Goal: Task Accomplishment & Management: Manage account settings

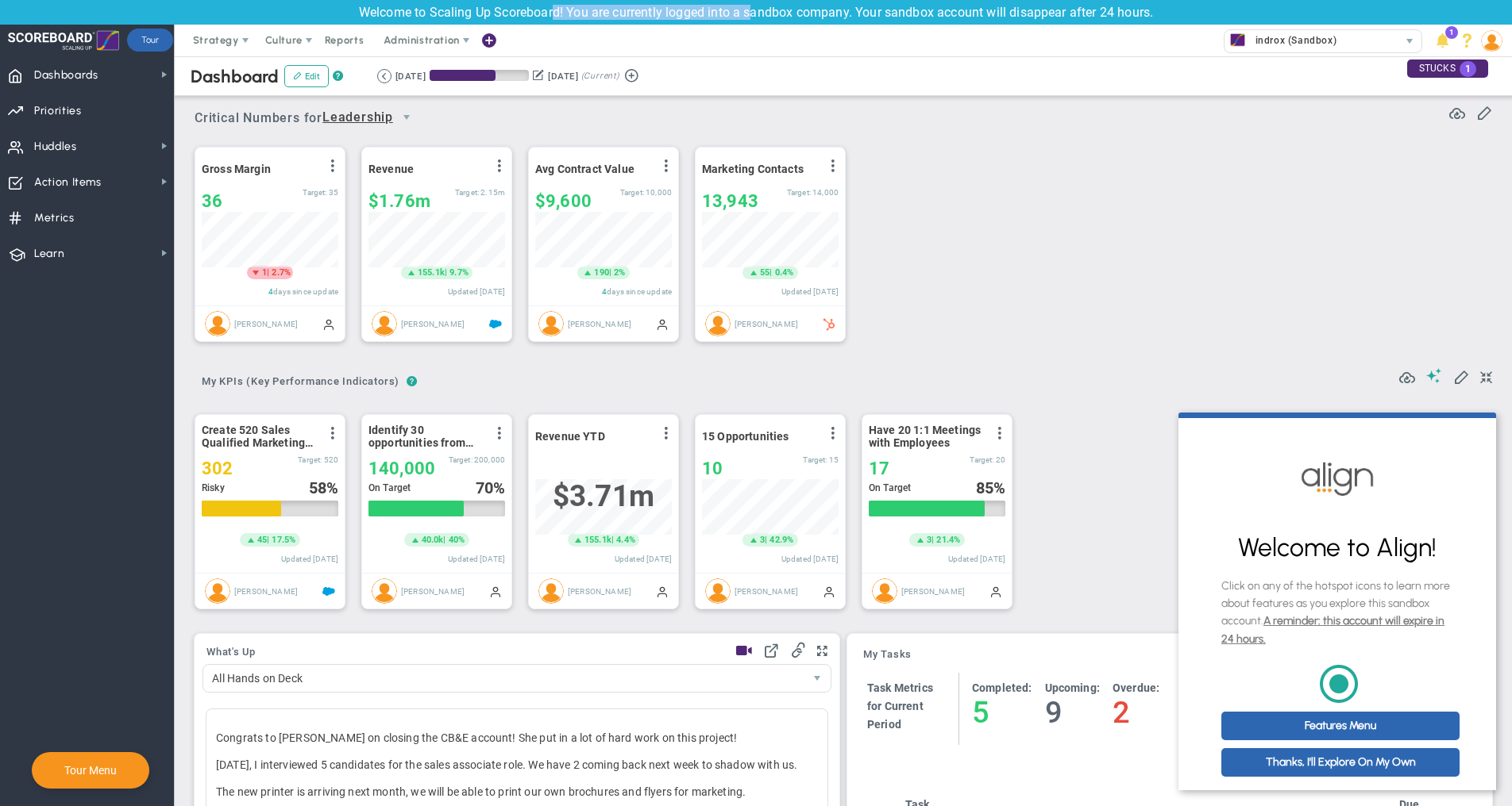
drag, startPoint x: 551, startPoint y: 13, endPoint x: 751, endPoint y: 17, distance: 200.0
click at [751, 17] on div "Welcome to Scaling Up Scoreboard! You are currently logged into a sandbox compa…" at bounding box center [756, 12] width 1512 height 24
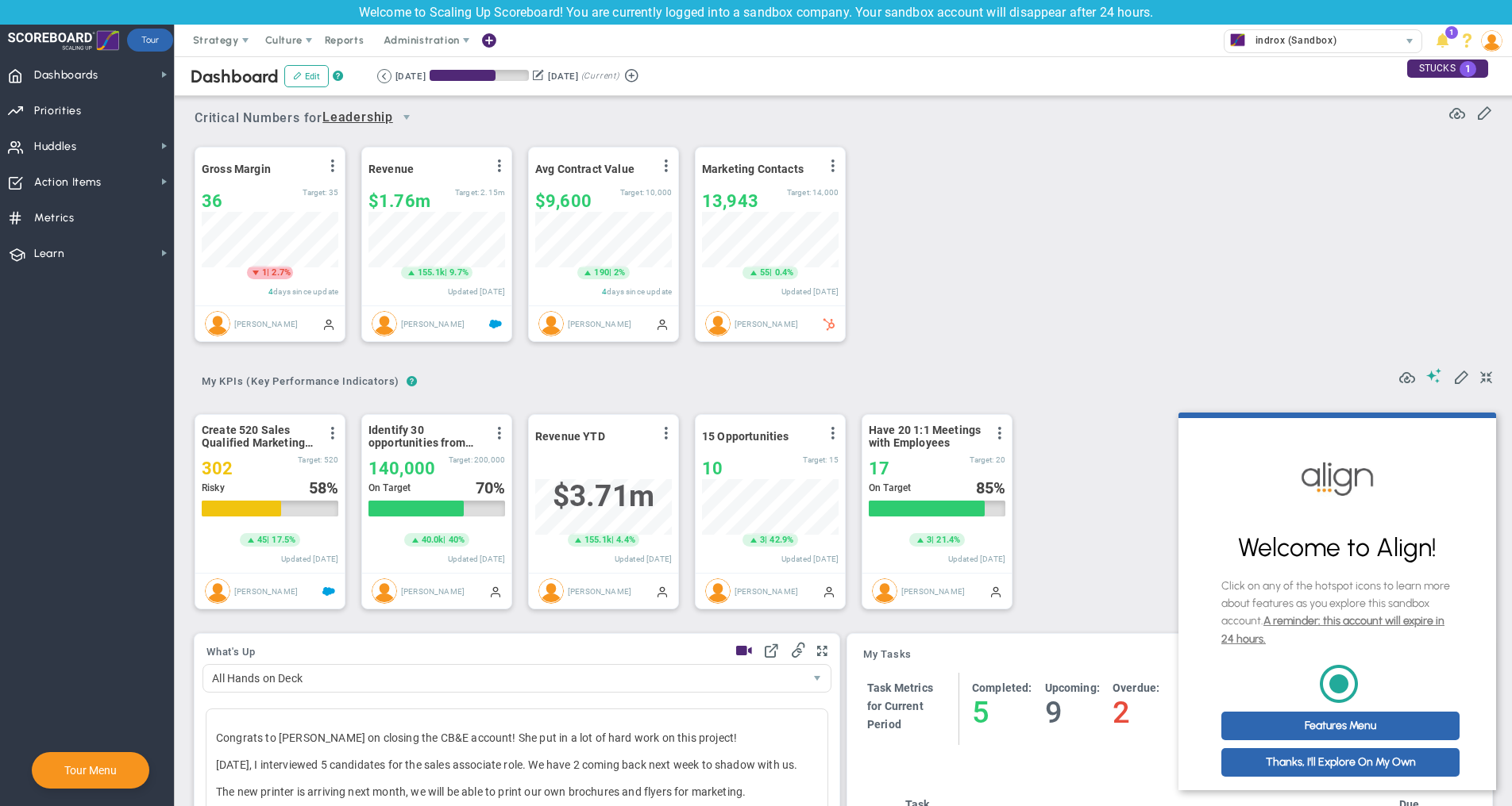
click at [891, 46] on div "Strategy One Page Strategic Plan Alignment Checklist 4D Vision Summary Function…" at bounding box center [756, 40] width 1512 height 32
click at [1487, 377] on span at bounding box center [1486, 377] width 12 height 19
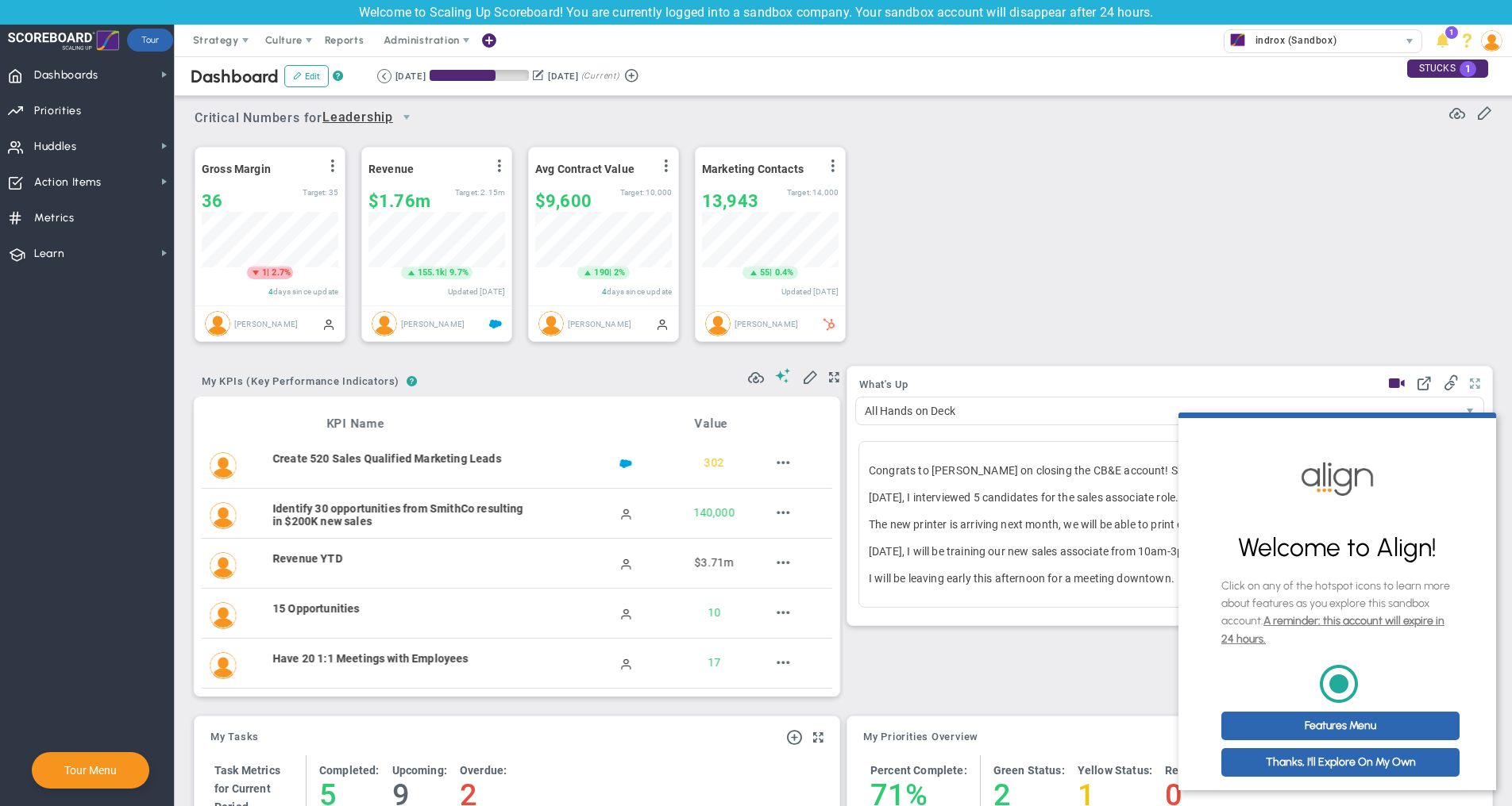
click at [1480, 390] on span at bounding box center [1474, 384] width 10 height 19
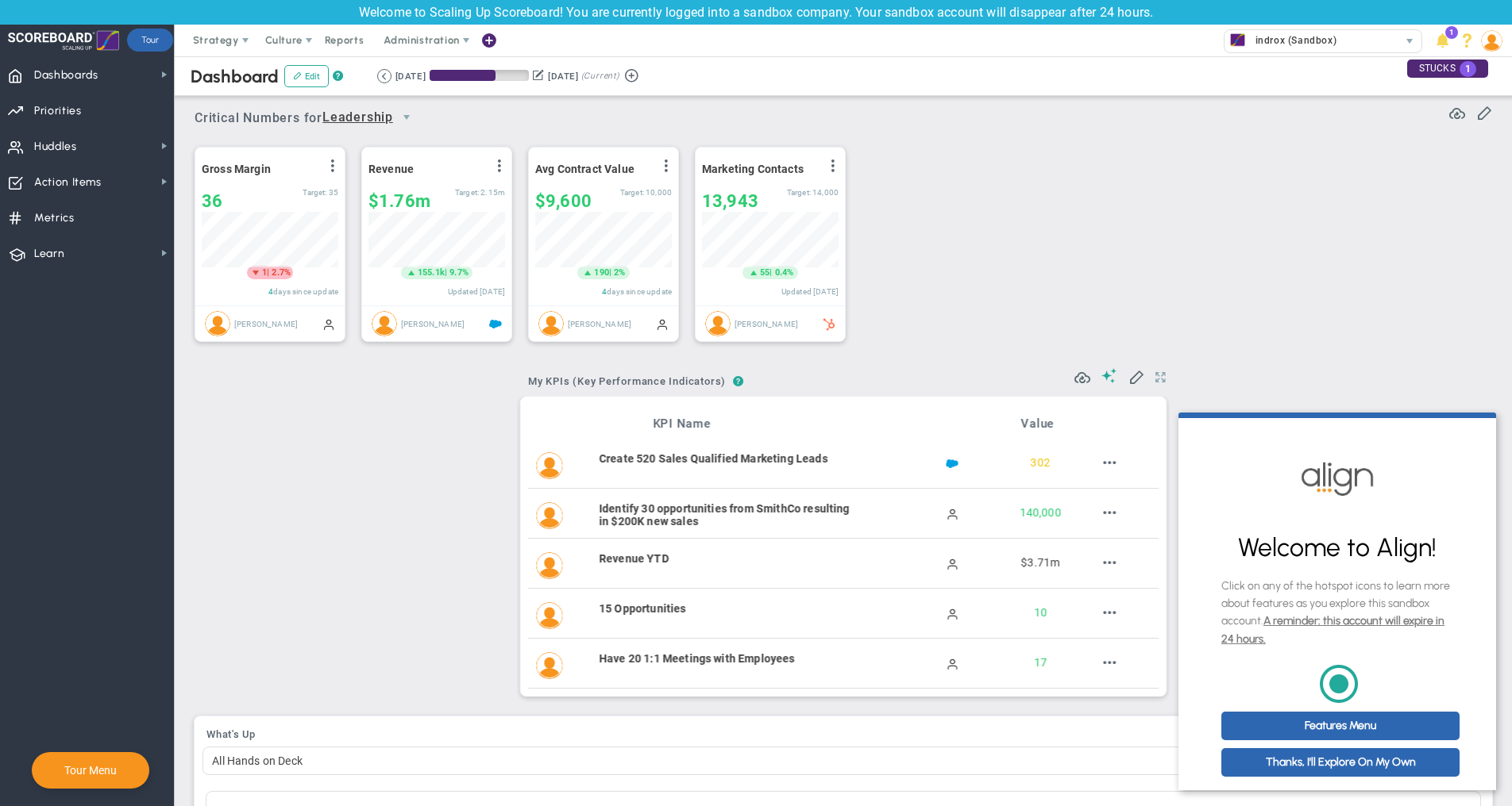
click at [1161, 380] on span at bounding box center [1160, 377] width 10 height 19
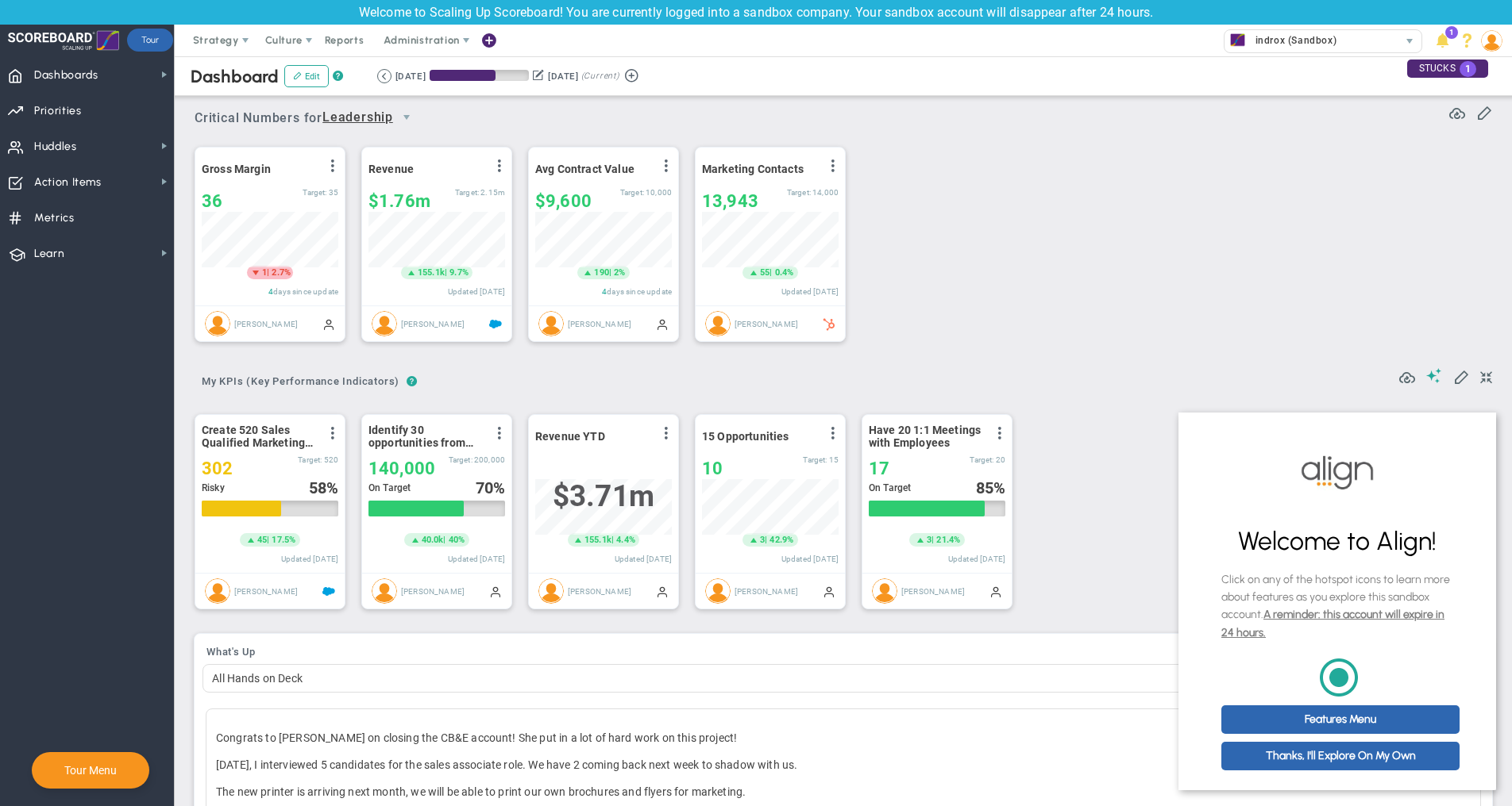
scroll to position [17, 0]
click at [1301, 762] on link "Thanks, I'll Explore On My Own" at bounding box center [1340, 756] width 238 height 29
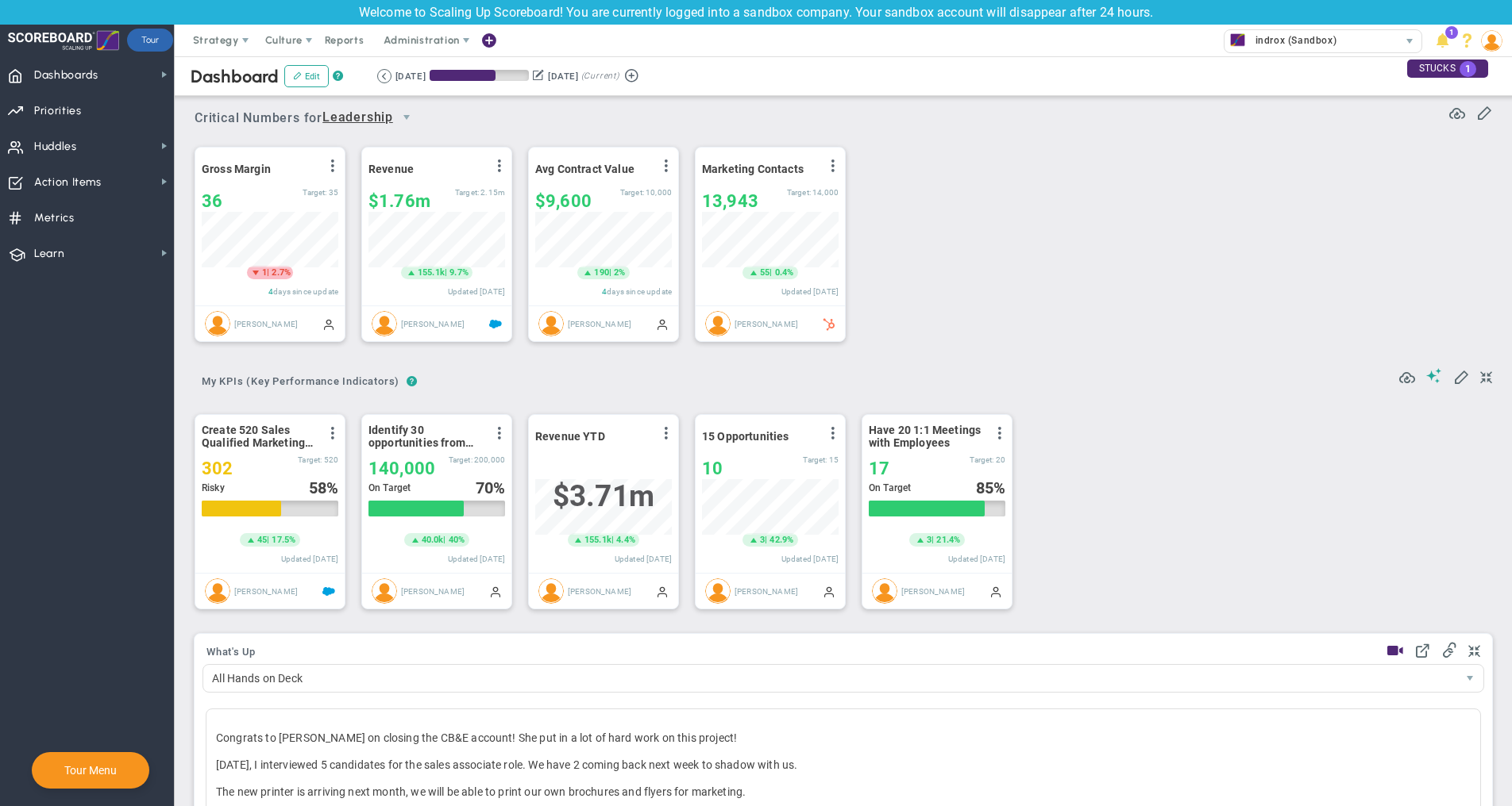
scroll to position [0, 0]
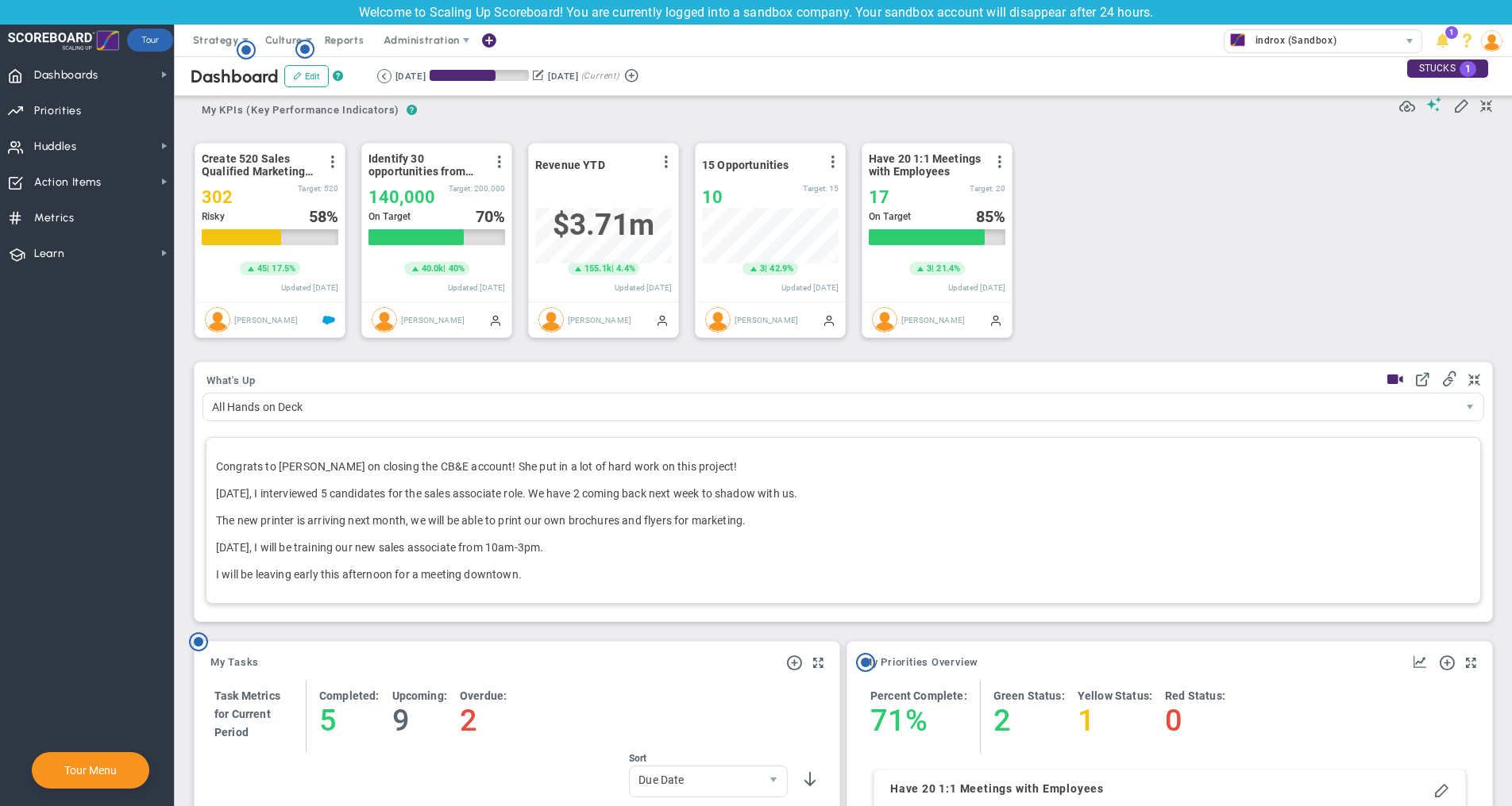
click at [364, 491] on p "[DATE], I interviewed 5 candidates for the sales associate role. We have 2 comi…" at bounding box center [843, 494] width 1254 height 16
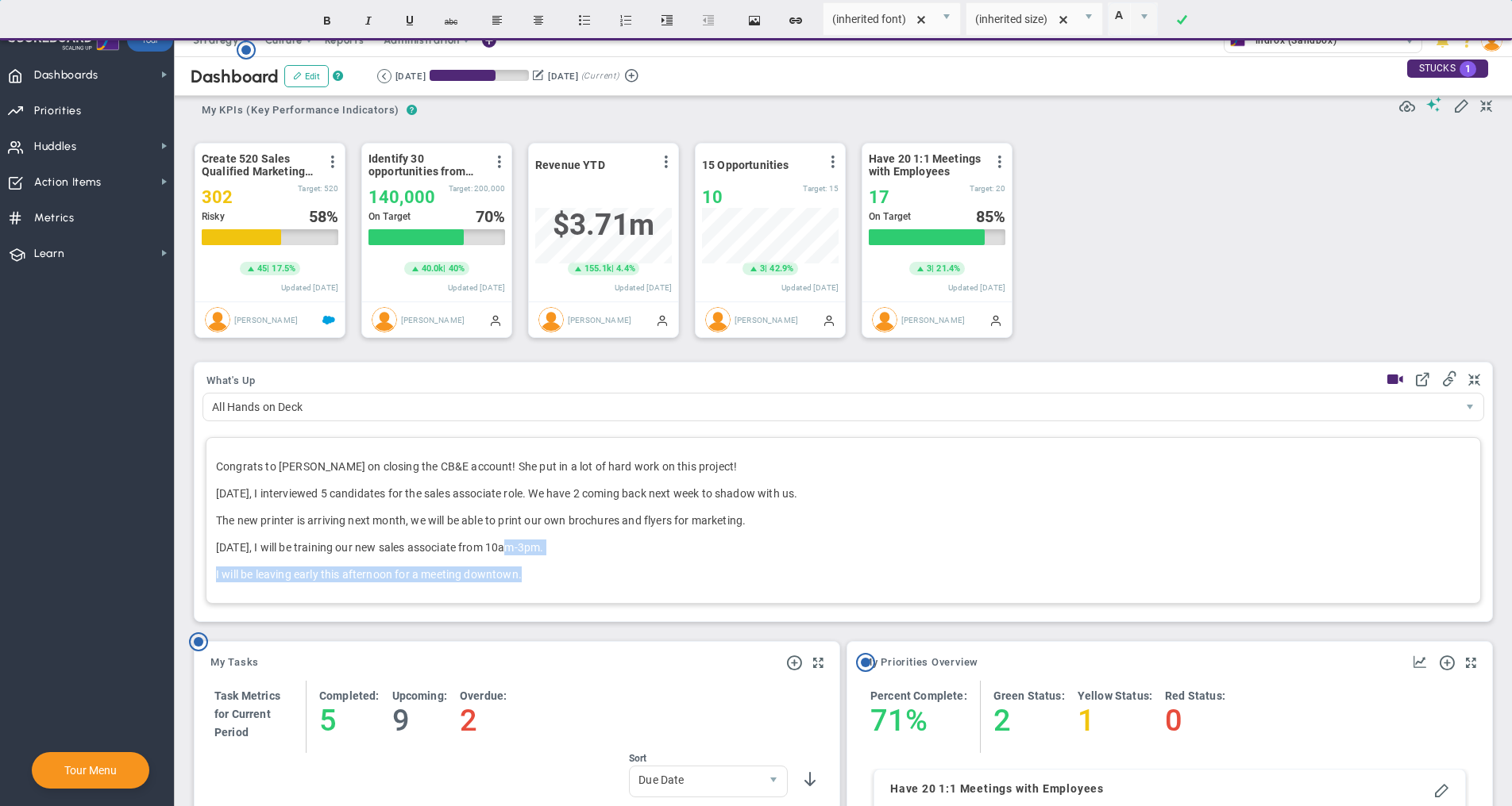
drag, startPoint x: 511, startPoint y: 564, endPoint x: 551, endPoint y: 580, distance: 43.1
click at [534, 575] on div "Congrats to [PERSON_NAME] on closing the CB&E account! She put in a lot of hard…" at bounding box center [843, 521] width 1275 height 167
click at [620, 587] on div "Congrats to [PERSON_NAME] on closing the CB&E account! She put in a lot of hard…" at bounding box center [843, 521] width 1275 height 167
click at [1253, 311] on div "Create 520 Sales Qualified Marketing Leads View Historical Graph Edit Make "No …" at bounding box center [837, 239] width 1317 height 227
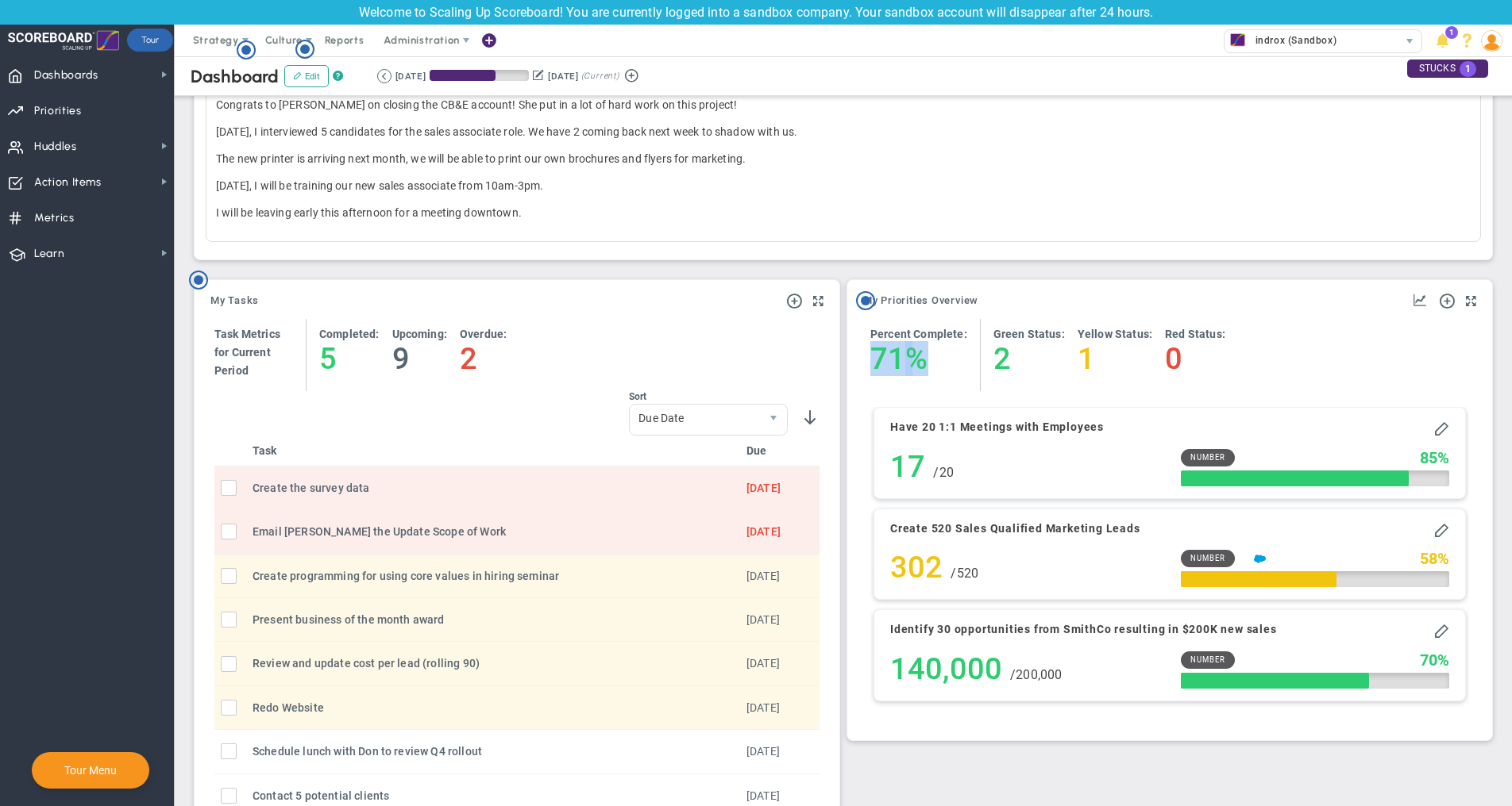
drag, startPoint x: 943, startPoint y: 362, endPoint x: 858, endPoint y: 357, distance: 85.1
click at [859, 357] on div "Add Objective or Key Result Add Priority Percent Complete: 71 %" at bounding box center [1169, 520] width 621 height 418
click at [858, 357] on div "My Objectives and Key Results My Priorities Overview Add Objective or Key Resul…" at bounding box center [1170, 510] width 645 height 460
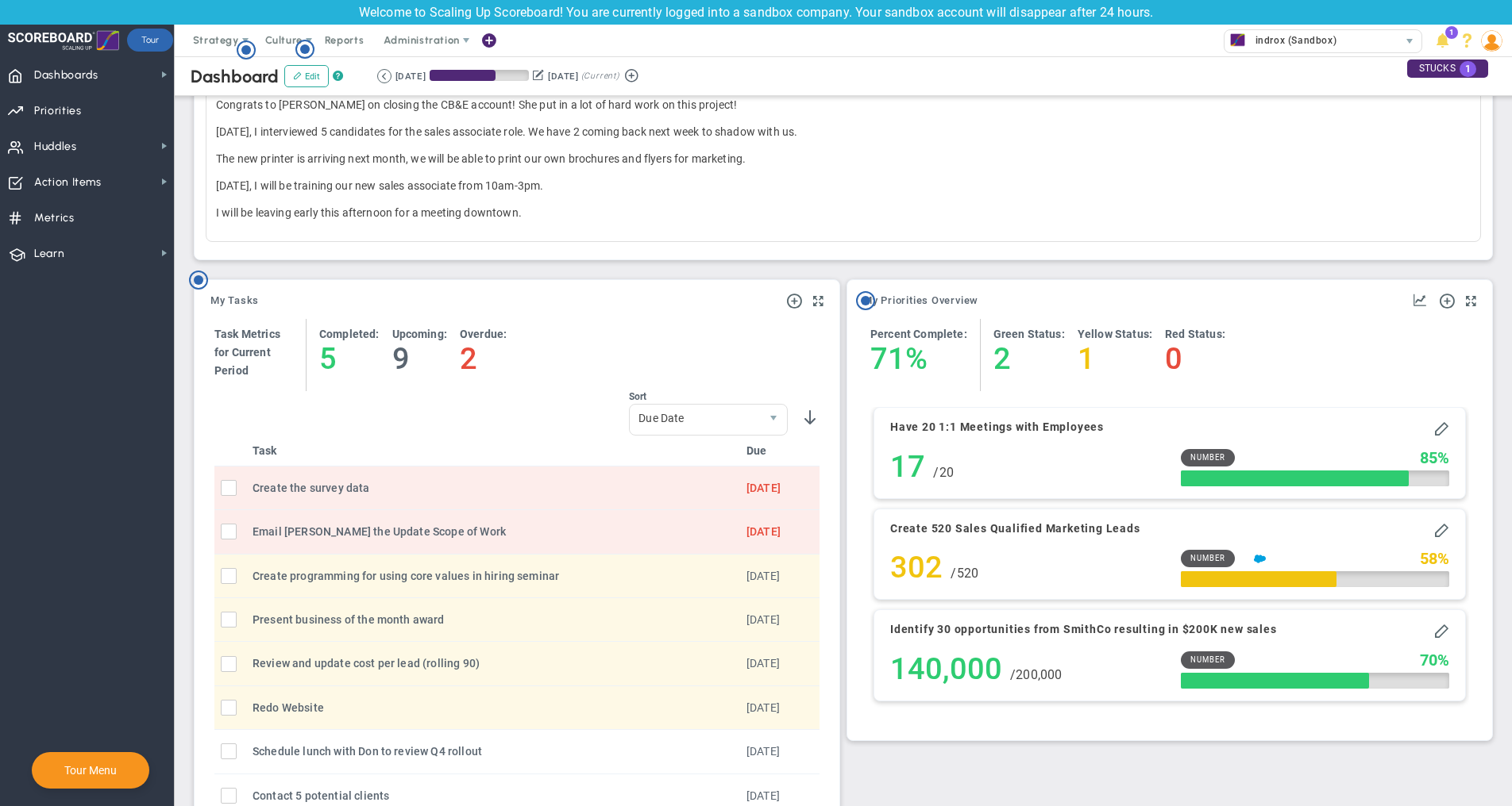
click at [910, 363] on h4 "%" at bounding box center [916, 358] width 23 height 35
click at [897, 366] on h4 "71" at bounding box center [888, 358] width 35 height 35
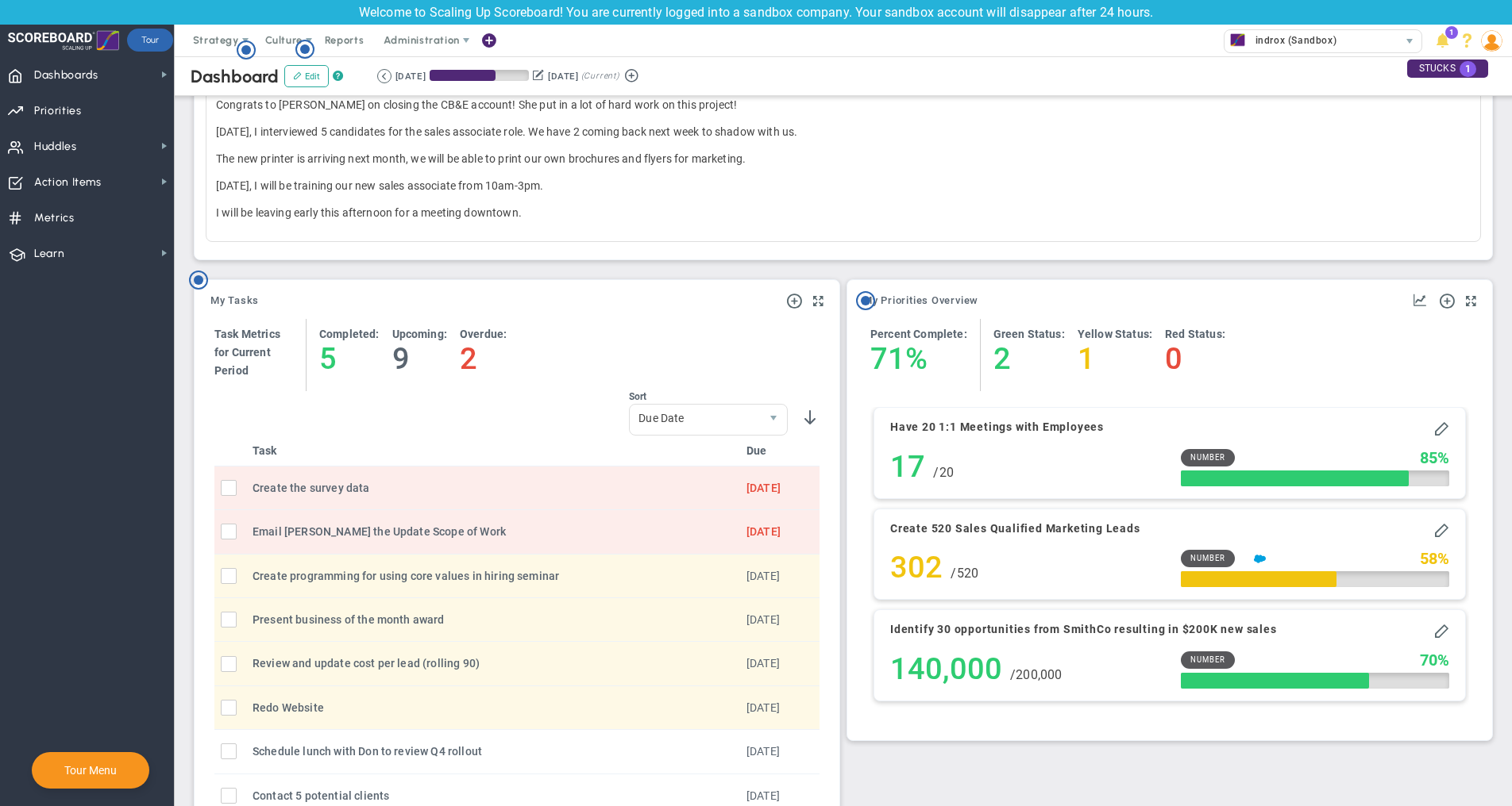
click at [897, 366] on h4 "71" at bounding box center [888, 358] width 35 height 35
click at [949, 370] on div "71 %" at bounding box center [912, 358] width 84 height 35
drag, startPoint x: 929, startPoint y: 532, endPoint x: 1134, endPoint y: 535, distance: 205.0
click at [1134, 535] on h4 "Create 520 Sales Qualified Marketing Leads" at bounding box center [1016, 529] width 250 height 14
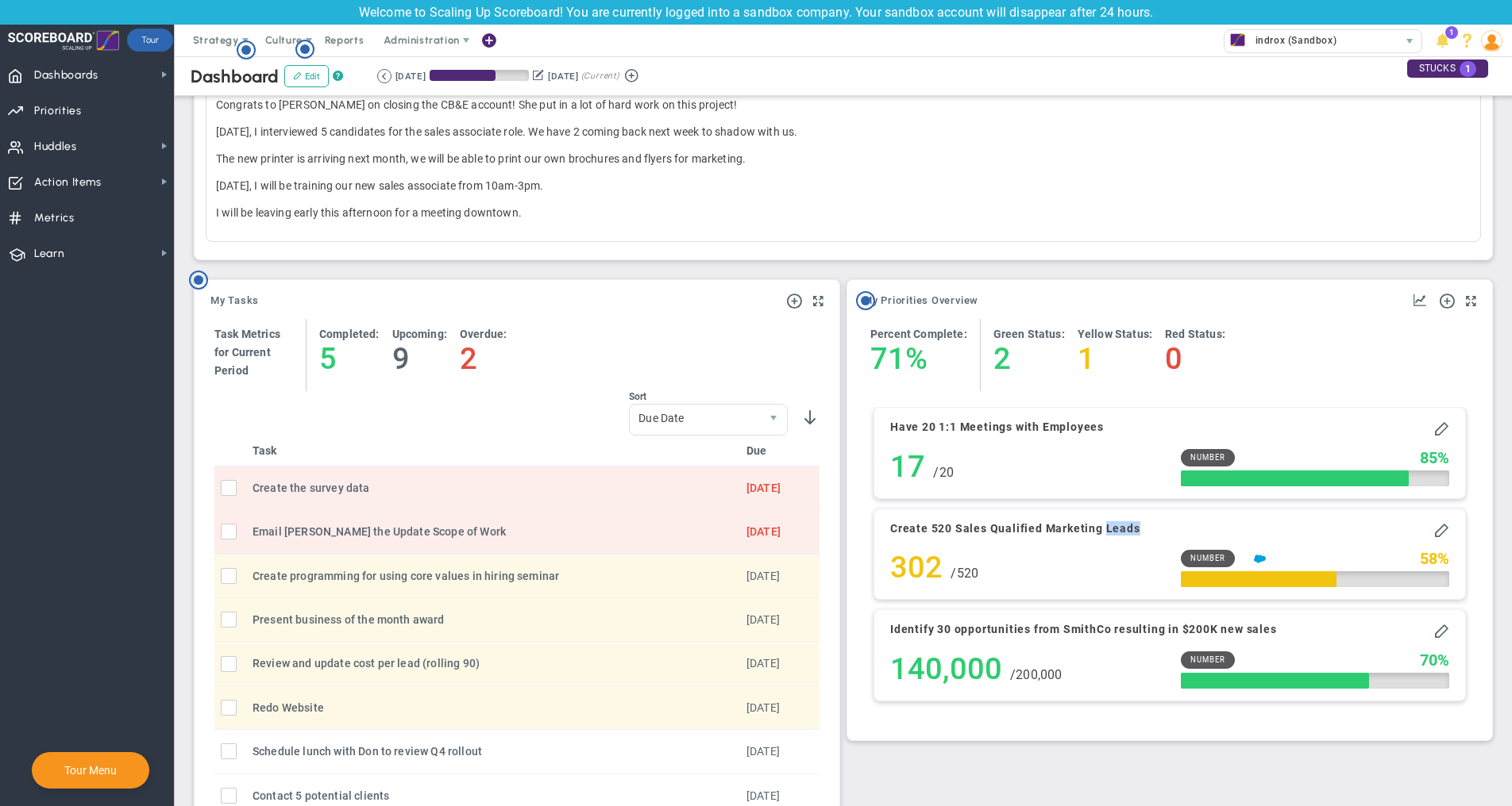
click at [1134, 535] on h4 "Create 520 Sales Qualified Marketing Leads" at bounding box center [1016, 529] width 250 height 14
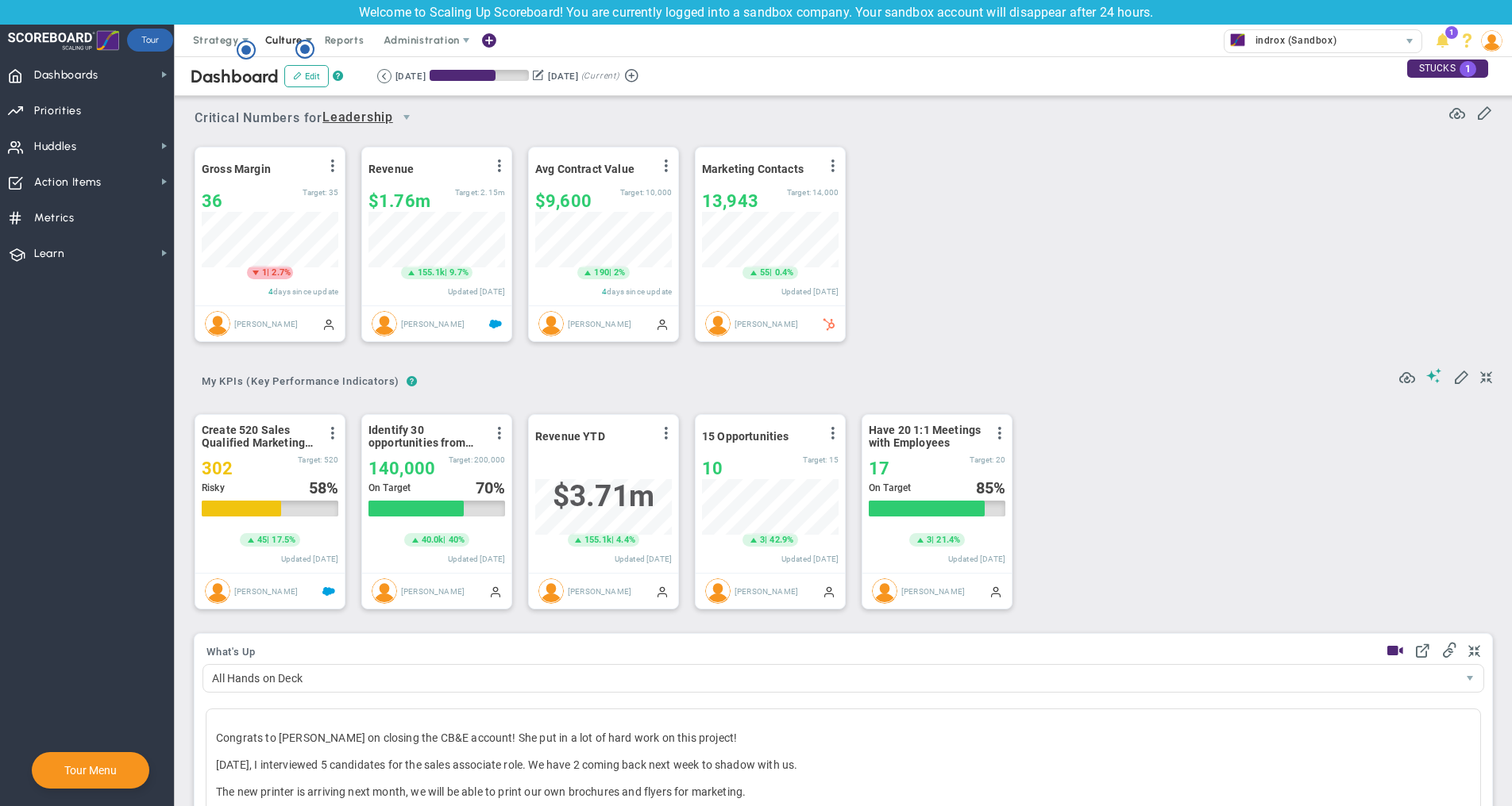
click at [294, 41] on span "Culture" at bounding box center [283, 40] width 37 height 12
click at [284, 104] on span "Surveys" at bounding box center [318, 104] width 128 height 32
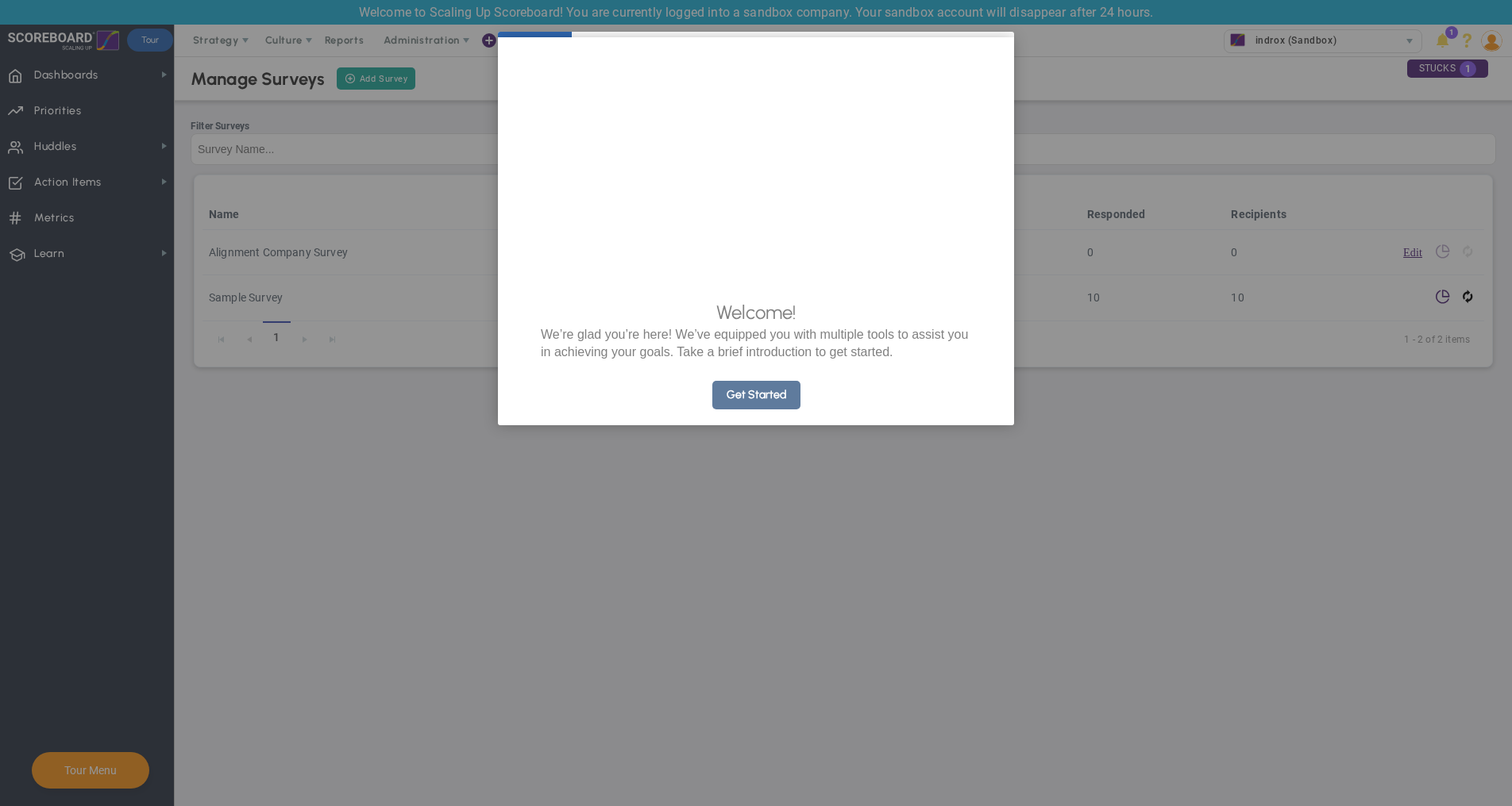
click at [788, 410] on link "Get Started" at bounding box center [756, 395] width 88 height 29
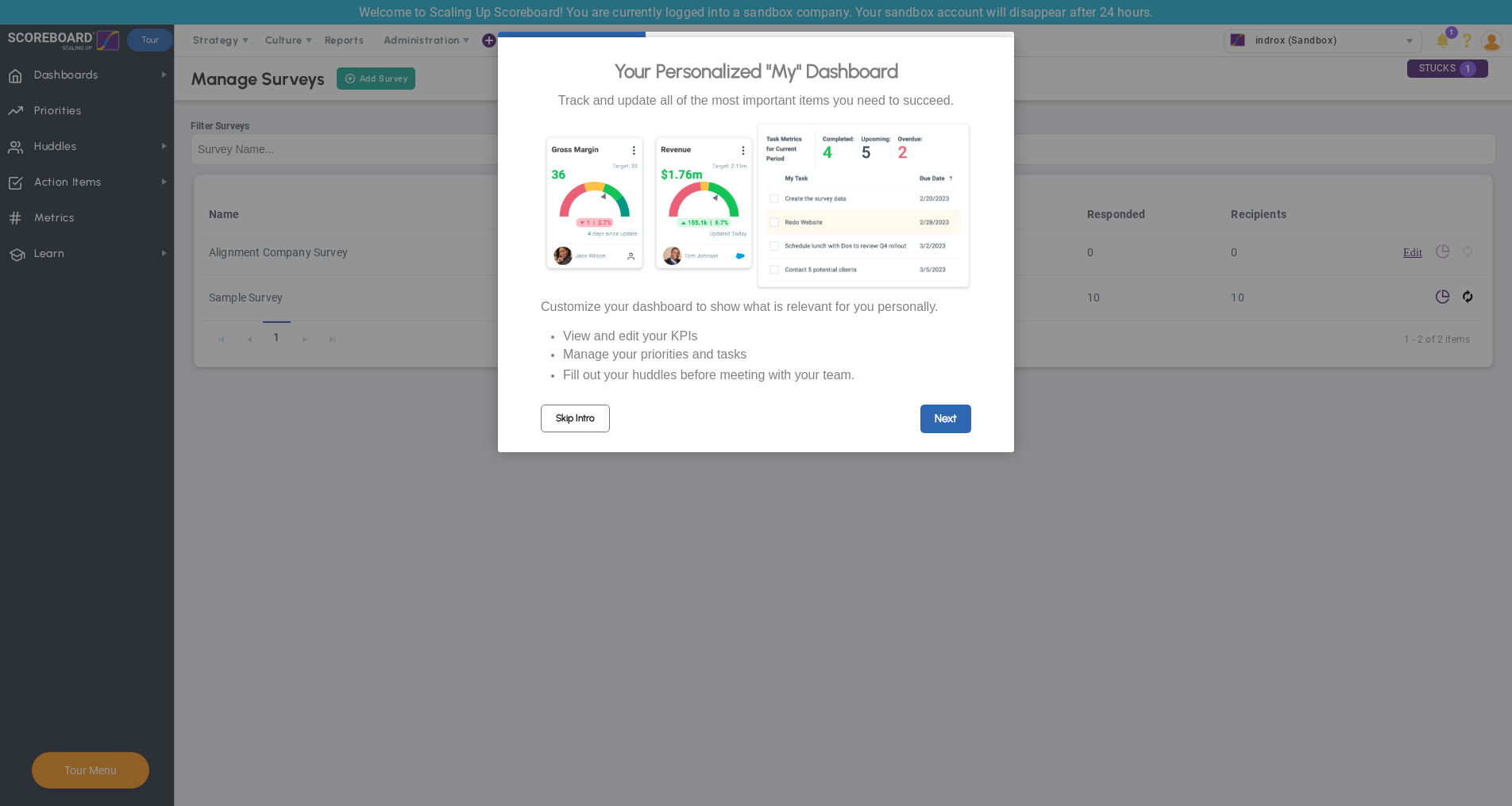
click at [571, 418] on link "Skip Intro" at bounding box center [575, 418] width 69 height 28
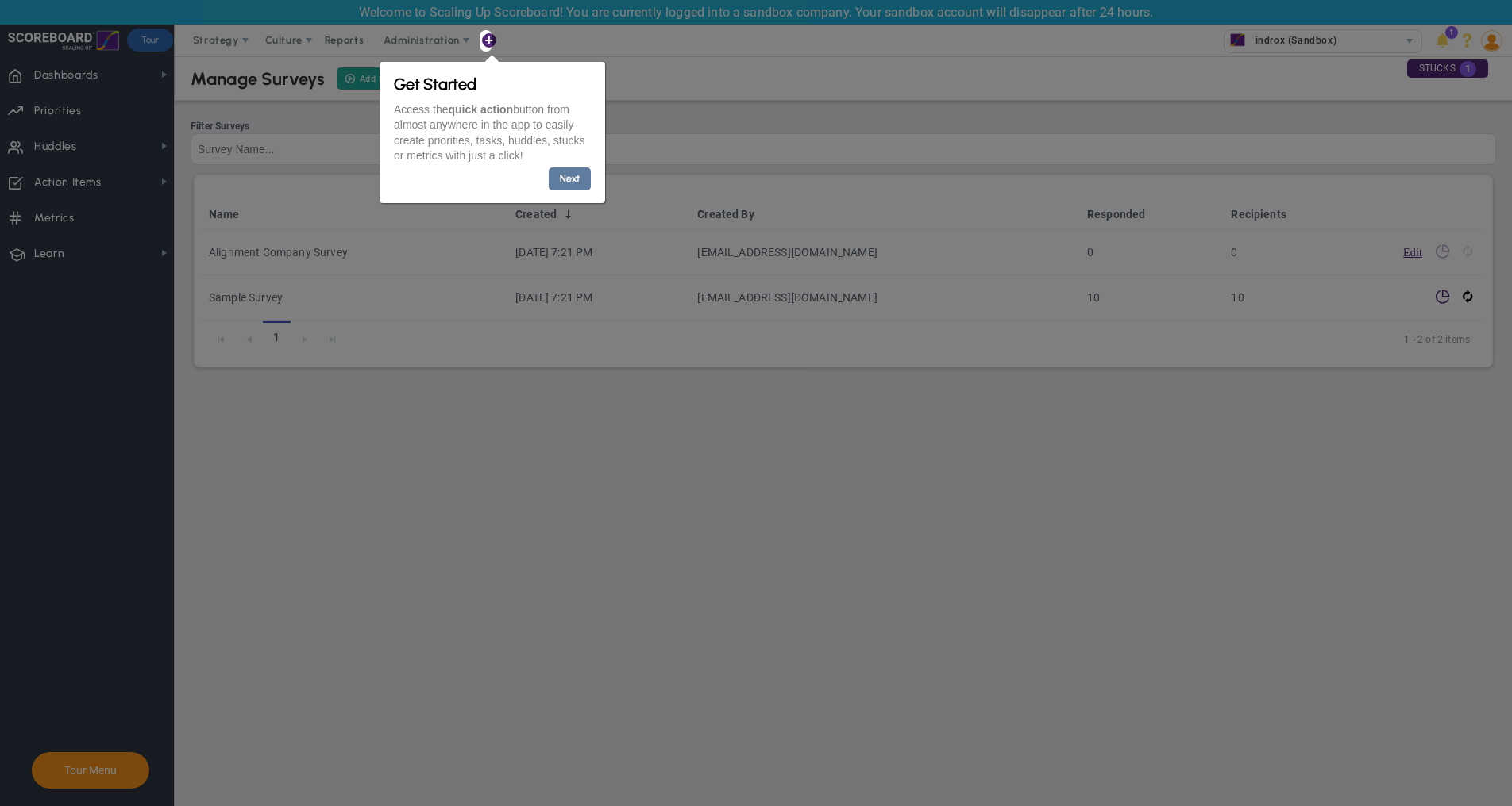
click at [558, 187] on link "Next" at bounding box center [569, 179] width 42 height 23
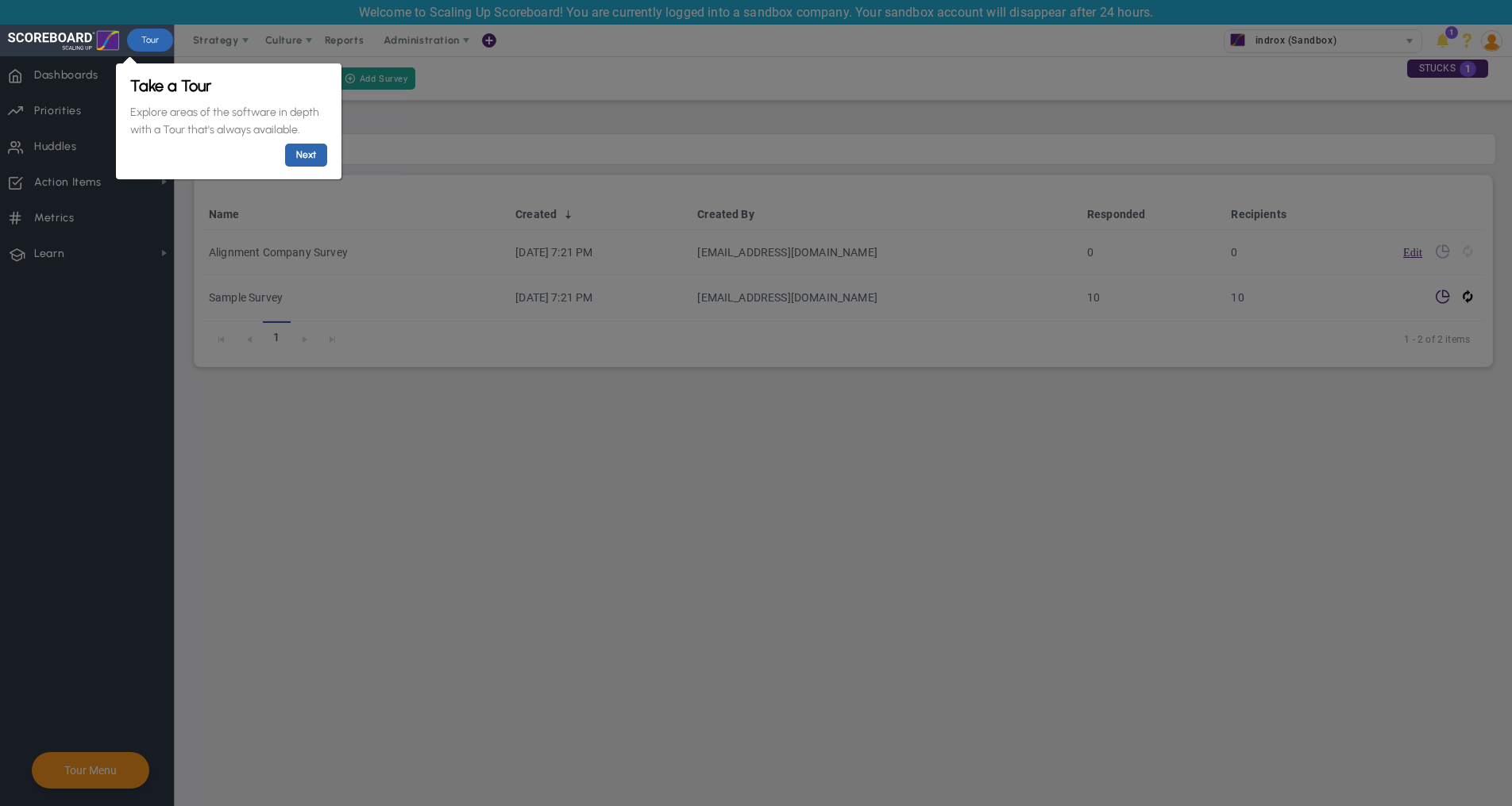
click at [330, 144] on div "Take a Tour Explore areas of the software in depth with a Tour that's always av…" at bounding box center [227, 121] width 205 height 99
click at [321, 150] on link "Next" at bounding box center [305, 155] width 42 height 23
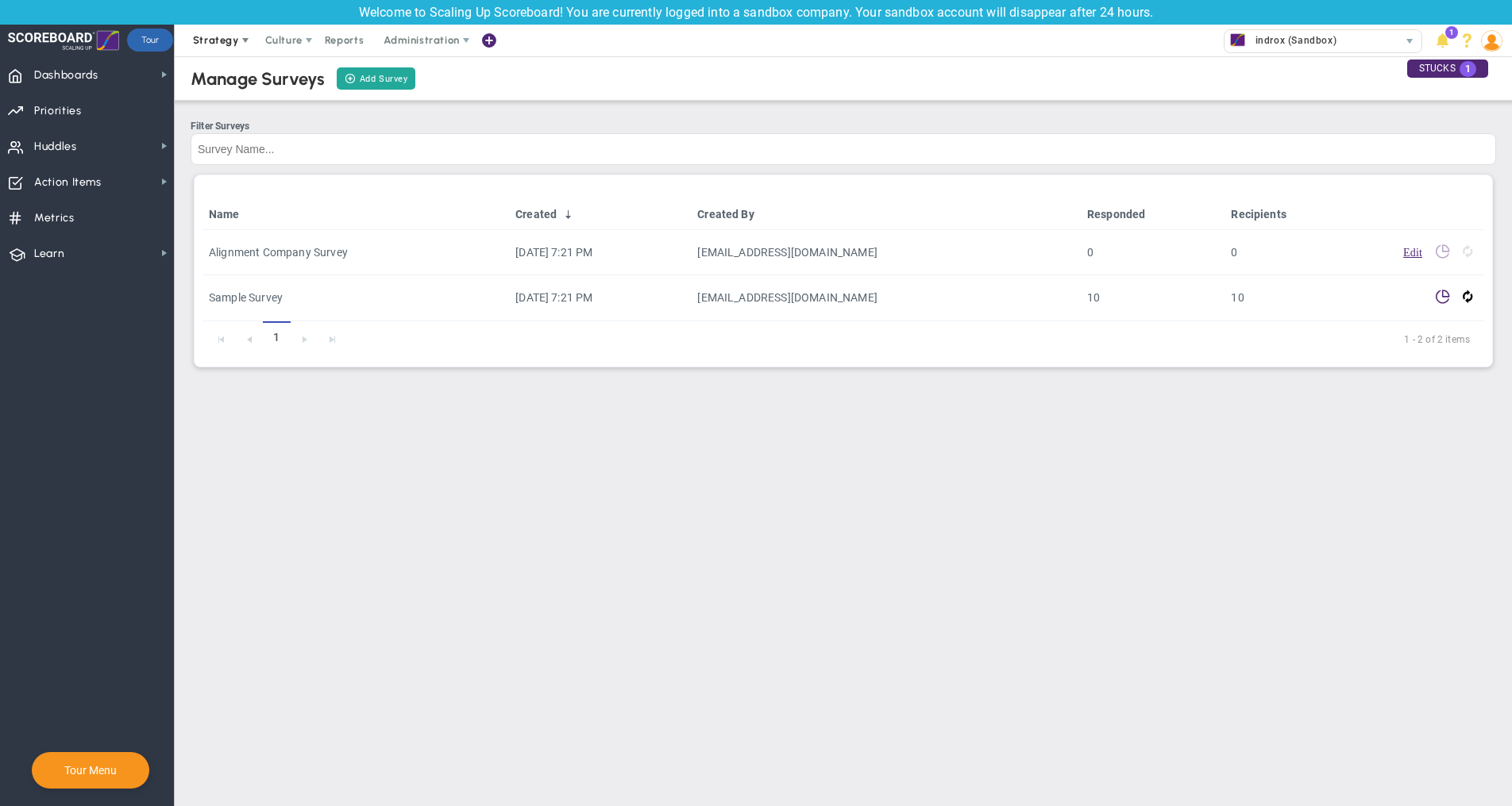
click at [232, 43] on span "Strategy" at bounding box center [215, 40] width 46 height 12
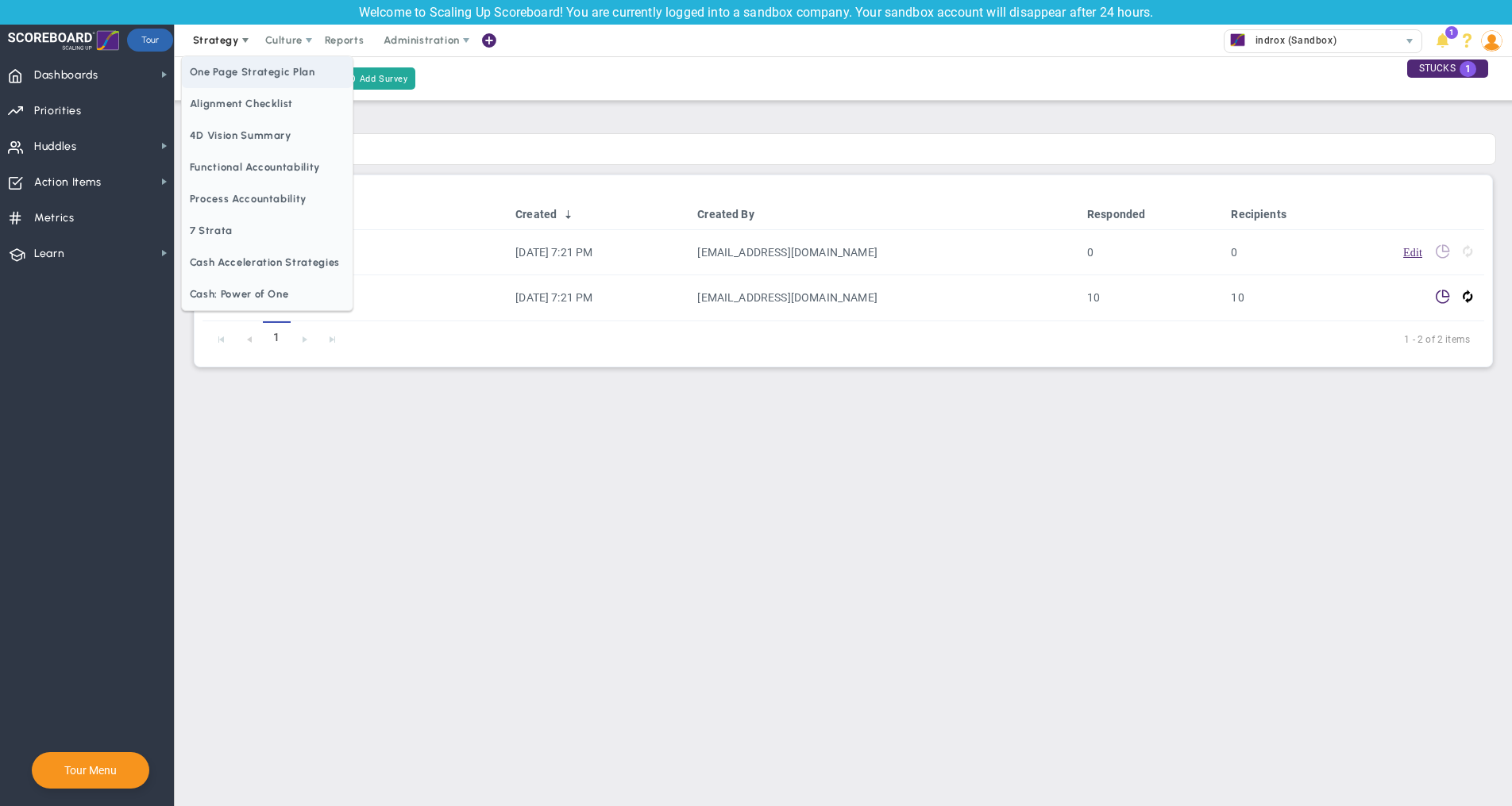
click at [310, 72] on span "One Page Strategic Plan" at bounding box center [267, 72] width 170 height 32
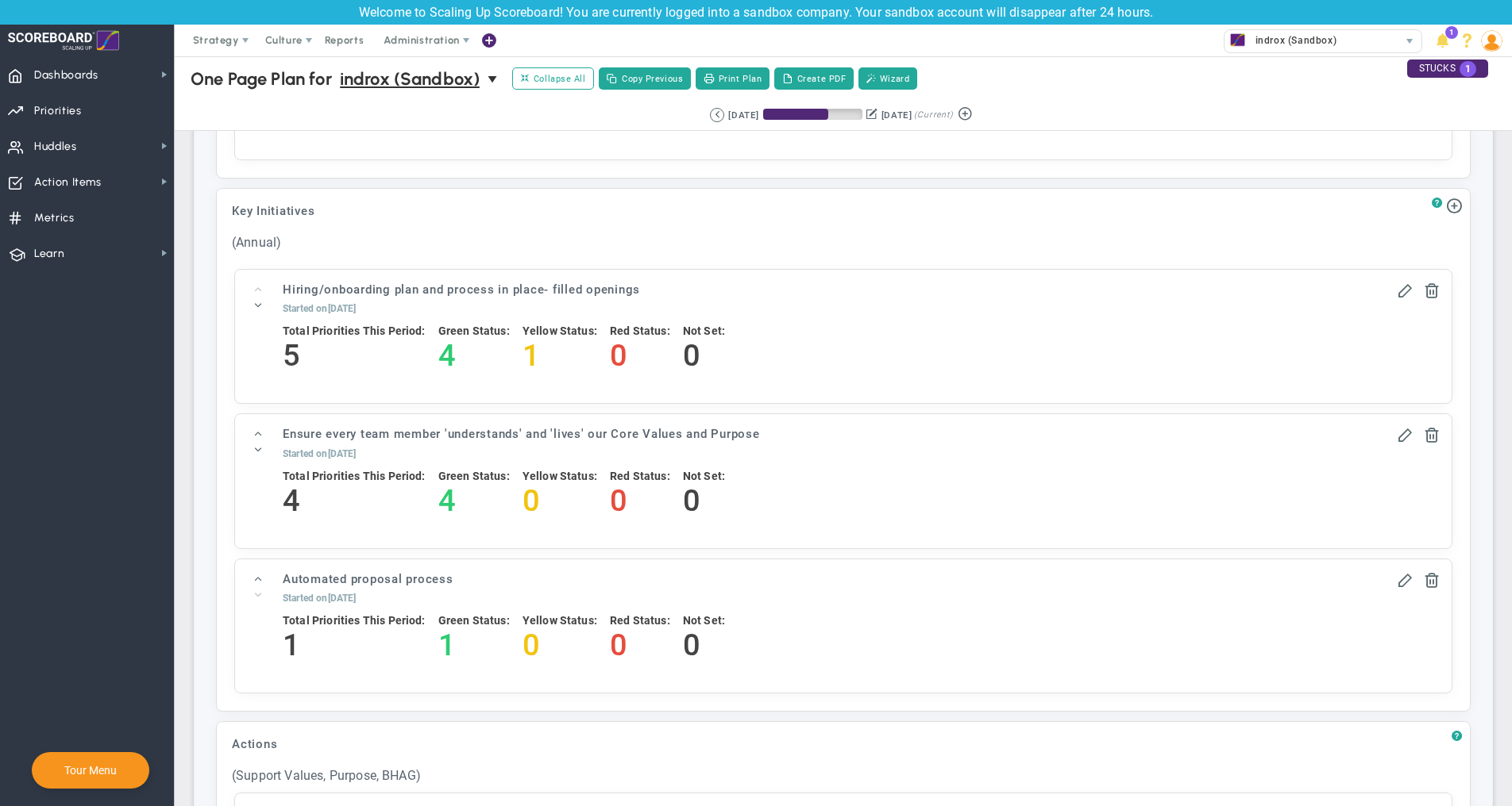
scroll to position [1809, 0]
drag, startPoint x: 282, startPoint y: 314, endPoint x: 739, endPoint y: 367, distance: 460.1
click at [739, 367] on div "Hiring/onboarding plan and process in place- filled openings Hiring/onboarding …" at bounding box center [822, 335] width 1150 height 110
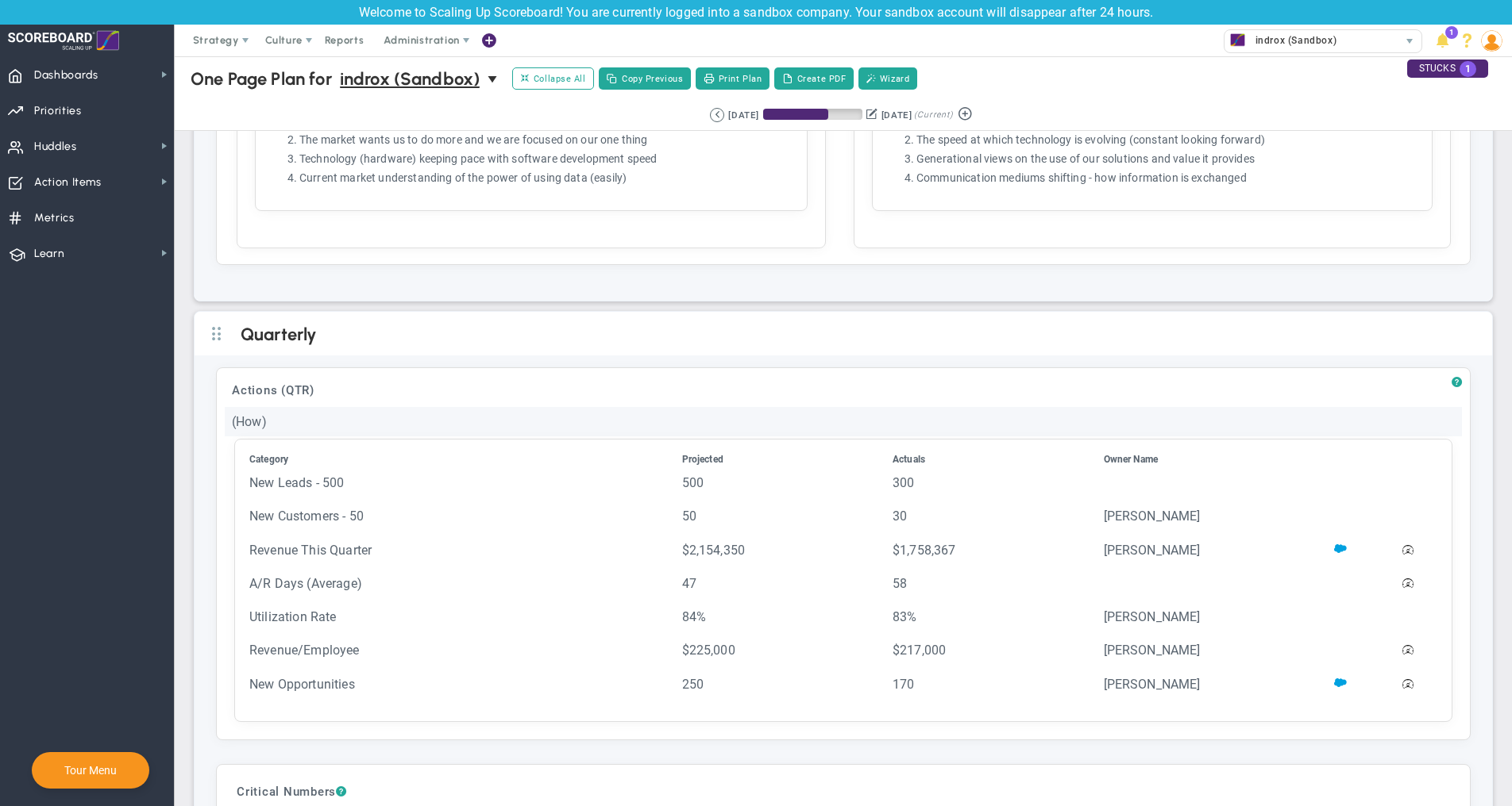
scroll to position [2985, 0]
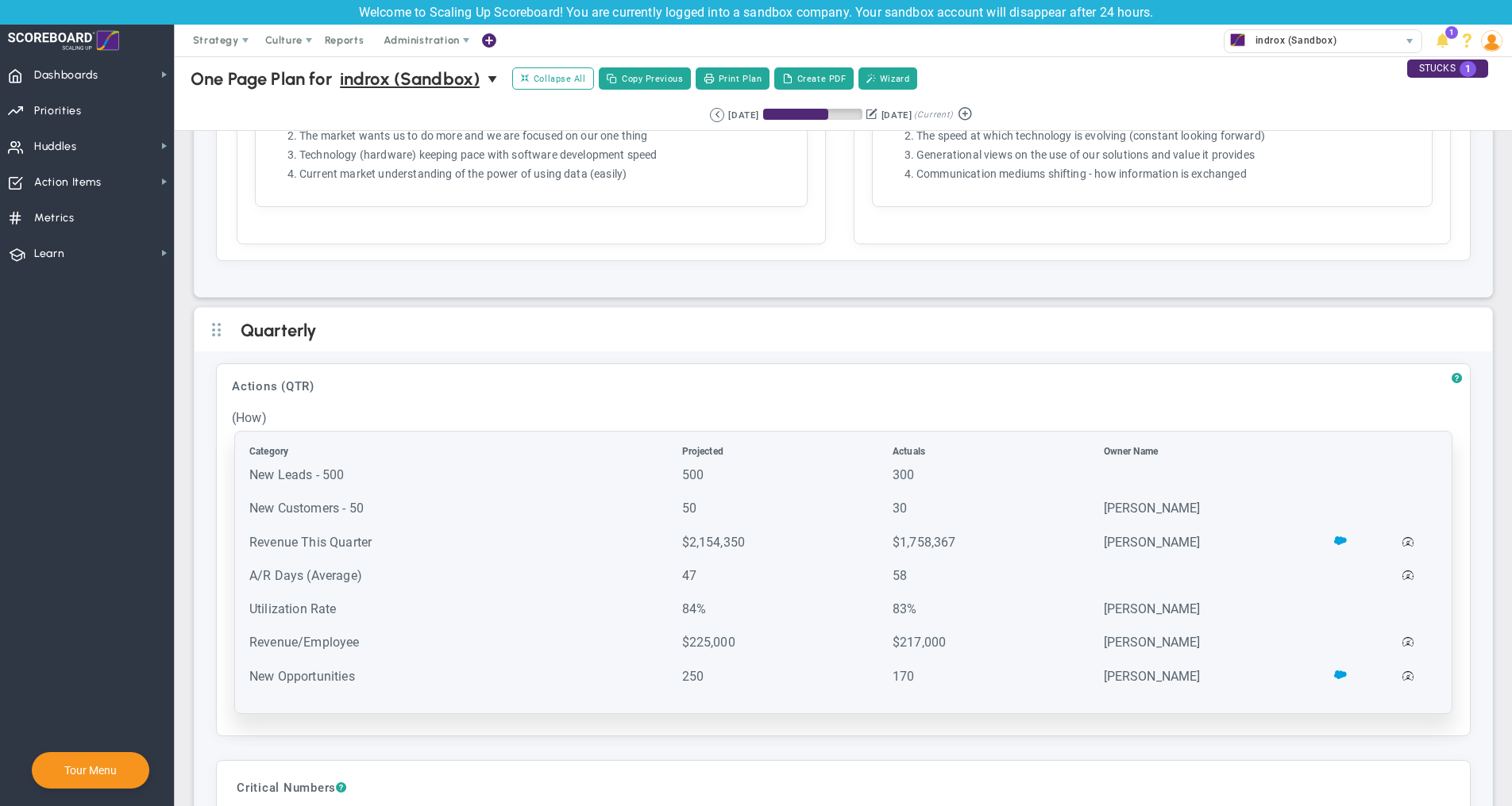
click at [340, 453] on table "Category Projected Actuals Owner Name 500" at bounding box center [843, 573] width 1193 height 258
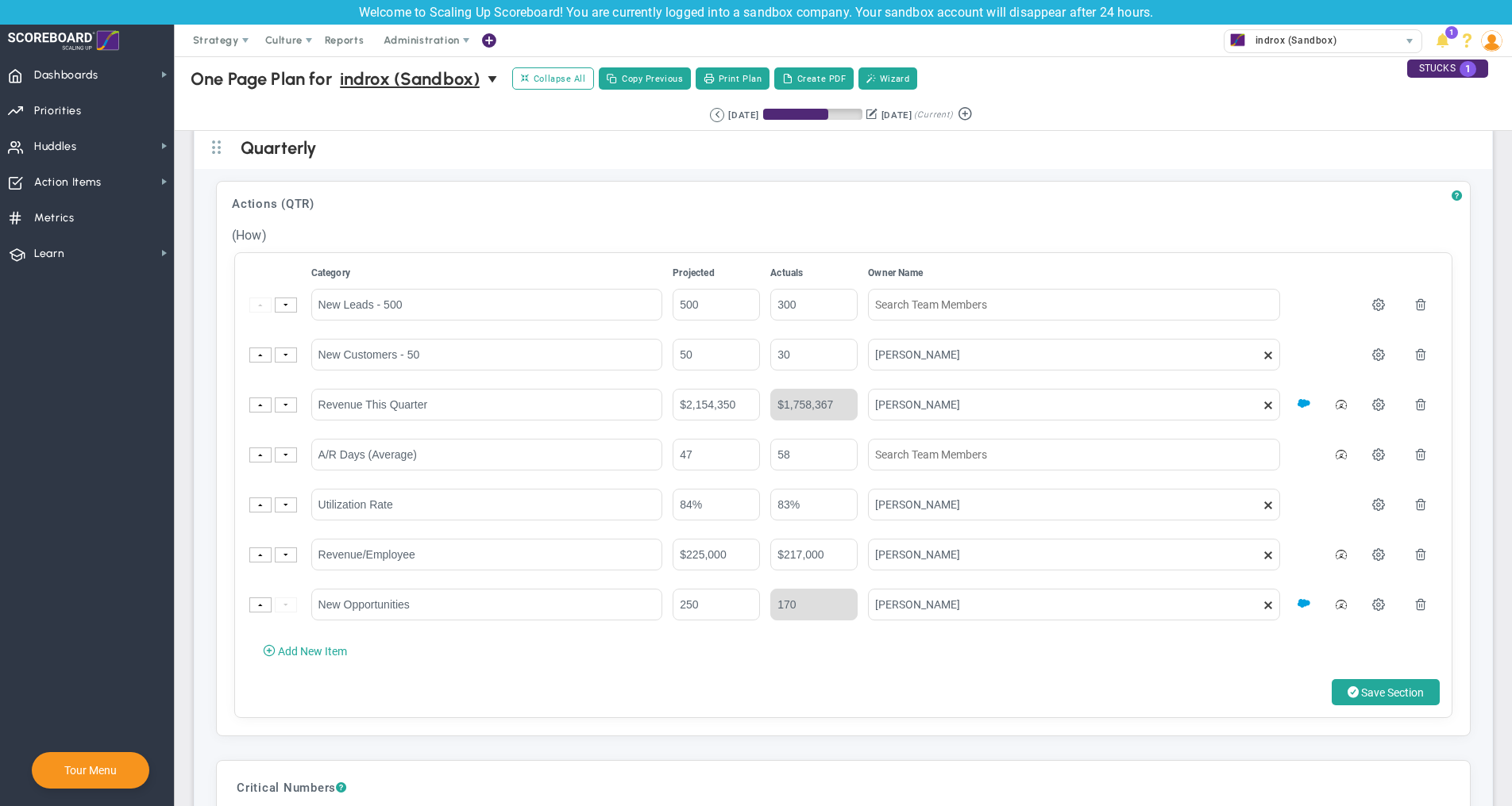
scroll to position [3166, 0]
click at [1151, 711] on div "? Actions (QTR) Click to add header Actions (QTR) Actions (QTR) No header added…" at bounding box center [843, 460] width 1254 height 556
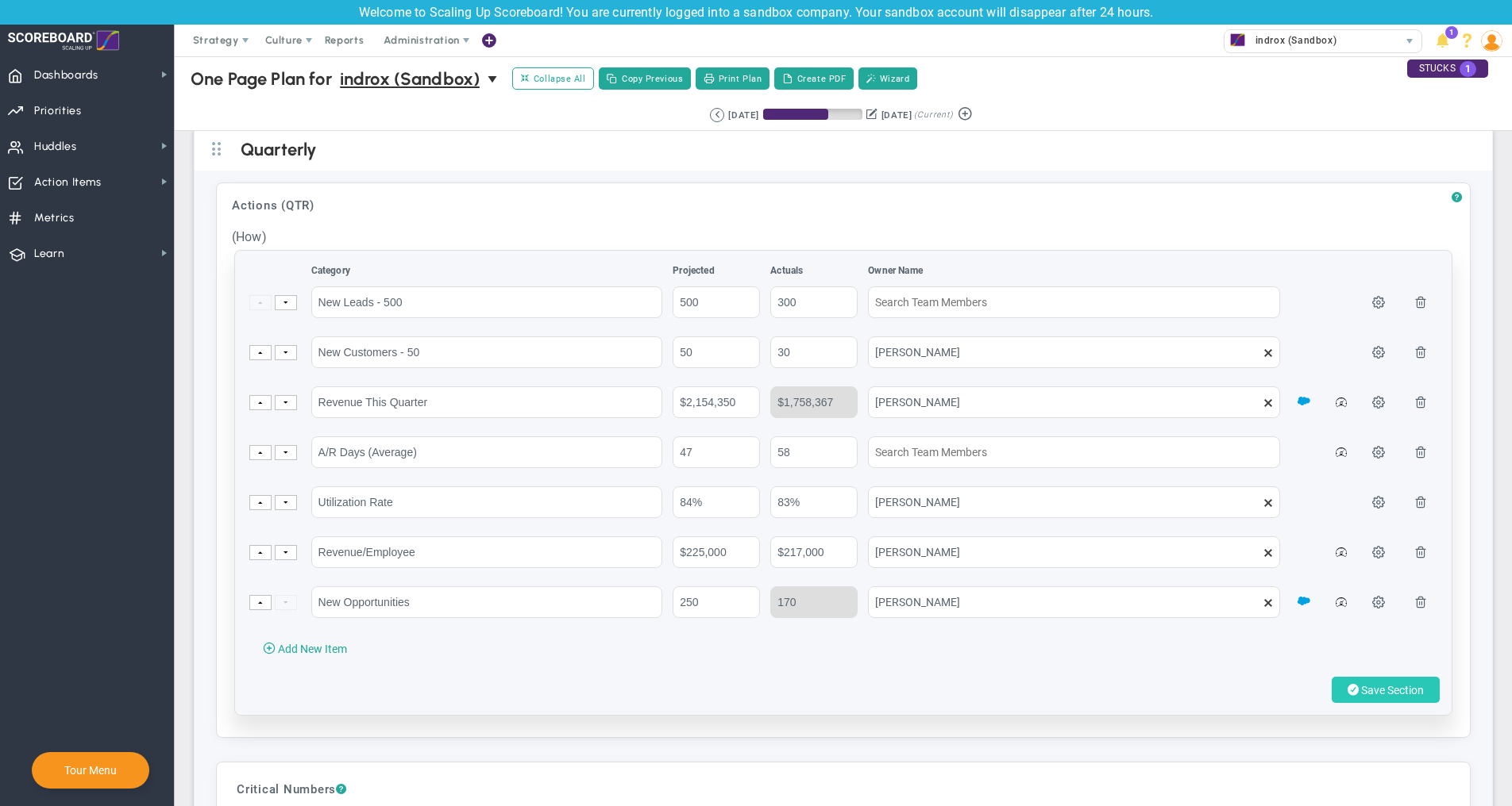
click at [1353, 683] on span at bounding box center [1353, 690] width 11 height 15
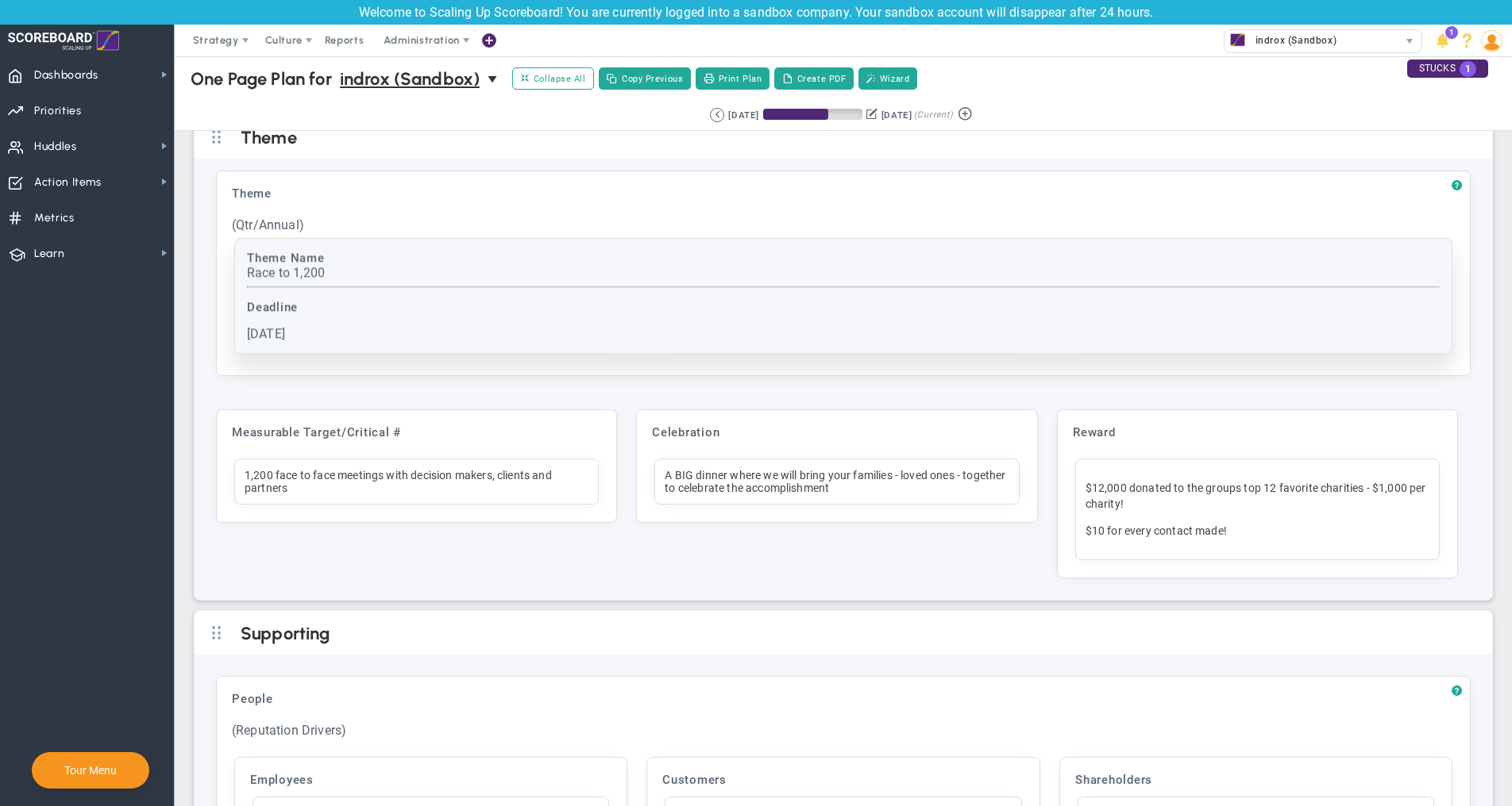
scroll to position [4524, 0]
click at [425, 282] on div "Race to 1,200" at bounding box center [843, 274] width 1193 height 15
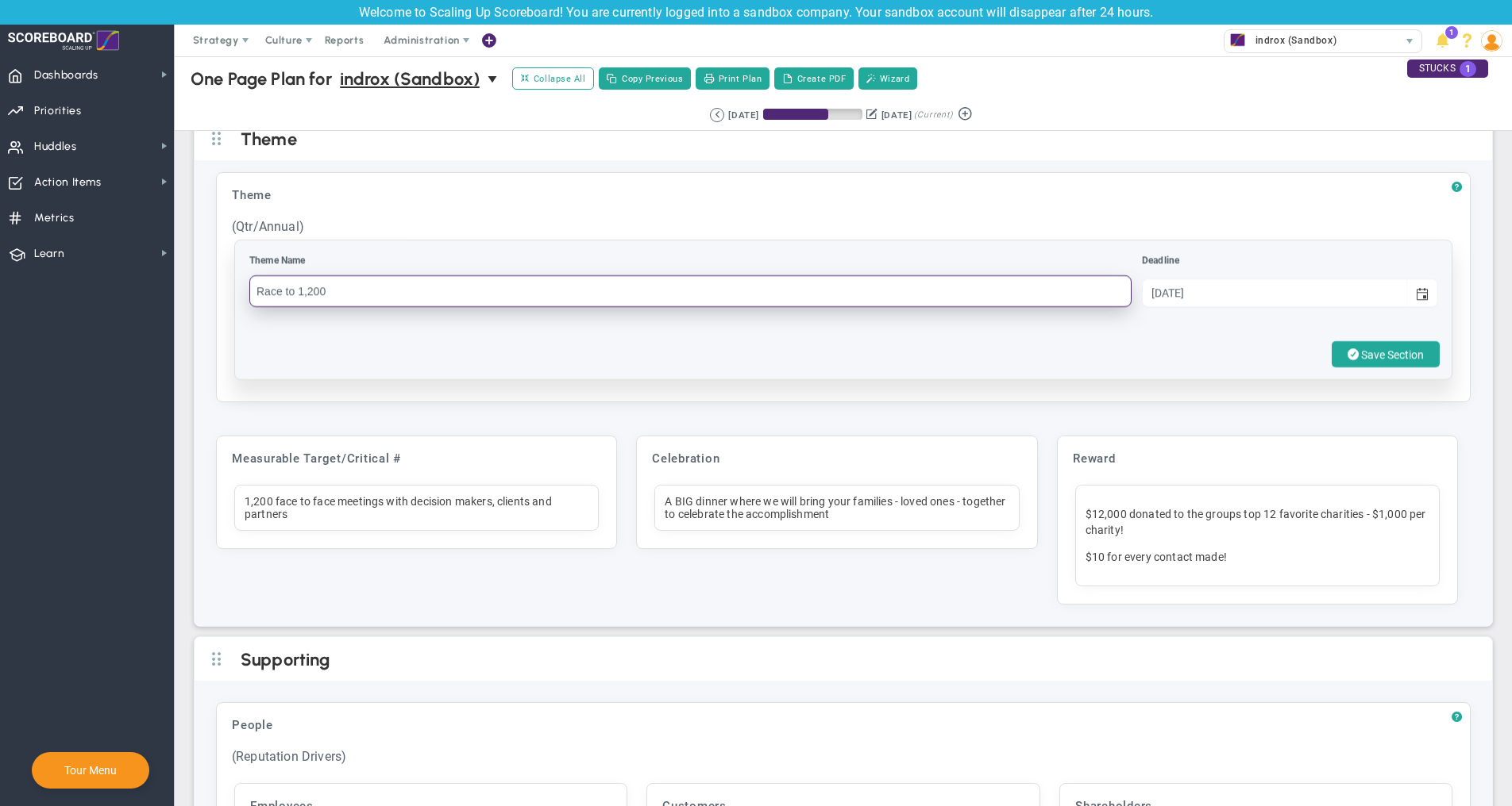
click at [415, 307] on input "Race to 1,200" at bounding box center [690, 291] width 882 height 32
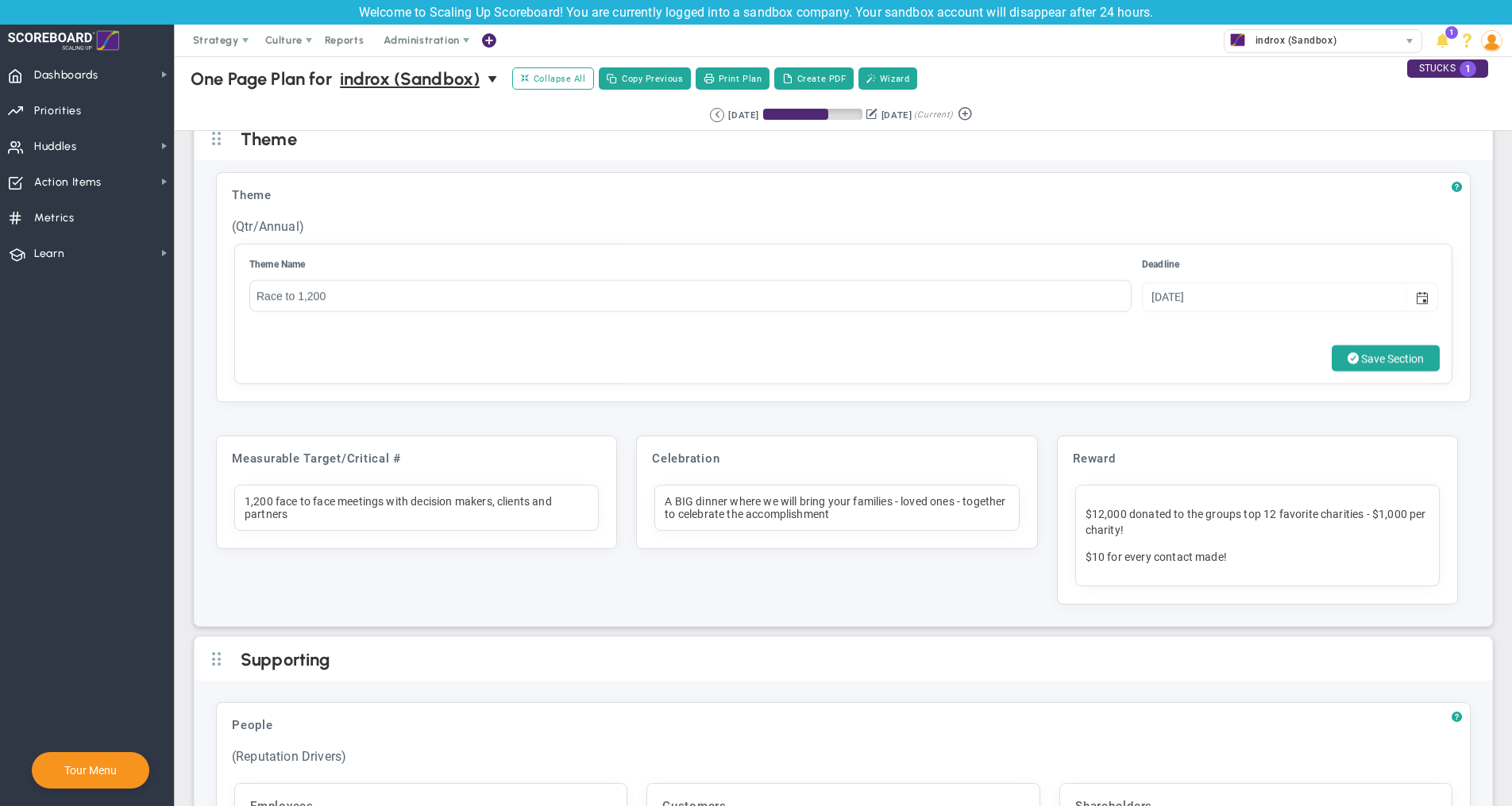
click at [898, 394] on div "Theme Click to add header Theme Theme No header added Theme (Qtr/Annual) Click …" at bounding box center [843, 287] width 1237 height 213
click at [424, 614] on div "Measurable Target/Critical # Click to add header Measurable Target/Critical # M…" at bounding box center [416, 520] width 420 height 188
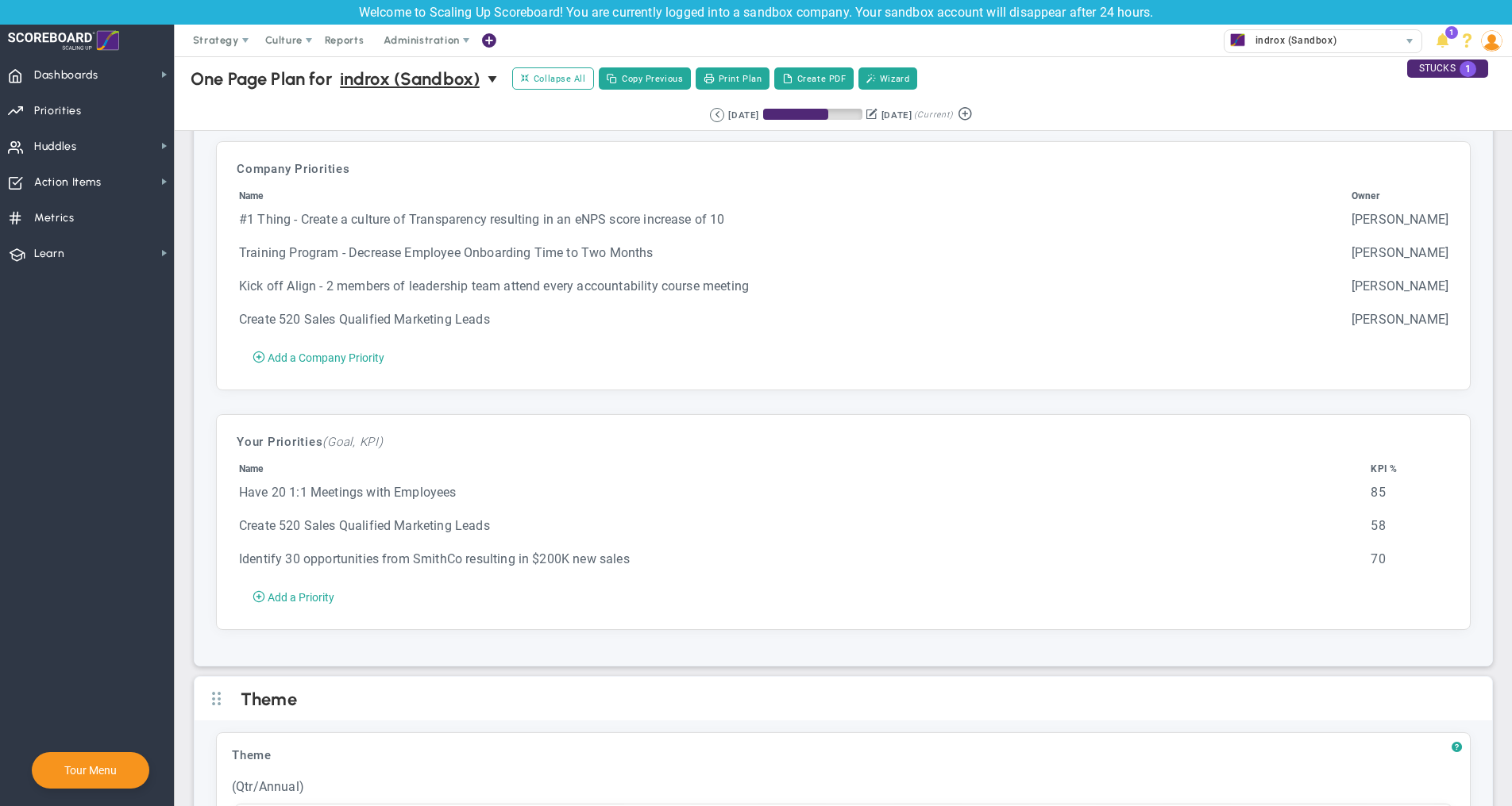
scroll to position [3962, 0]
click at [413, 38] on span "Administration" at bounding box center [422, 40] width 76 height 12
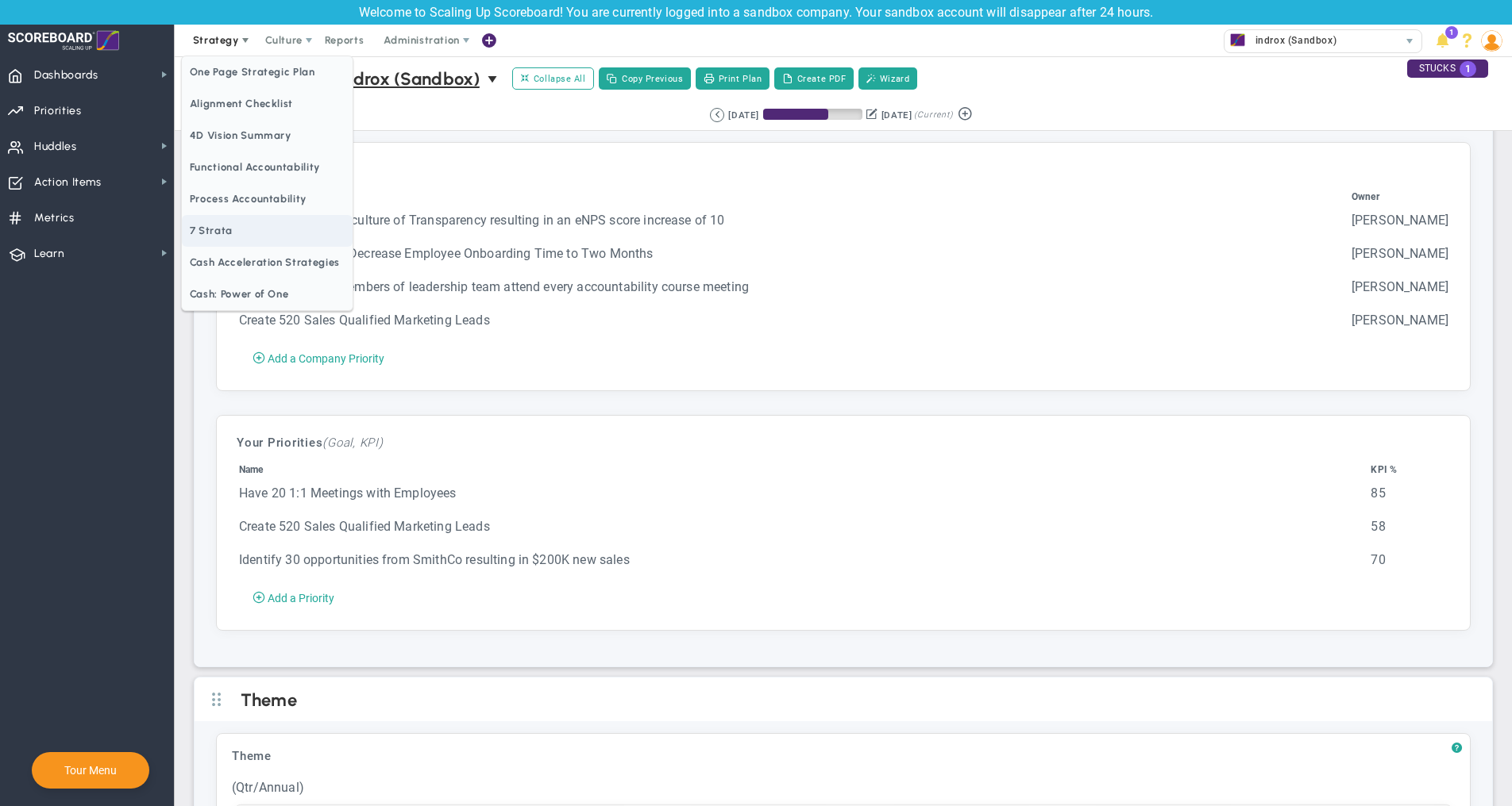
click at [264, 240] on span "7 Strata" at bounding box center [267, 231] width 170 height 32
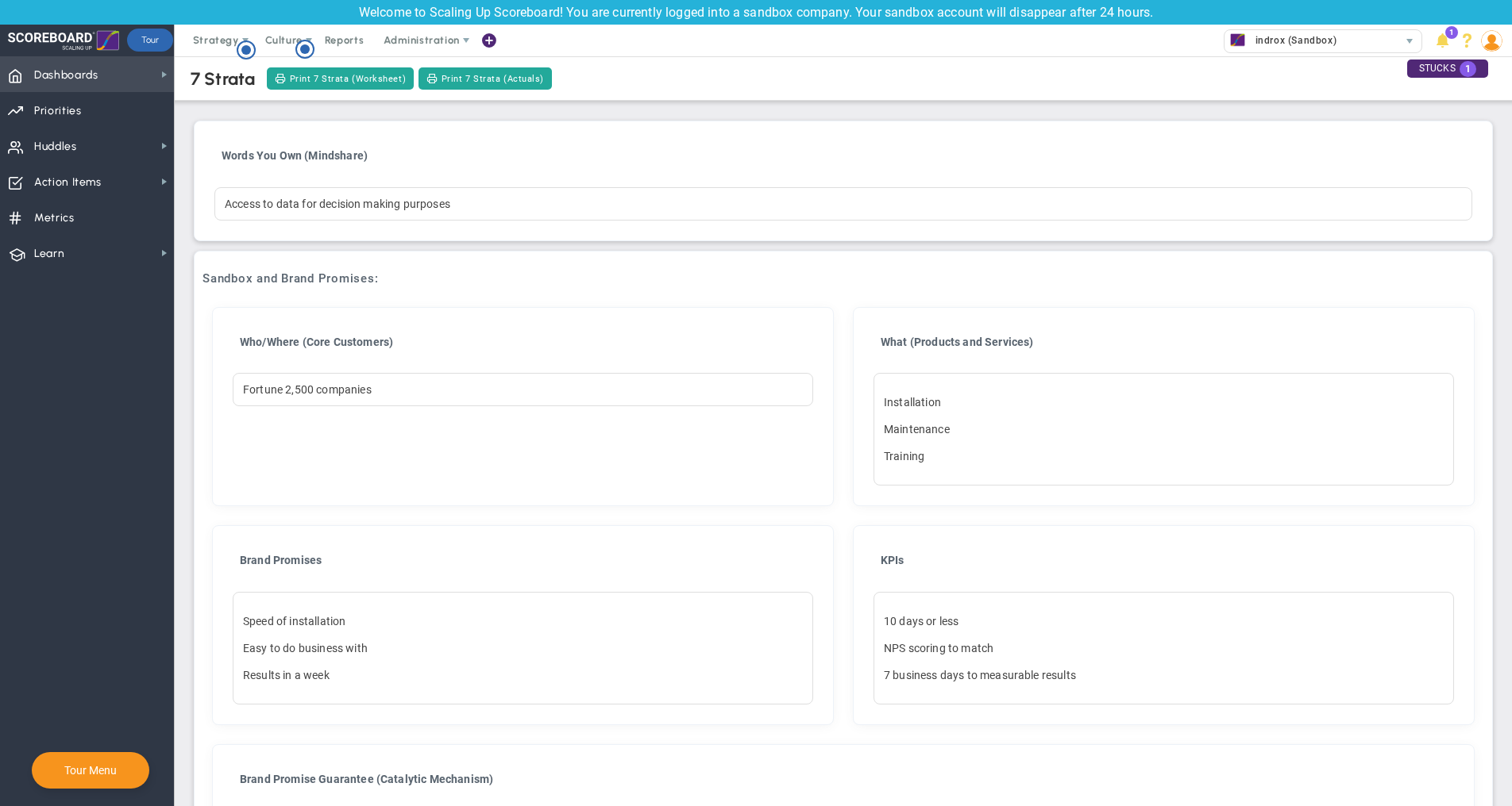
click at [85, 80] on span "Dashboards" at bounding box center [66, 75] width 64 height 33
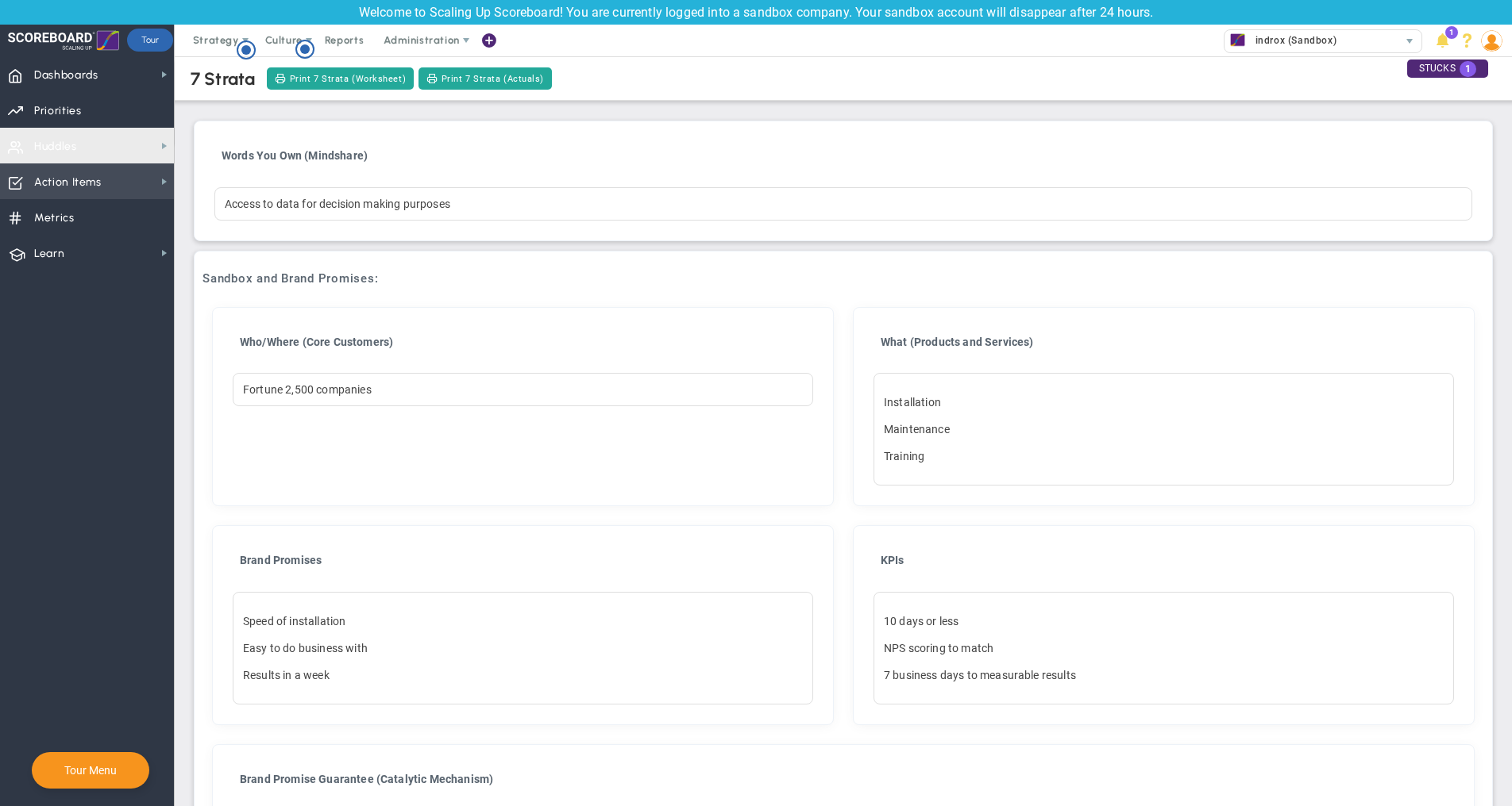
click at [104, 175] on span "Action Items Action Items" at bounding box center [87, 182] width 174 height 36
click at [115, 188] on span "Action Items Action Items" at bounding box center [87, 182] width 174 height 36
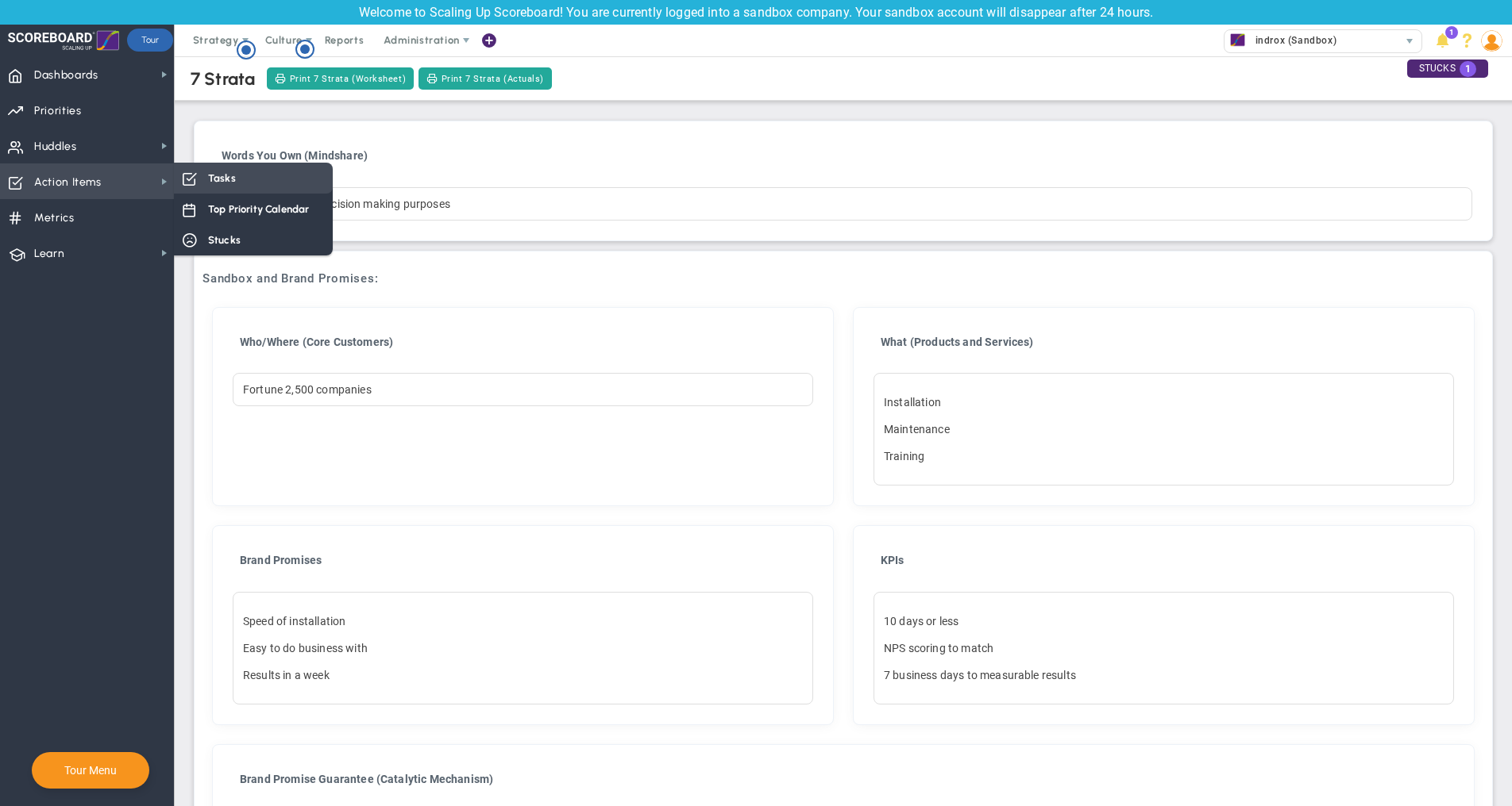
click at [260, 189] on div "Tasks" at bounding box center [253, 178] width 159 height 31
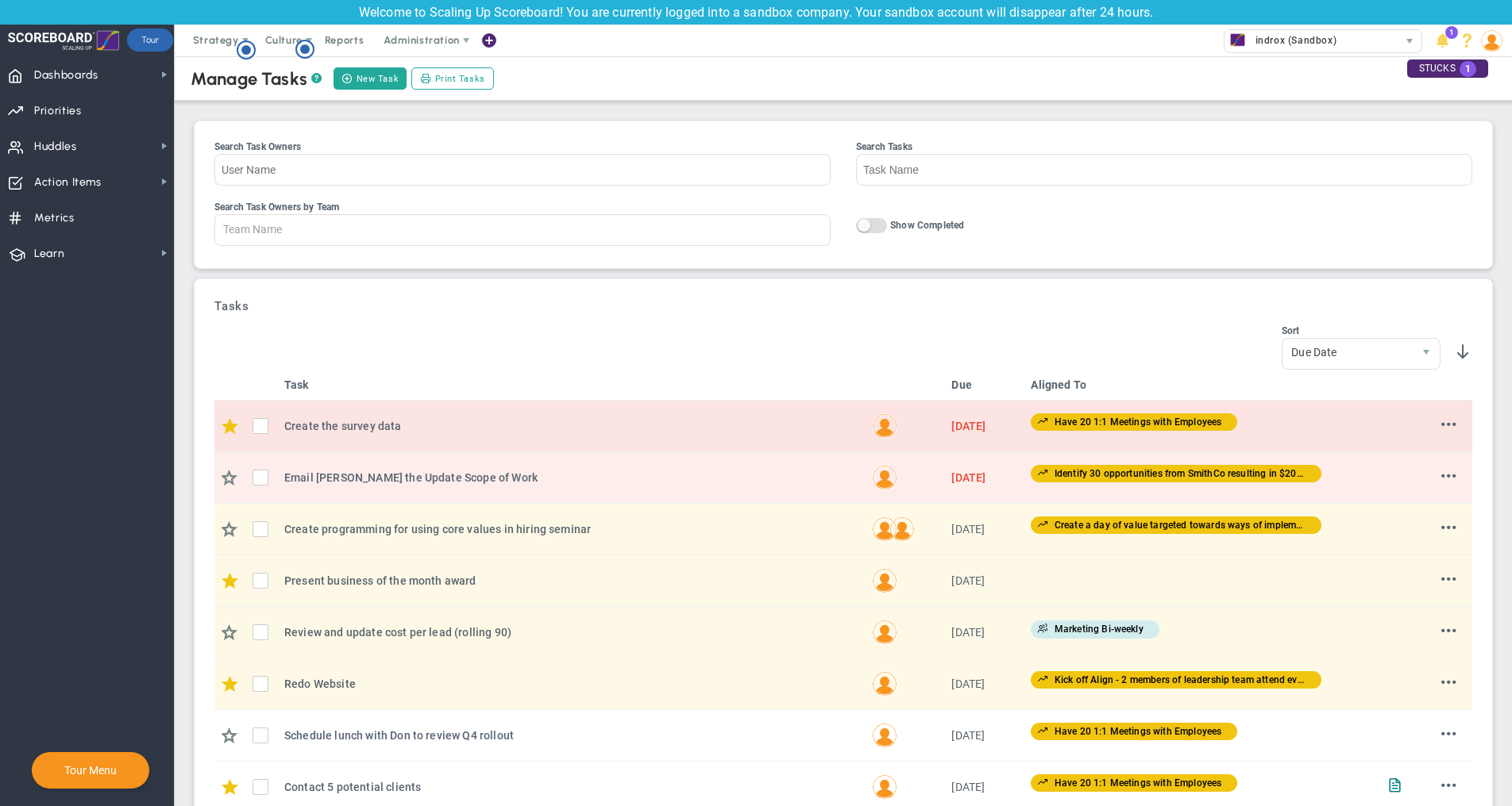
click at [1377, 430] on td at bounding box center [1392, 426] width 32 height 51
click at [352, 426] on td "Create the survey data Create the survey data Create the survey data" at bounding box center [571, 426] width 587 height 51
click at [357, 435] on div "Create the survey data" at bounding box center [579, 426] width 559 height 17
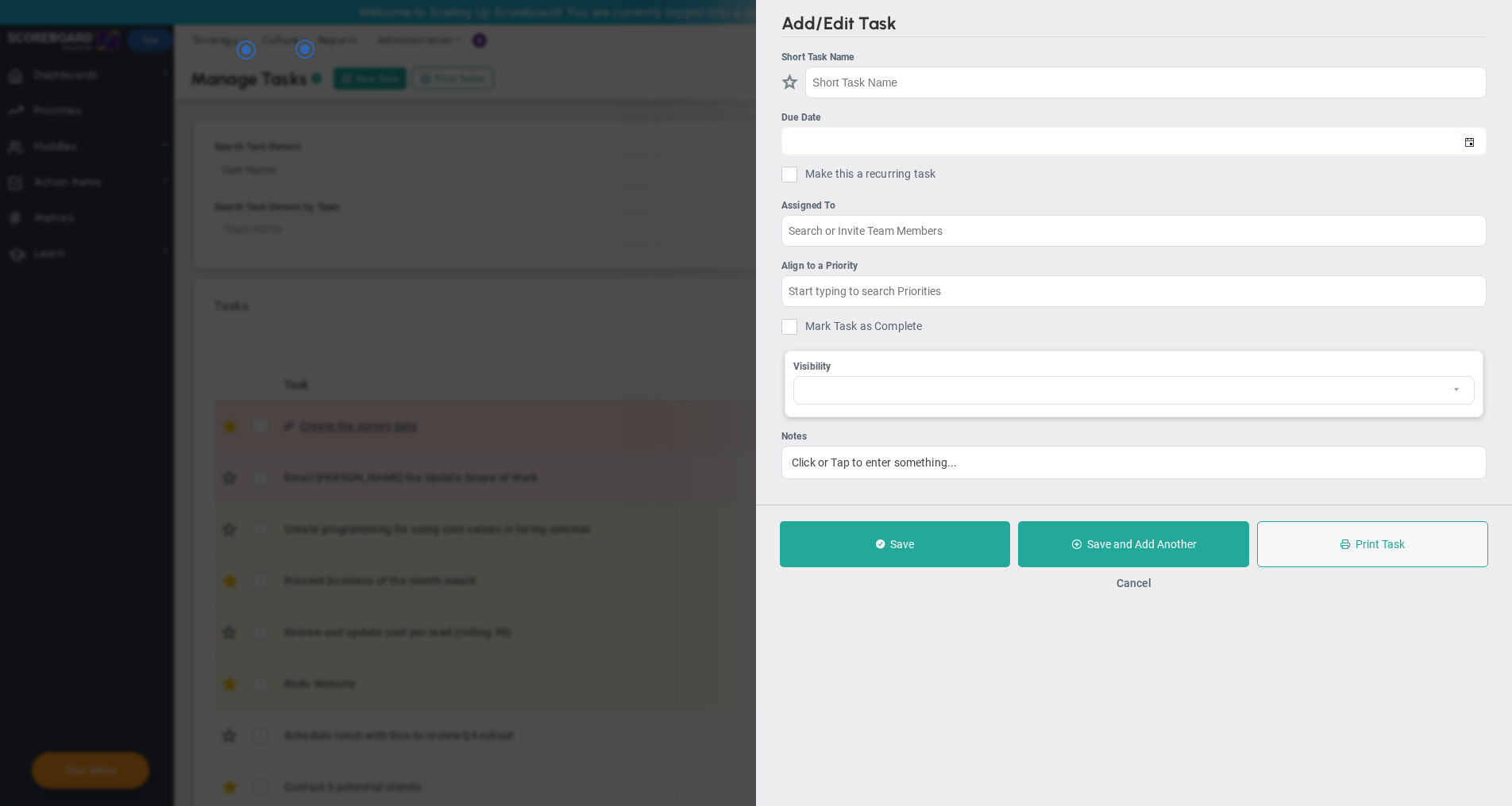
checkbox input "true"
type input "Create the survey data"
type input "[DATE]"
type input "[PERSON_NAME]"
type input "Have 20 1:1 Meetings with Employees"
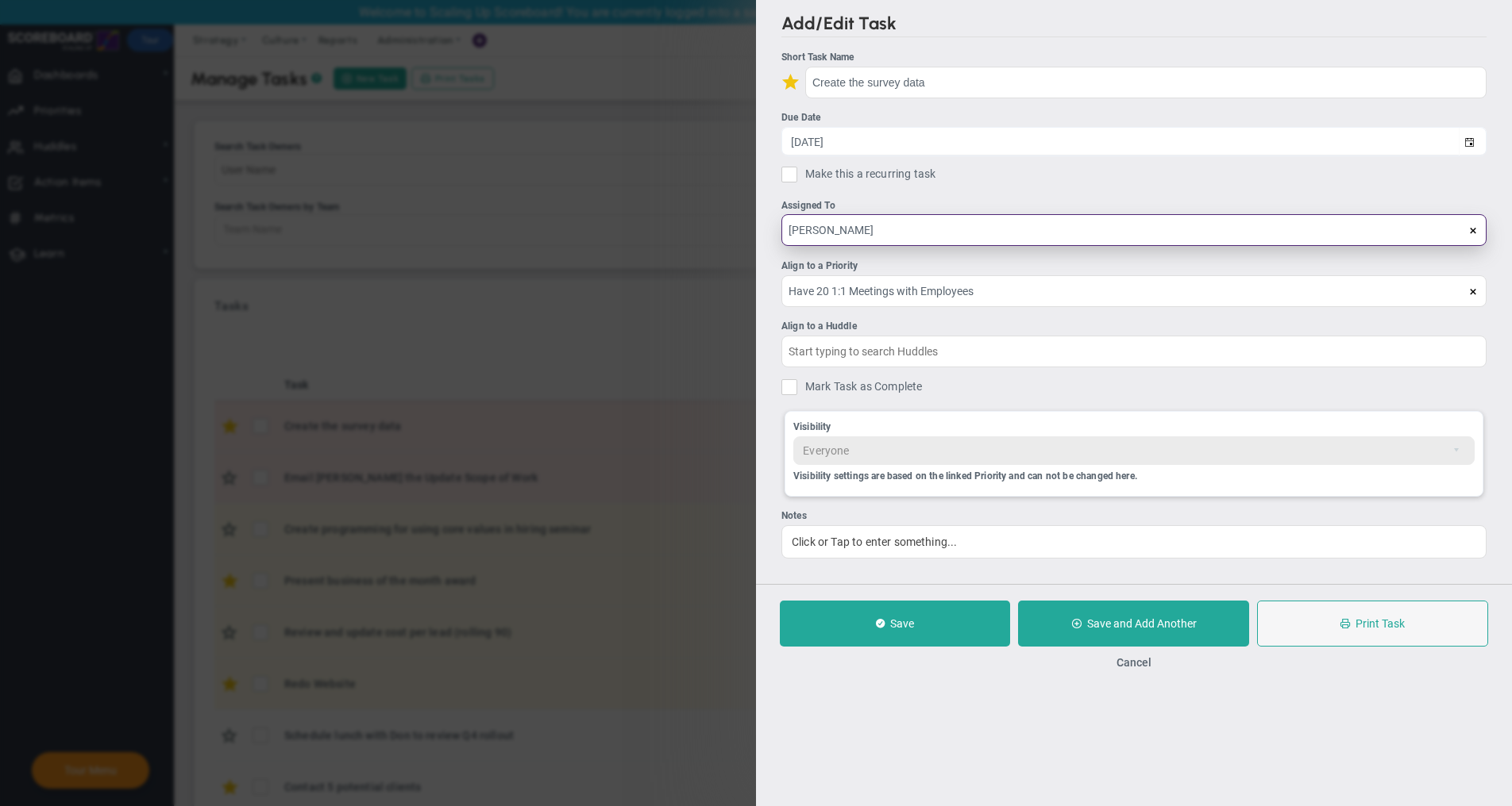
click at [851, 218] on input "[PERSON_NAME]" at bounding box center [1134, 230] width 705 height 32
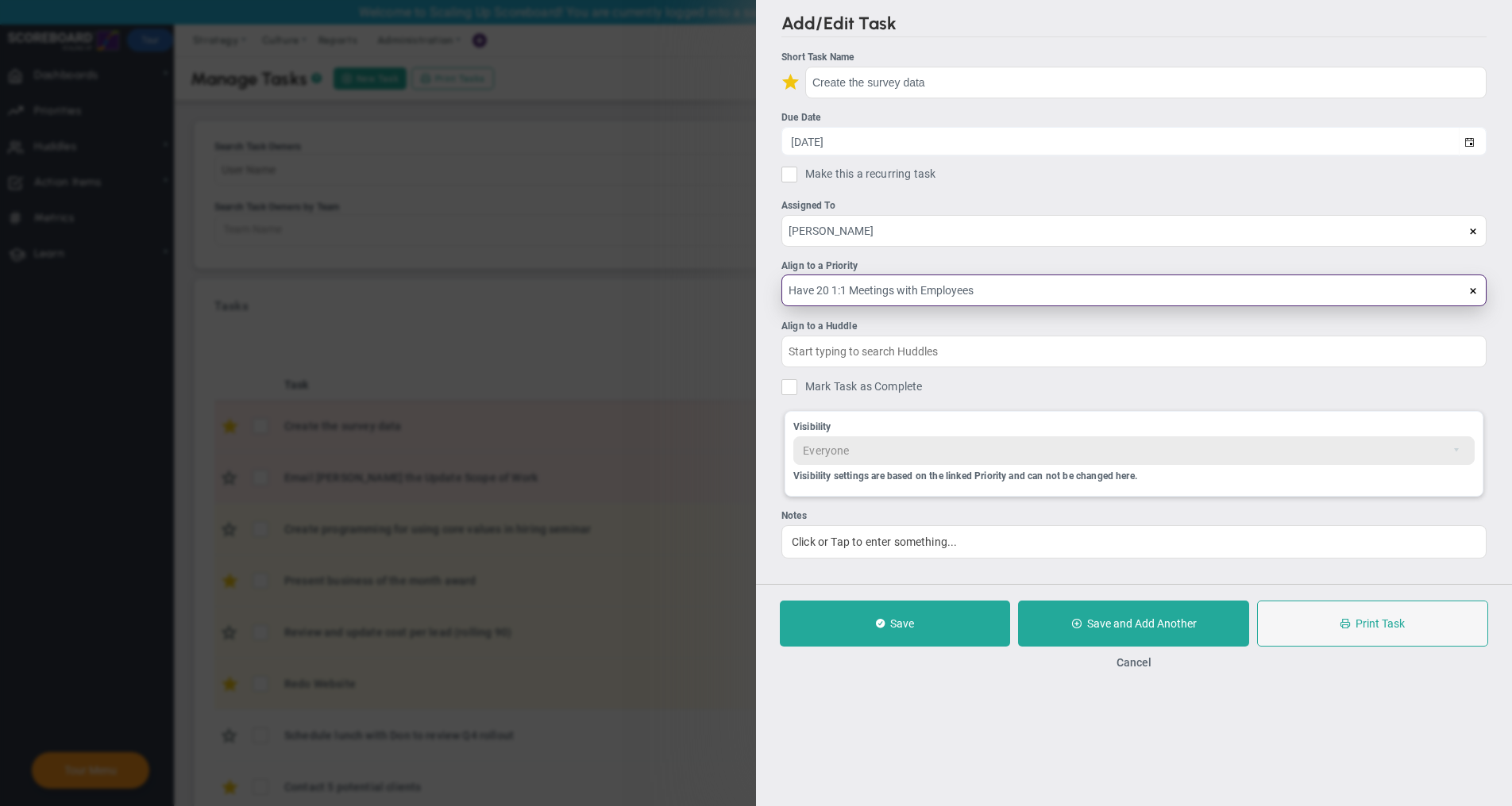
click at [890, 290] on input "Have 20 1:1 Meetings with Employees" at bounding box center [1134, 290] width 705 height 32
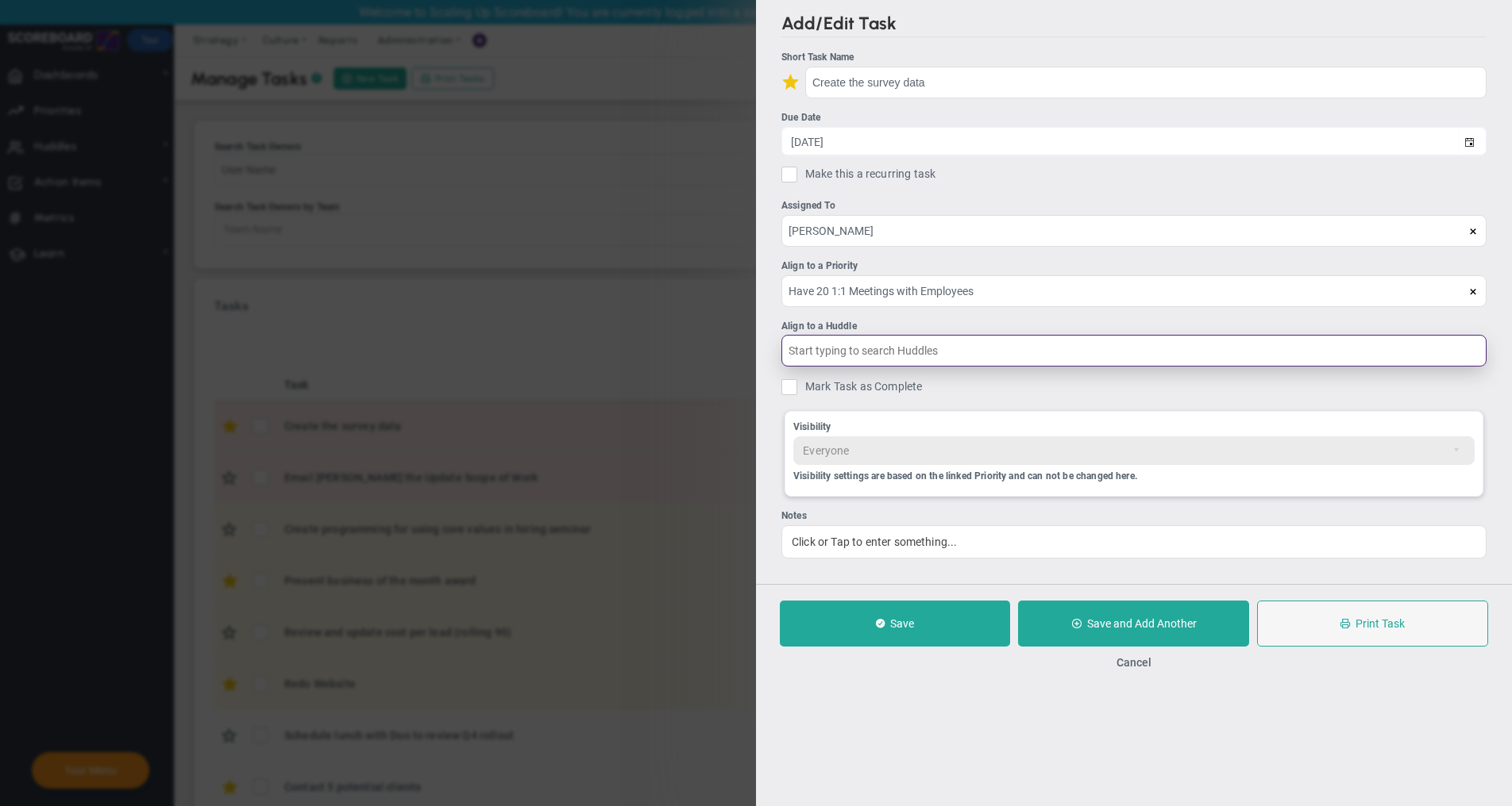
click at [899, 350] on input "text" at bounding box center [1134, 350] width 705 height 32
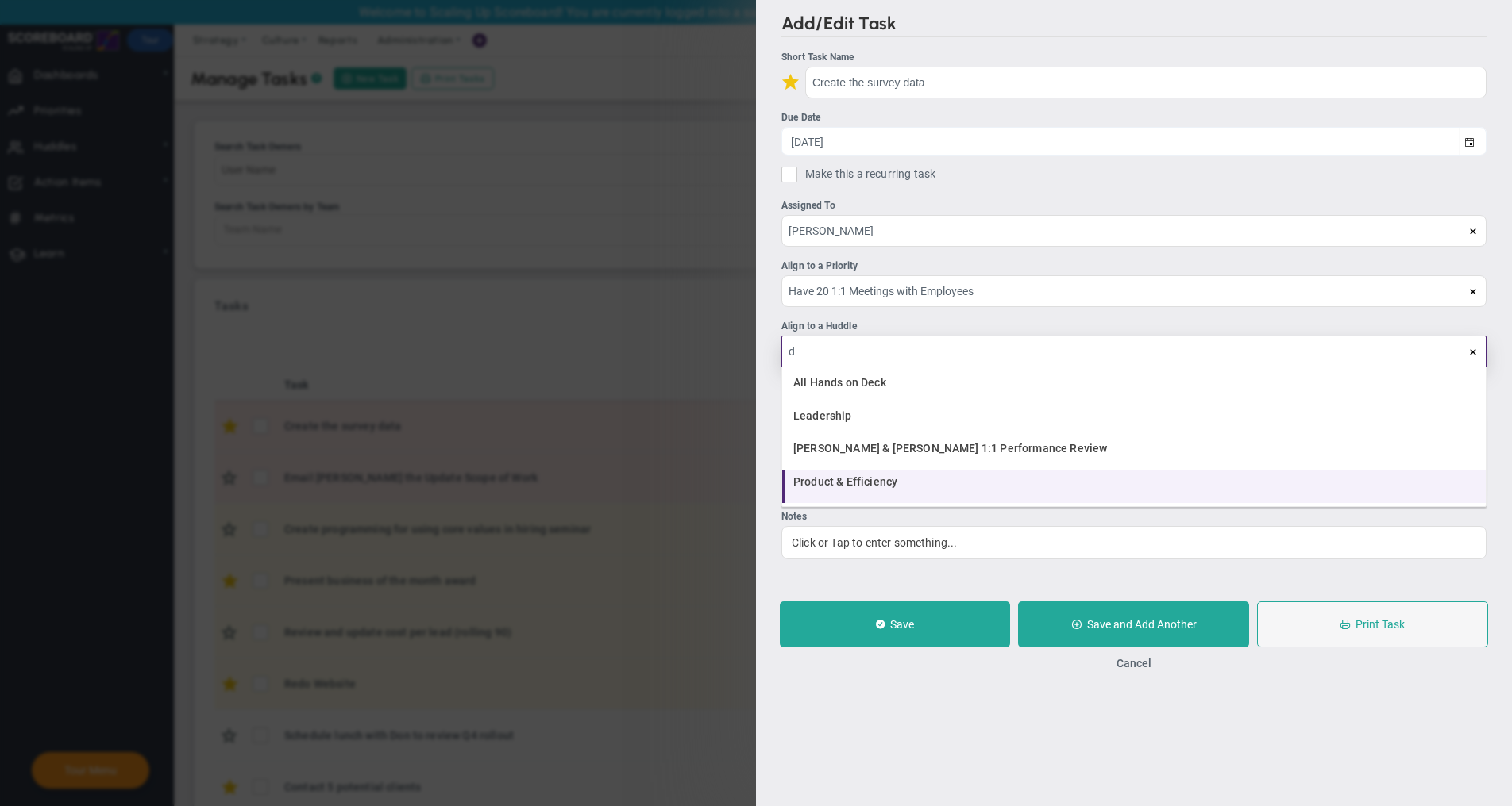
click at [949, 478] on div "Product & Efficiency" at bounding box center [1135, 482] width 685 height 11
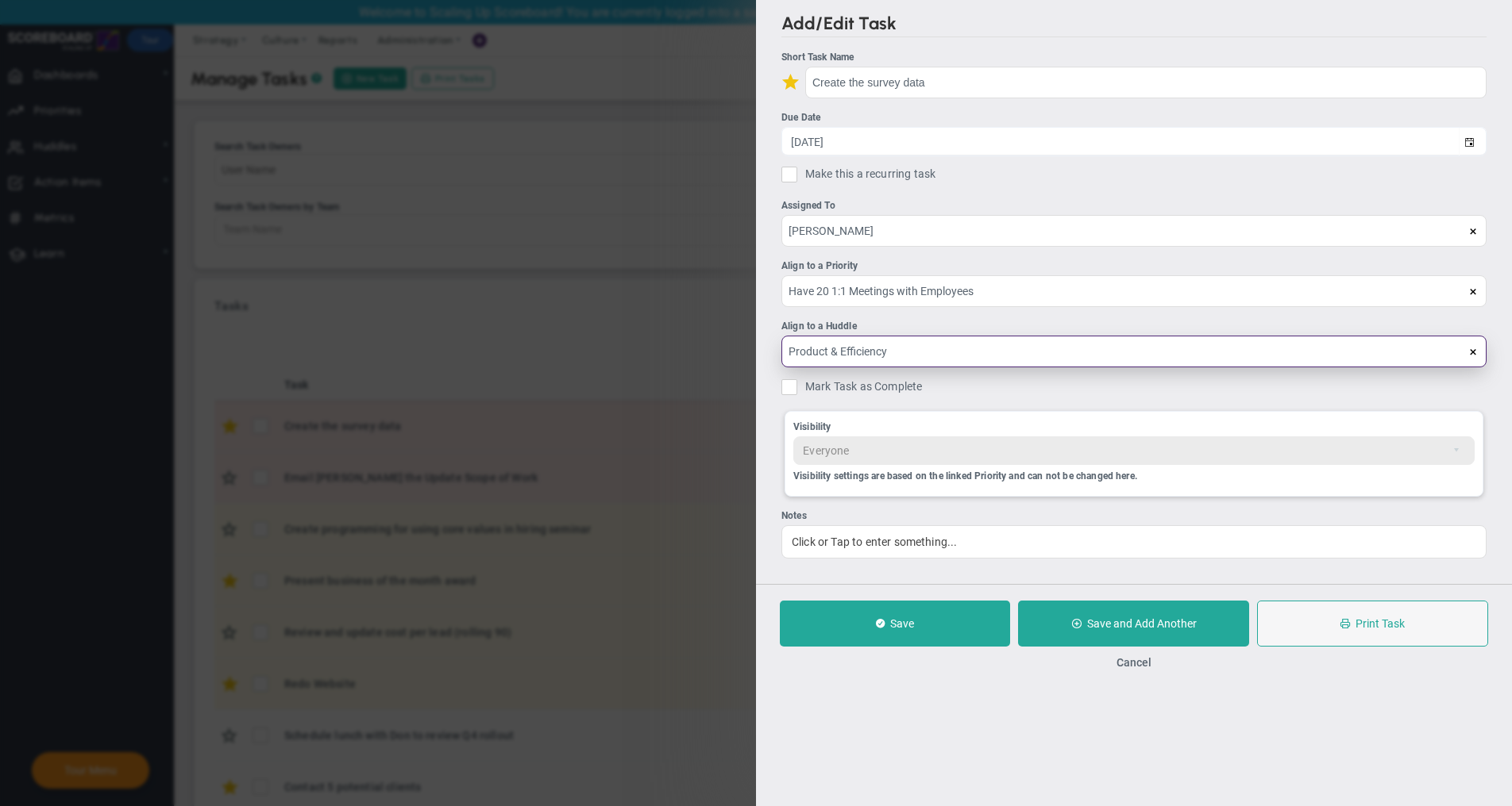
type input "Product & Efficiency"
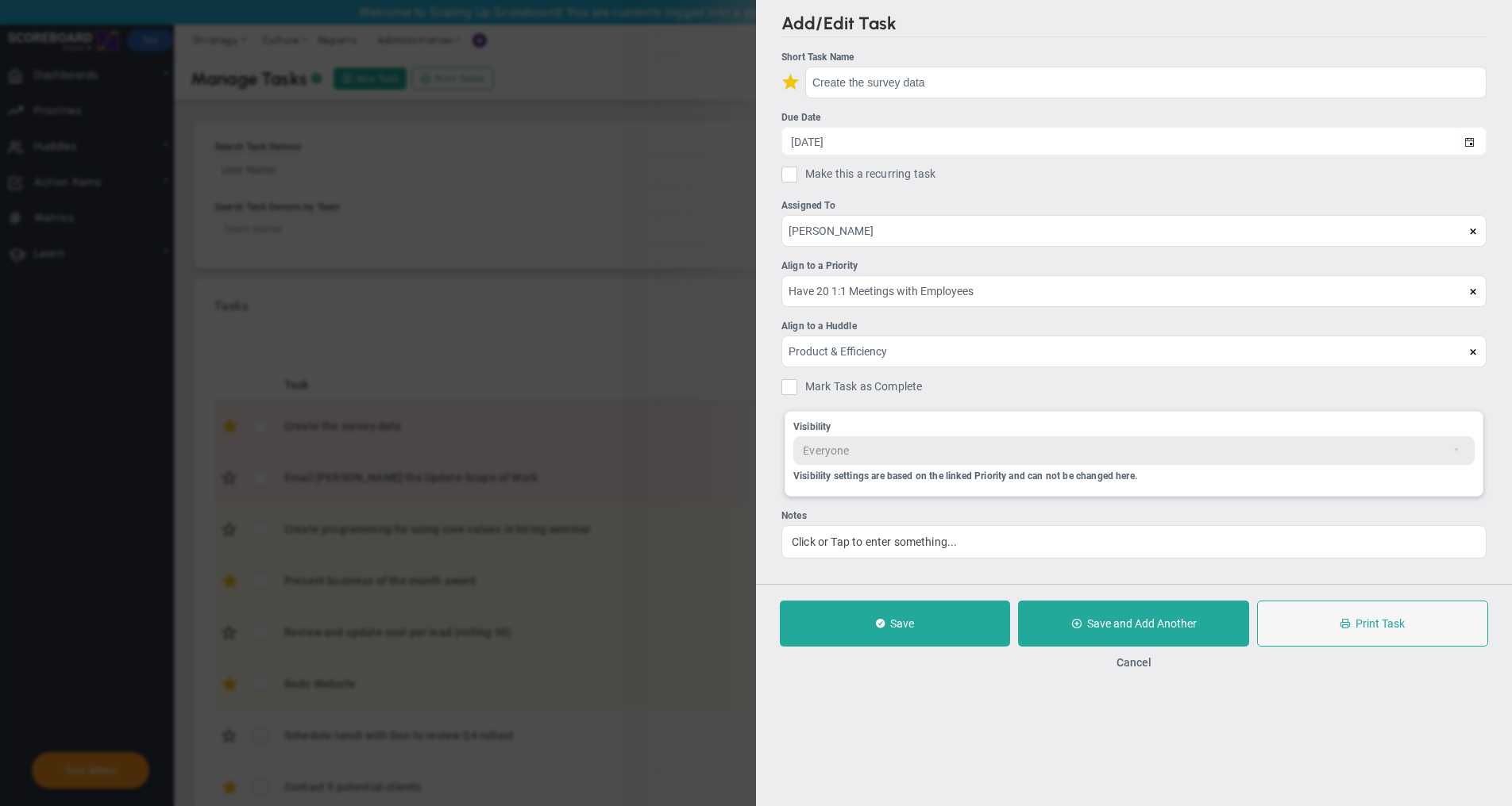
click at [715, 325] on div "Add/Edit Task Short Task Name Create the survey data Due Date [DATE] Make this …" at bounding box center [756, 403] width 1512 height 806
click at [751, 508] on div "Add/Edit Task Short Task Name Create the survey data Due Date [DATE] Make this …" at bounding box center [756, 403] width 1512 height 806
click at [1146, 668] on button "Cancel" at bounding box center [1134, 663] width 35 height 13
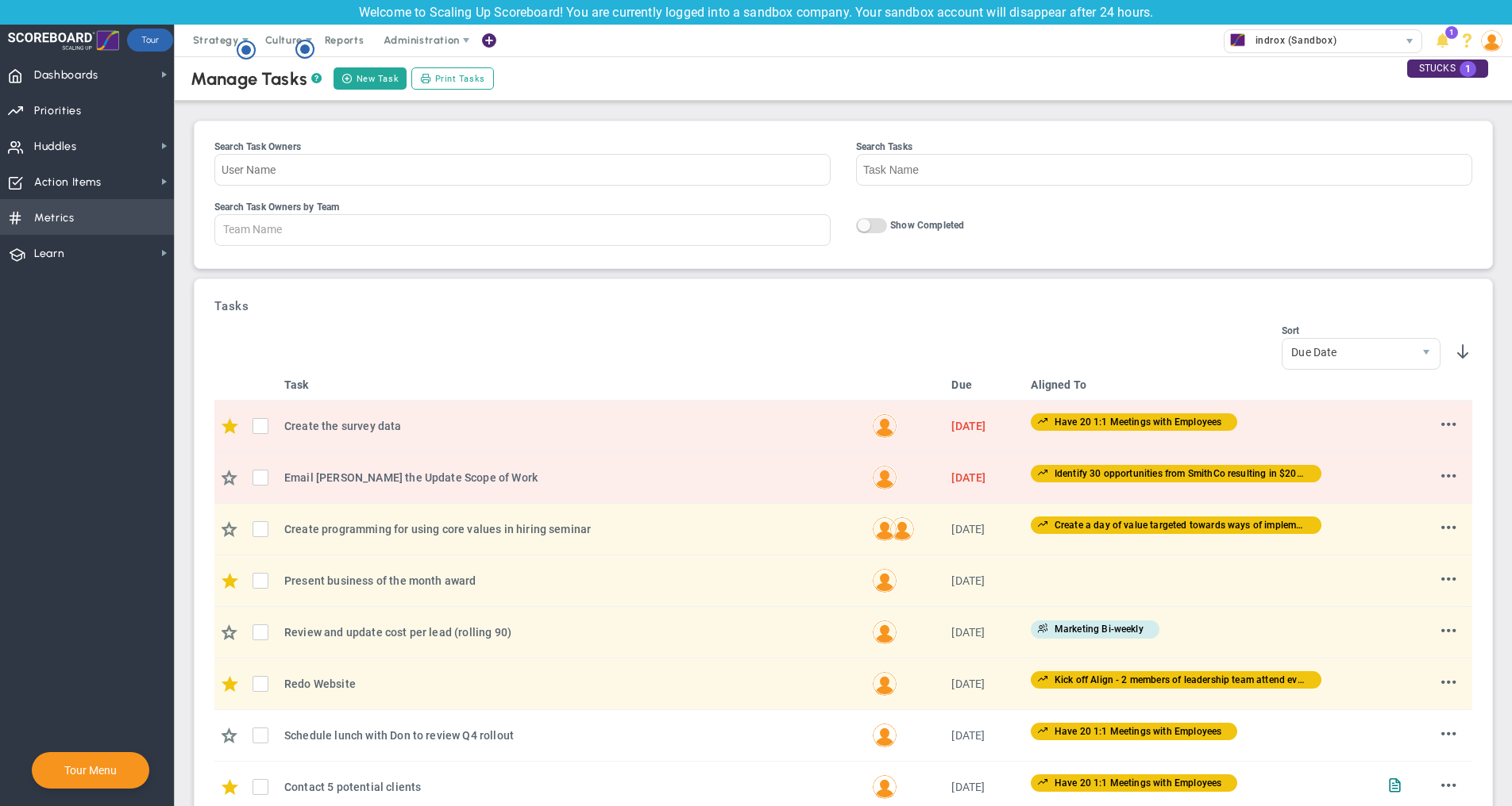
click at [141, 221] on span "Metrics Metrics" at bounding box center [87, 217] width 174 height 36
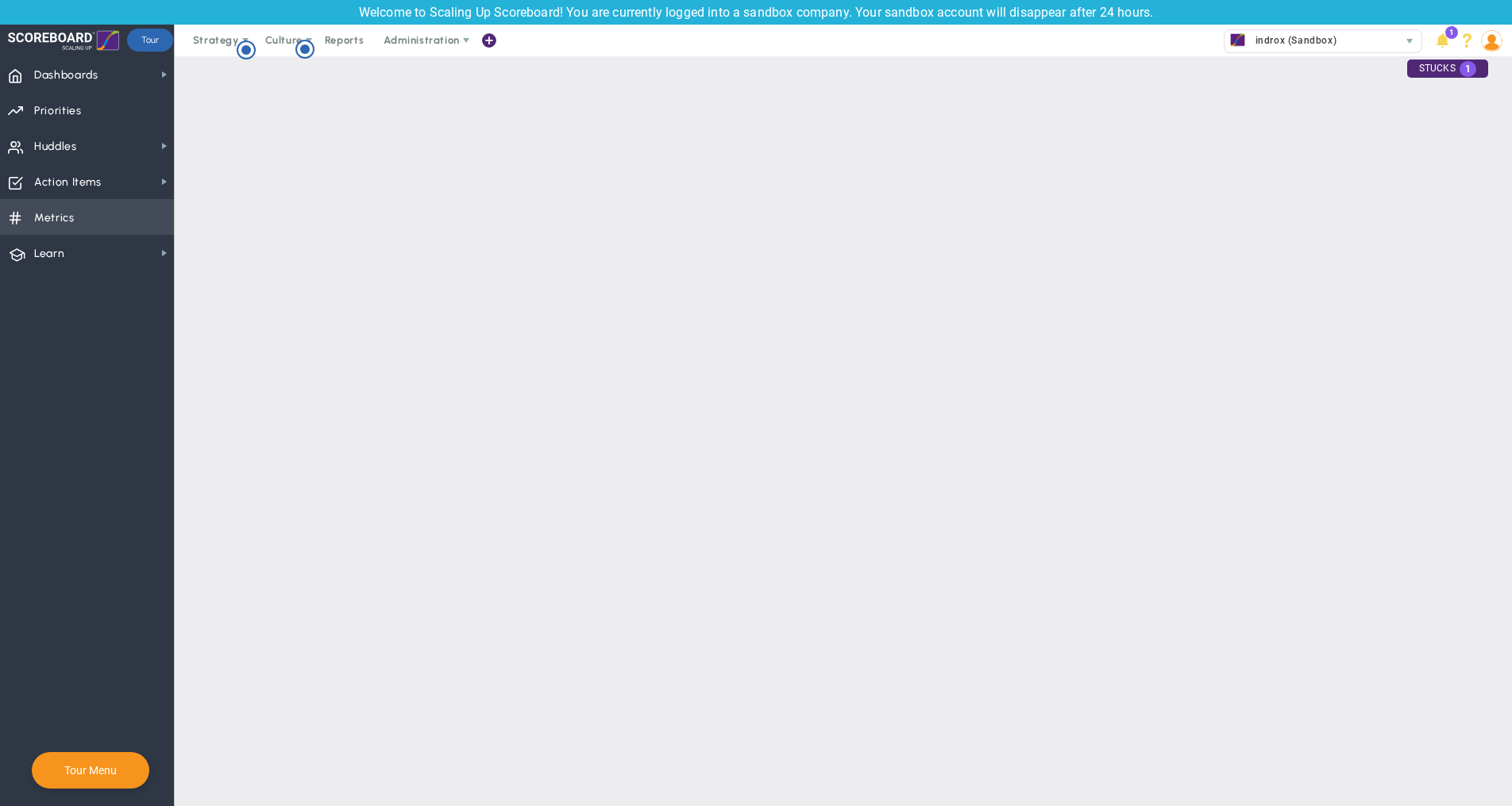
checkbox input "false"
click at [233, 42] on span "Strategy" at bounding box center [215, 40] width 46 height 12
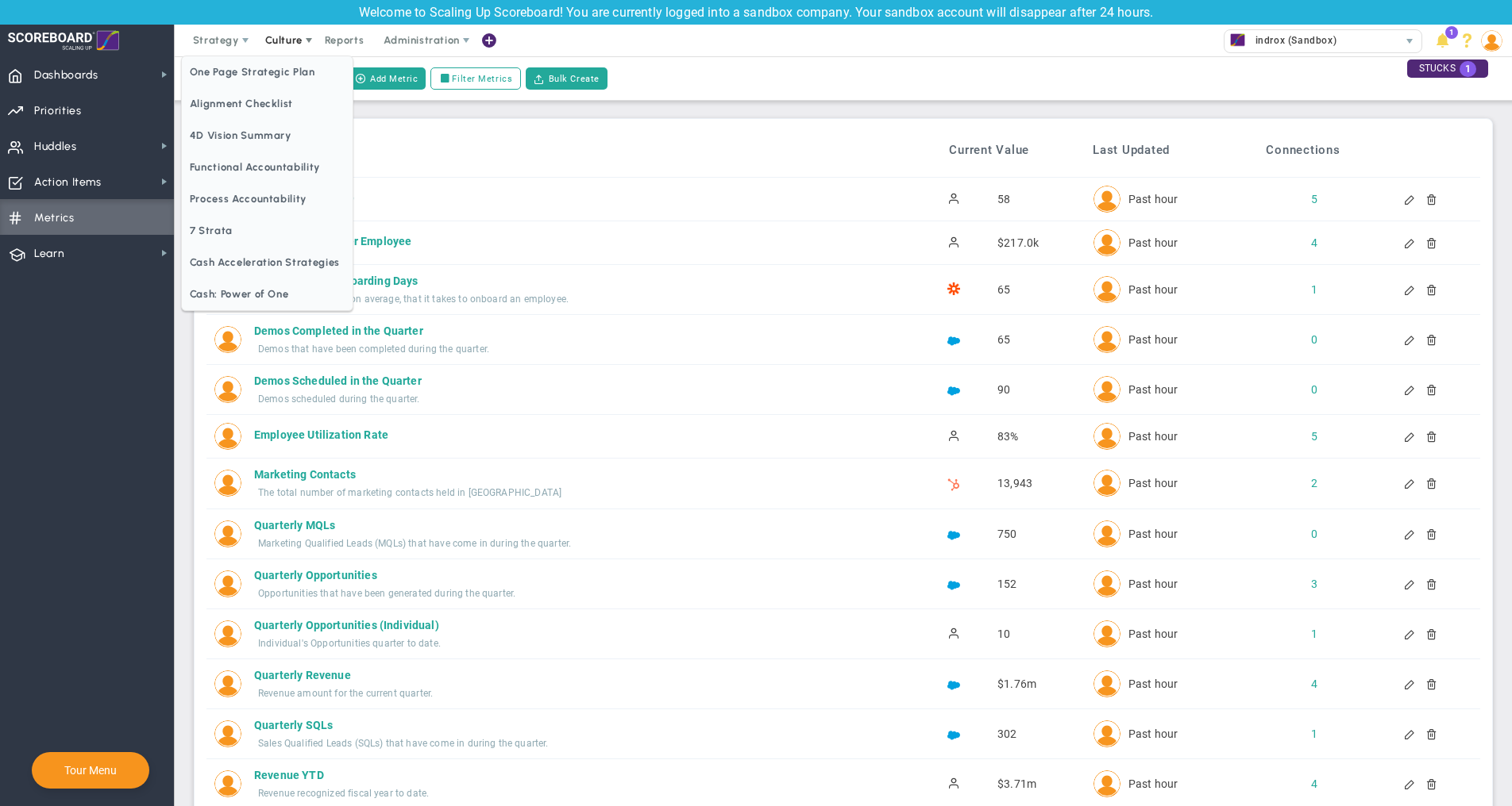
click at [287, 43] on span "Culture" at bounding box center [283, 40] width 37 height 12
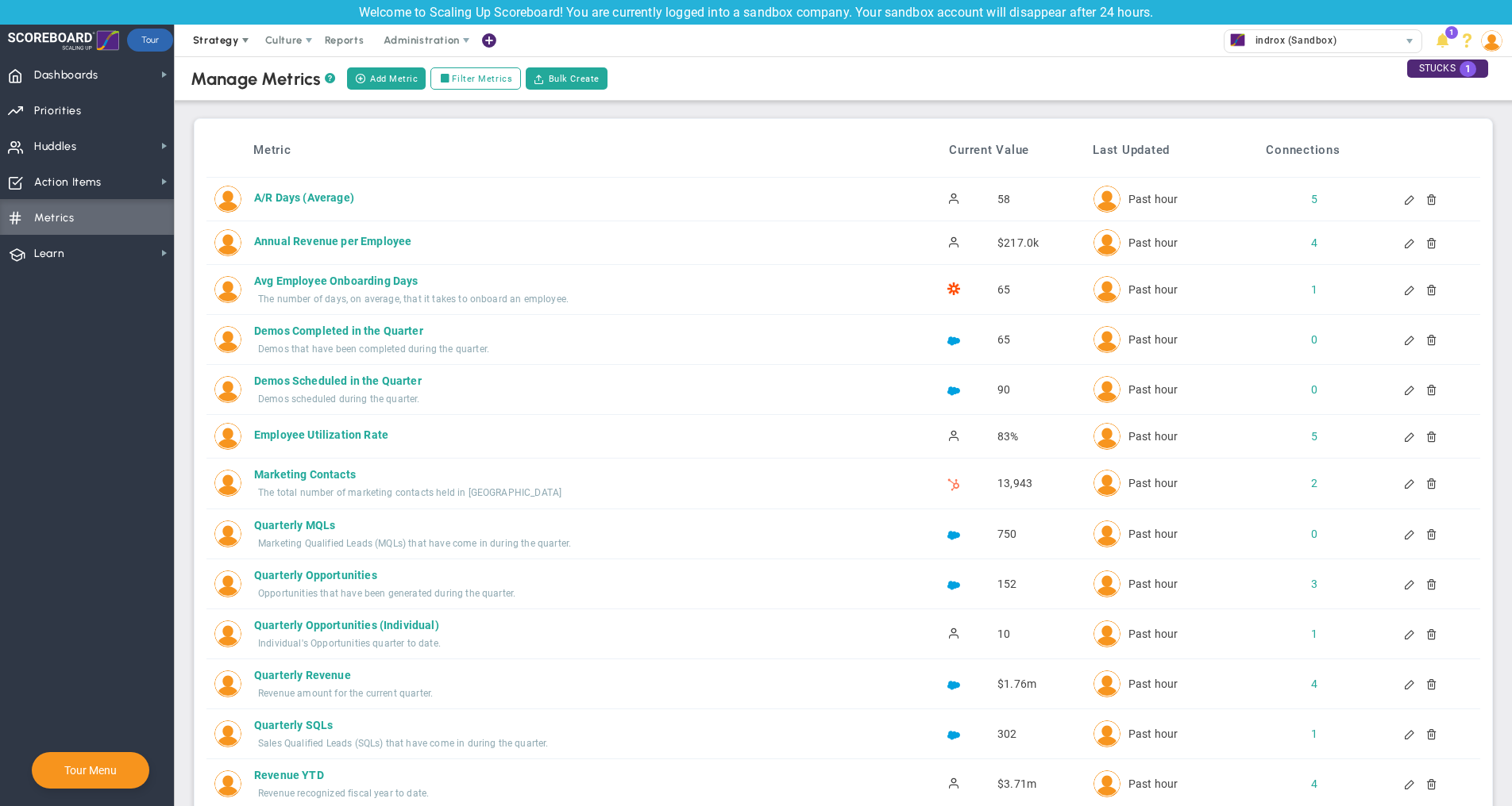
click at [214, 46] on span "Strategy" at bounding box center [215, 40] width 46 height 12
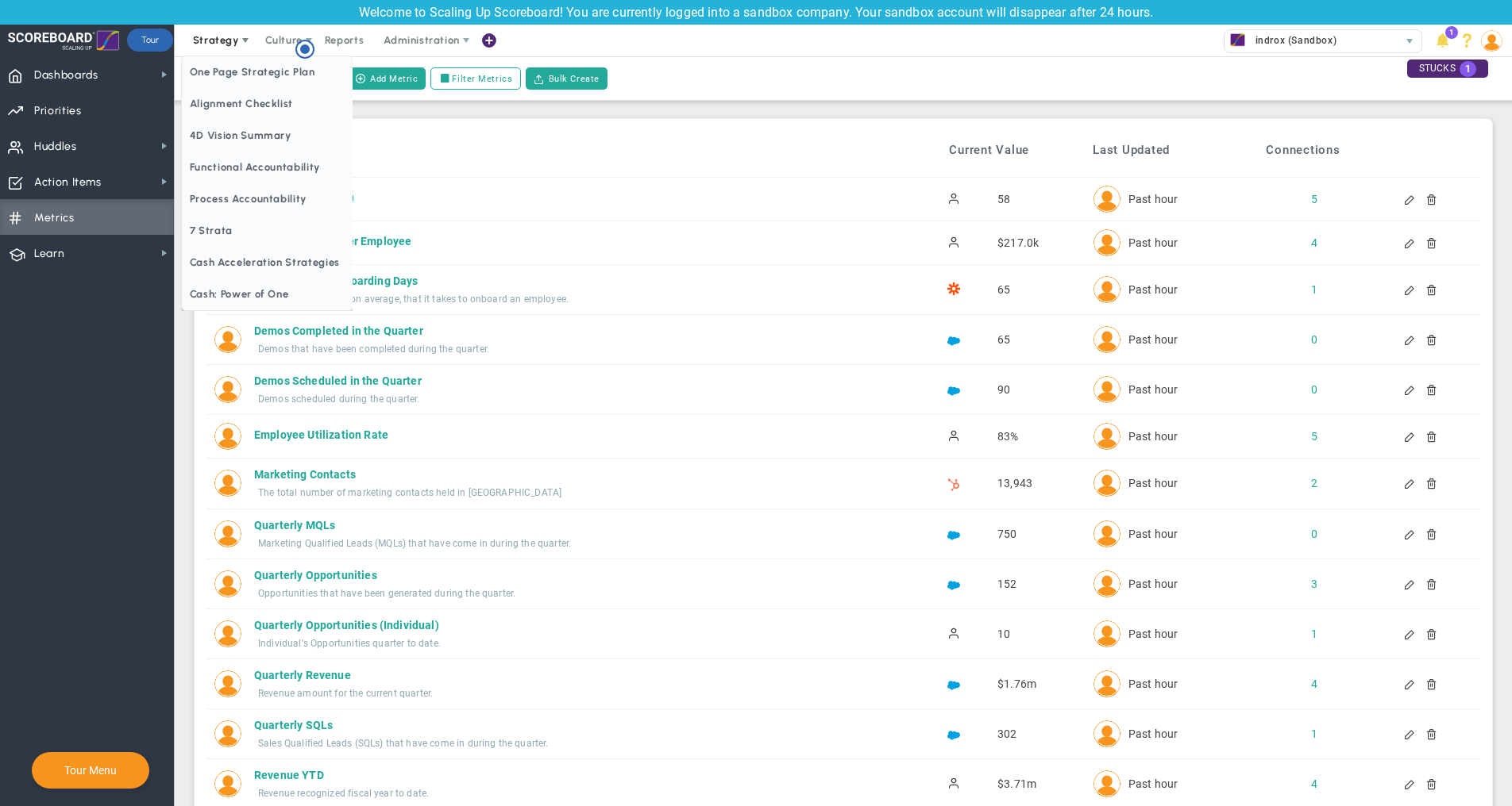
click at [232, 37] on span "Strategy" at bounding box center [215, 40] width 46 height 12
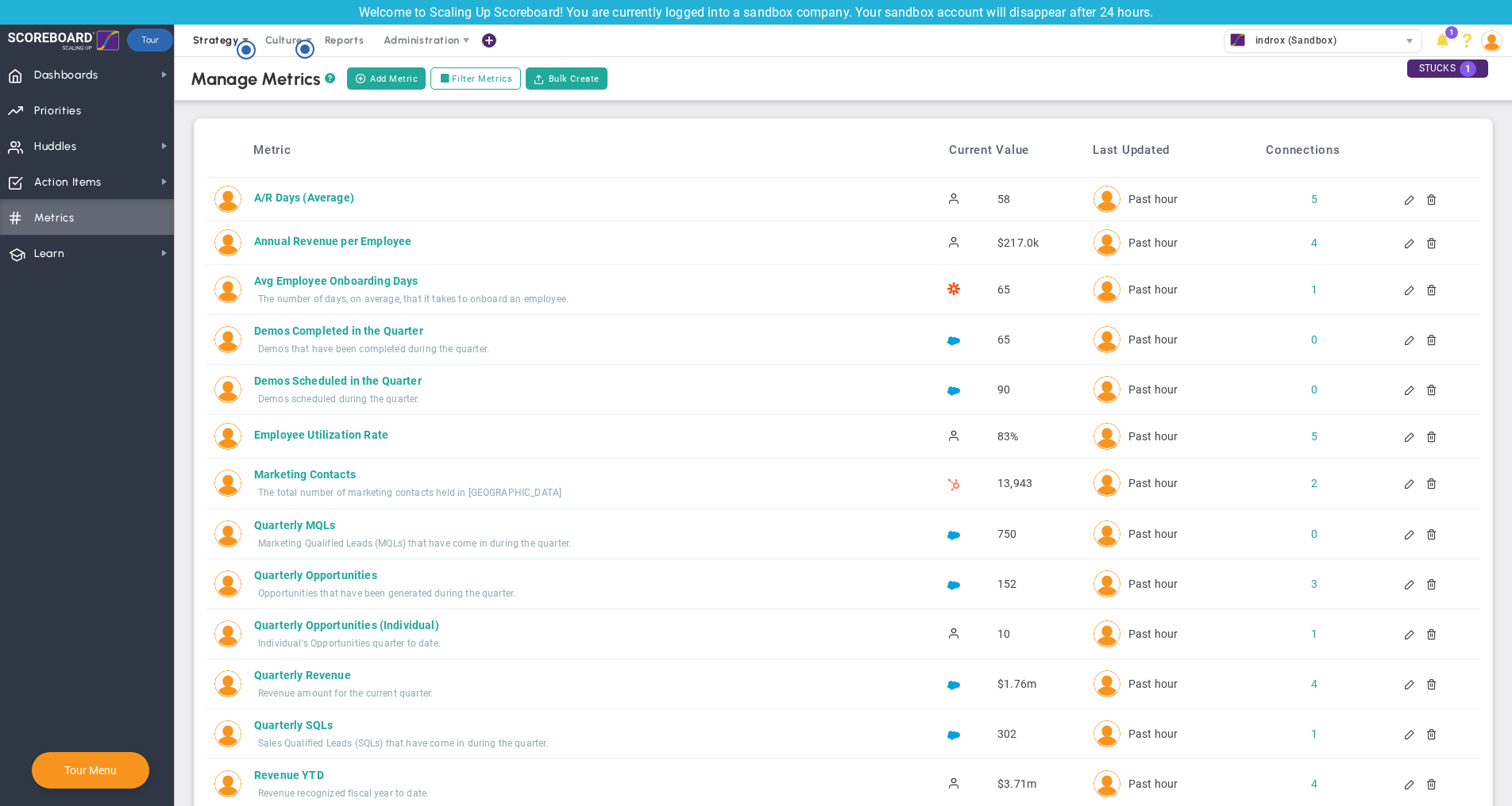
click at [227, 48] on span "Strategy" at bounding box center [217, 40] width 72 height 32
click at [94, 80] on span "Dashboards" at bounding box center [66, 75] width 64 height 33
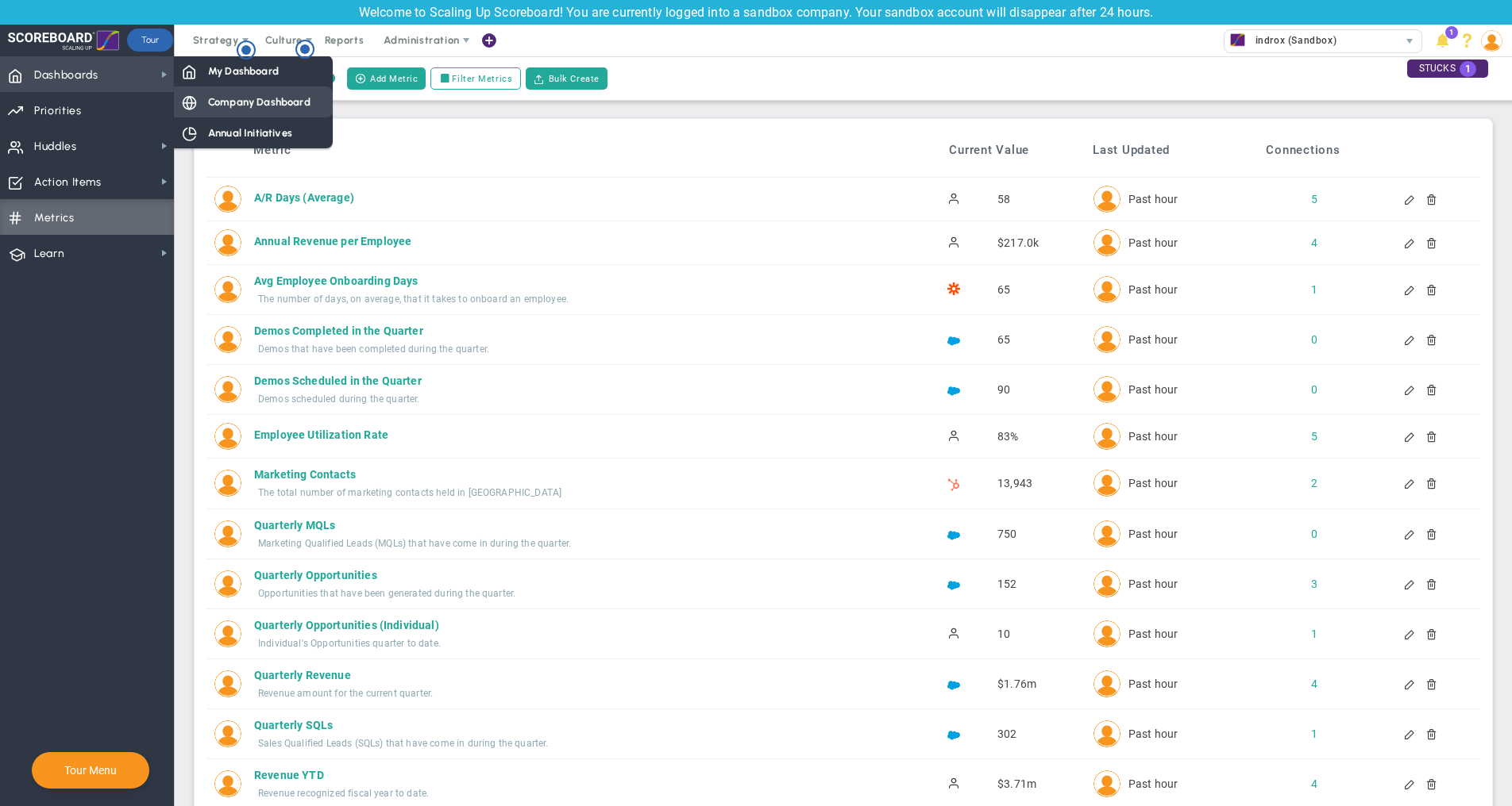
click at [284, 100] on span "Company Dashboard" at bounding box center [260, 102] width 103 height 15
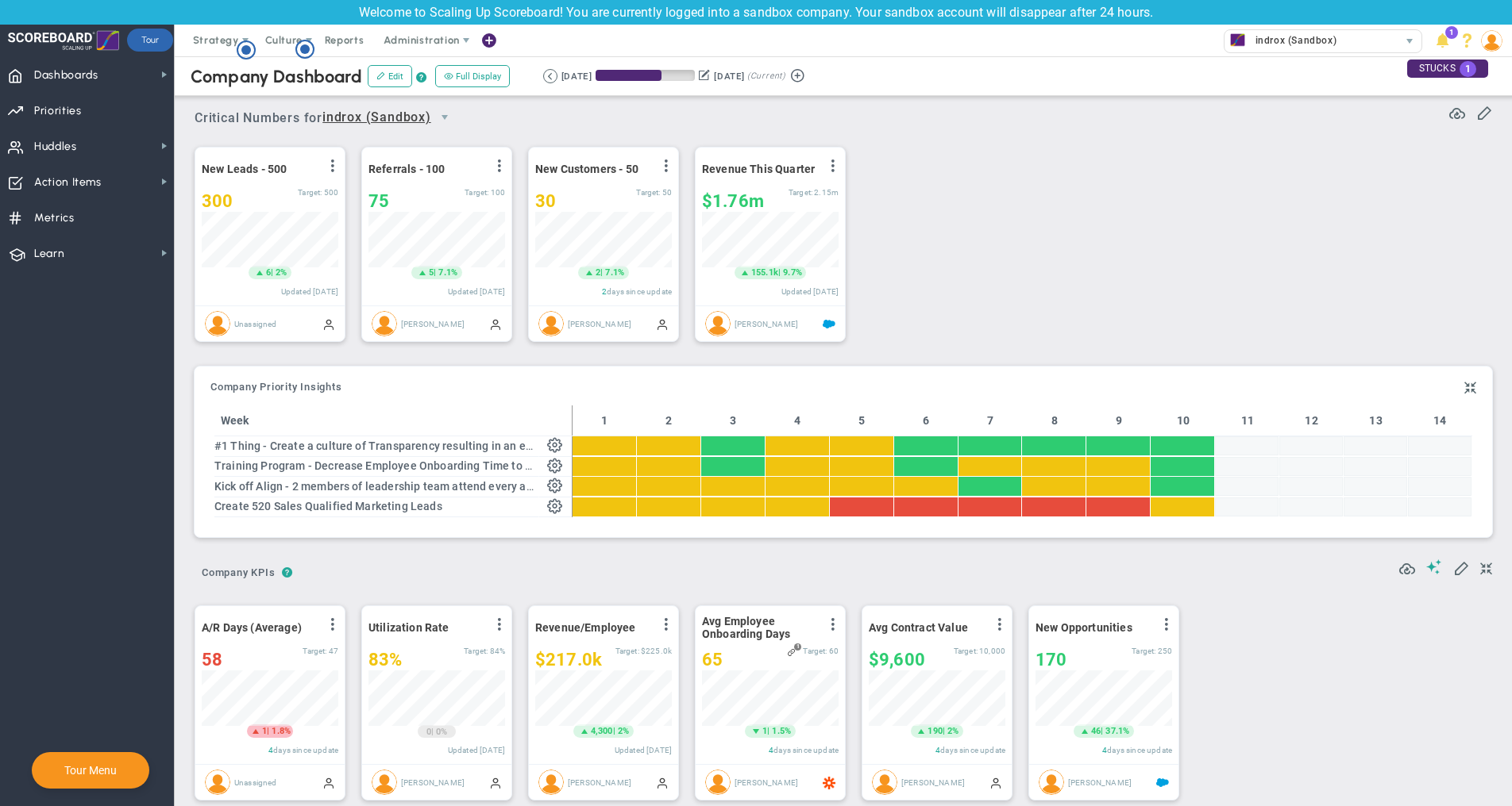
scroll to position [56, 137]
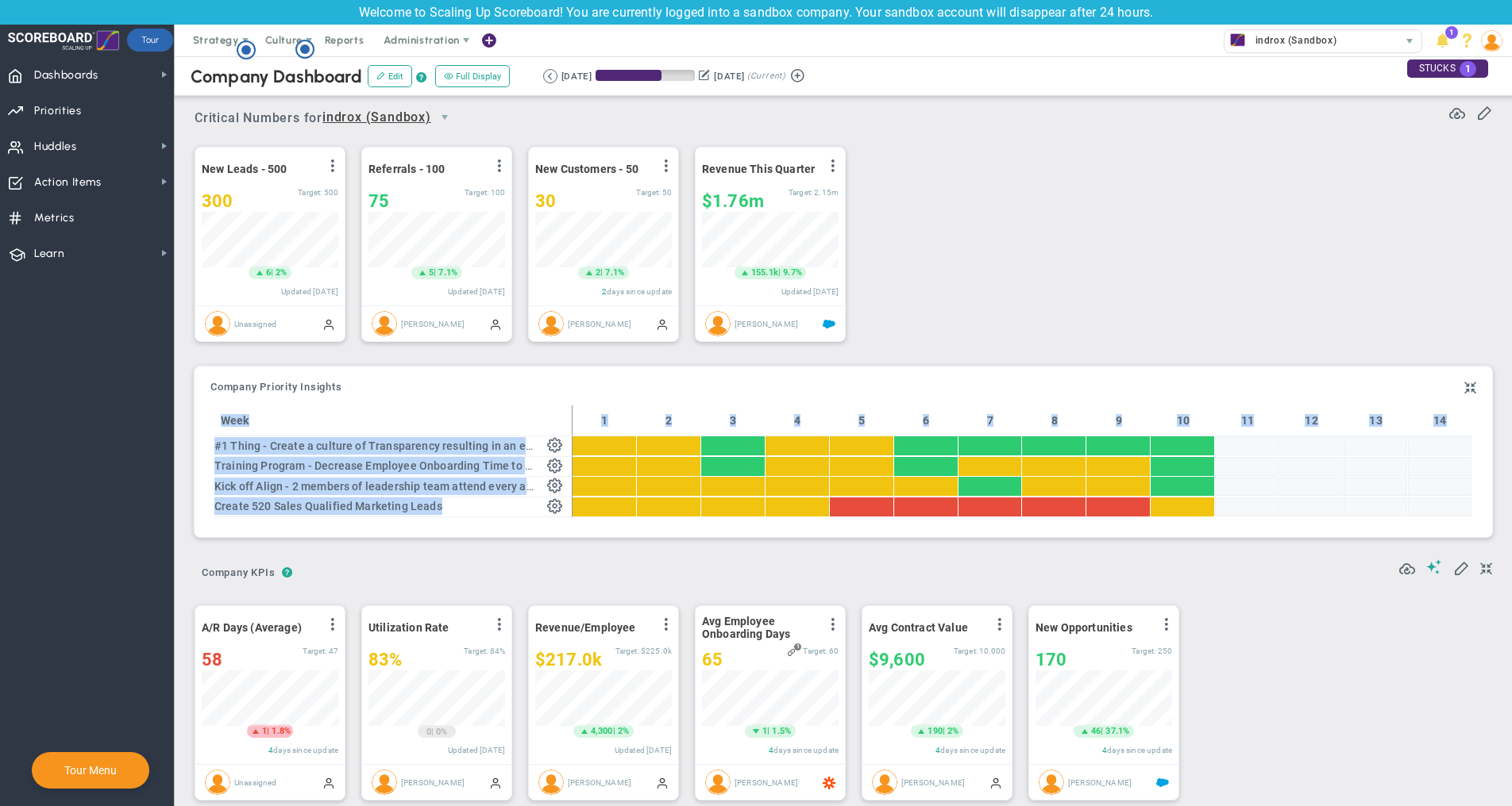
drag, startPoint x: 206, startPoint y: 384, endPoint x: 642, endPoint y: 521, distance: 457.0
click at [584, 513] on div "Company OKR Insights Company Priority Insights Add Company Objective or Key Res…" at bounding box center [843, 451] width 1298 height 170
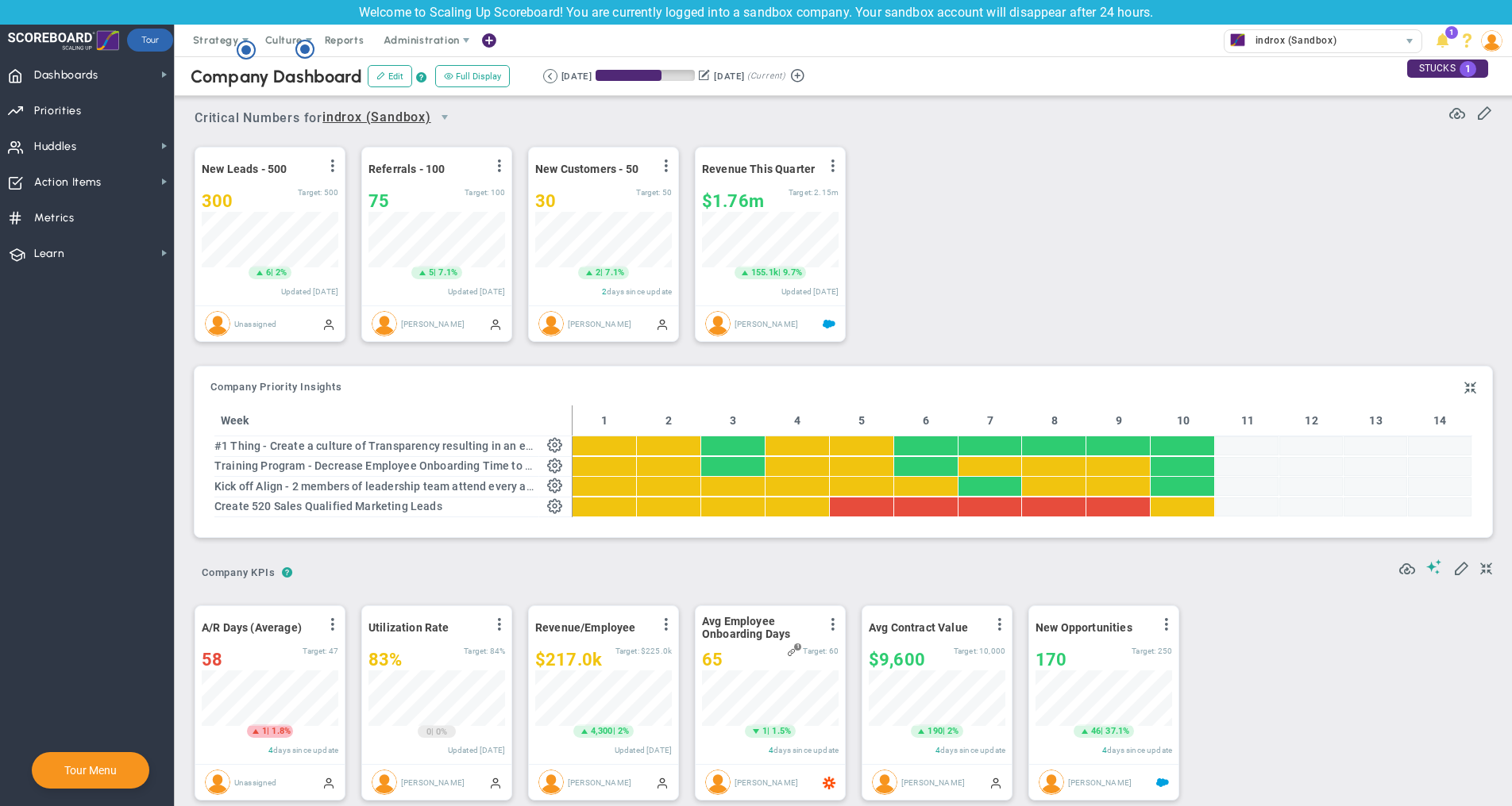
click at [755, 541] on div "Company OKR Insights Company Priority Insights Add Company Objective or Key Res…" at bounding box center [843, 452] width 1306 height 191
click at [1483, 114] on span at bounding box center [1484, 112] width 16 height 16
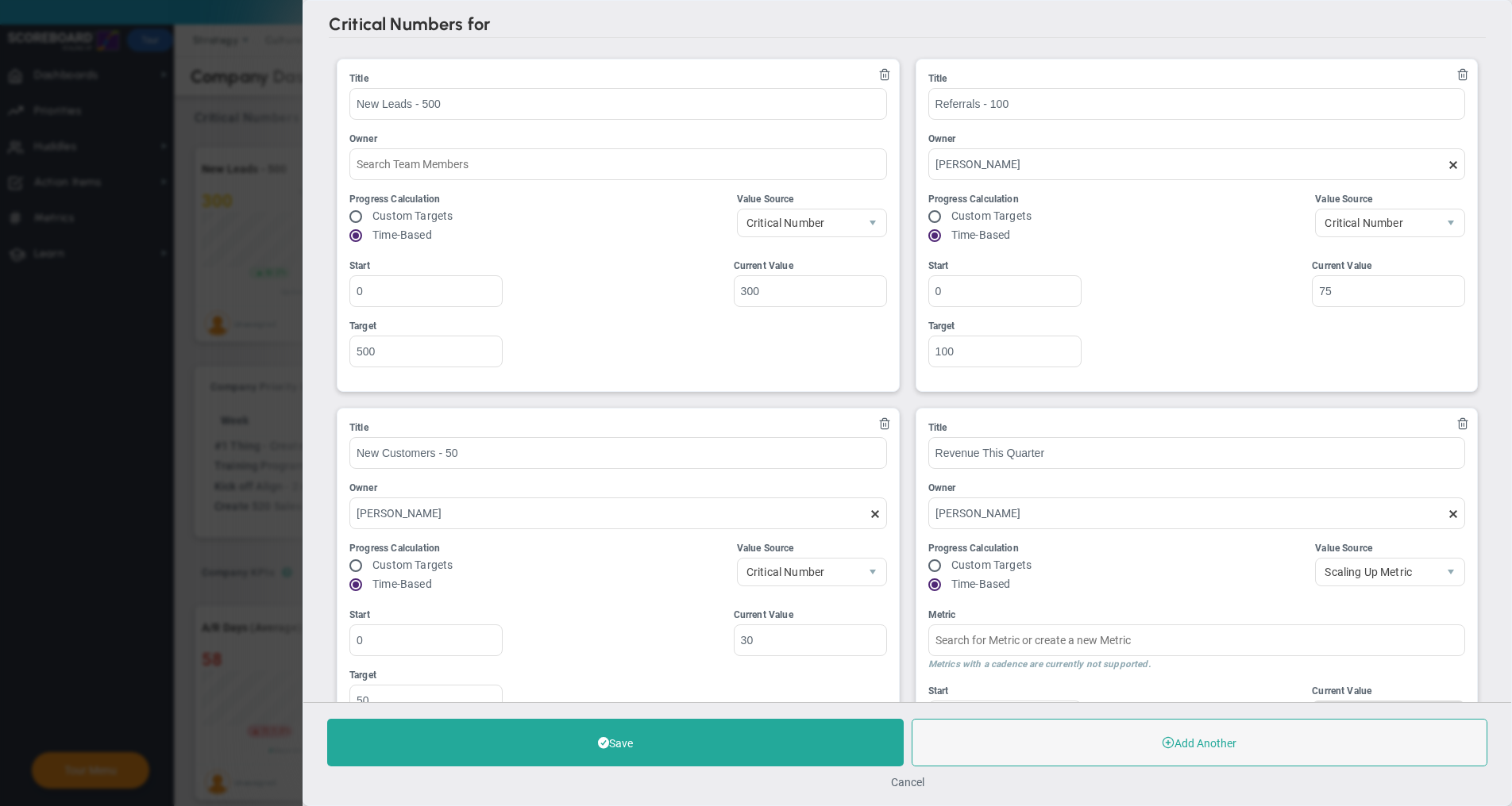
type input "Quarterly Revenue : Salesforce"
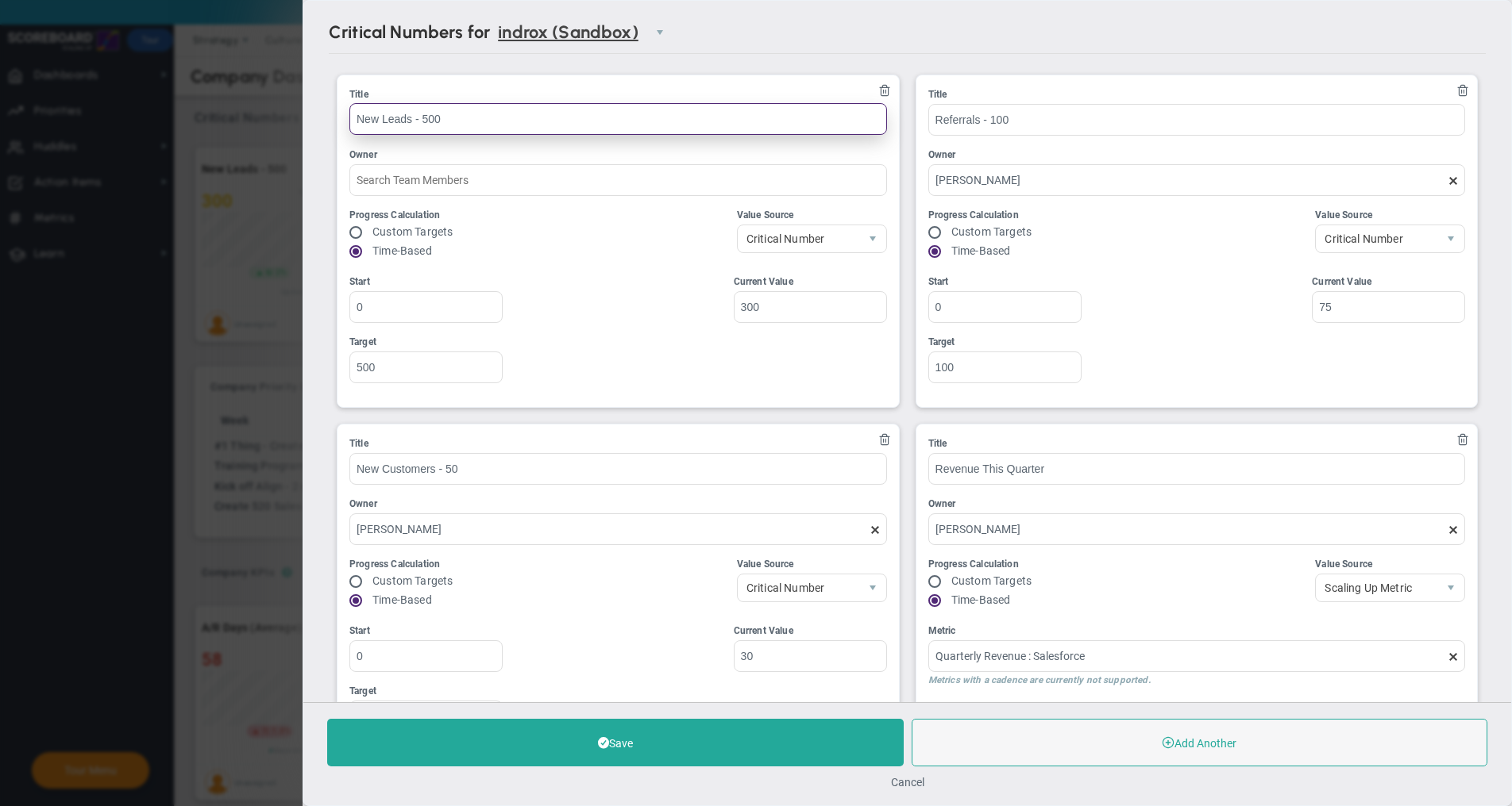
click at [442, 118] on input "New Leads - 500" at bounding box center [618, 119] width 538 height 32
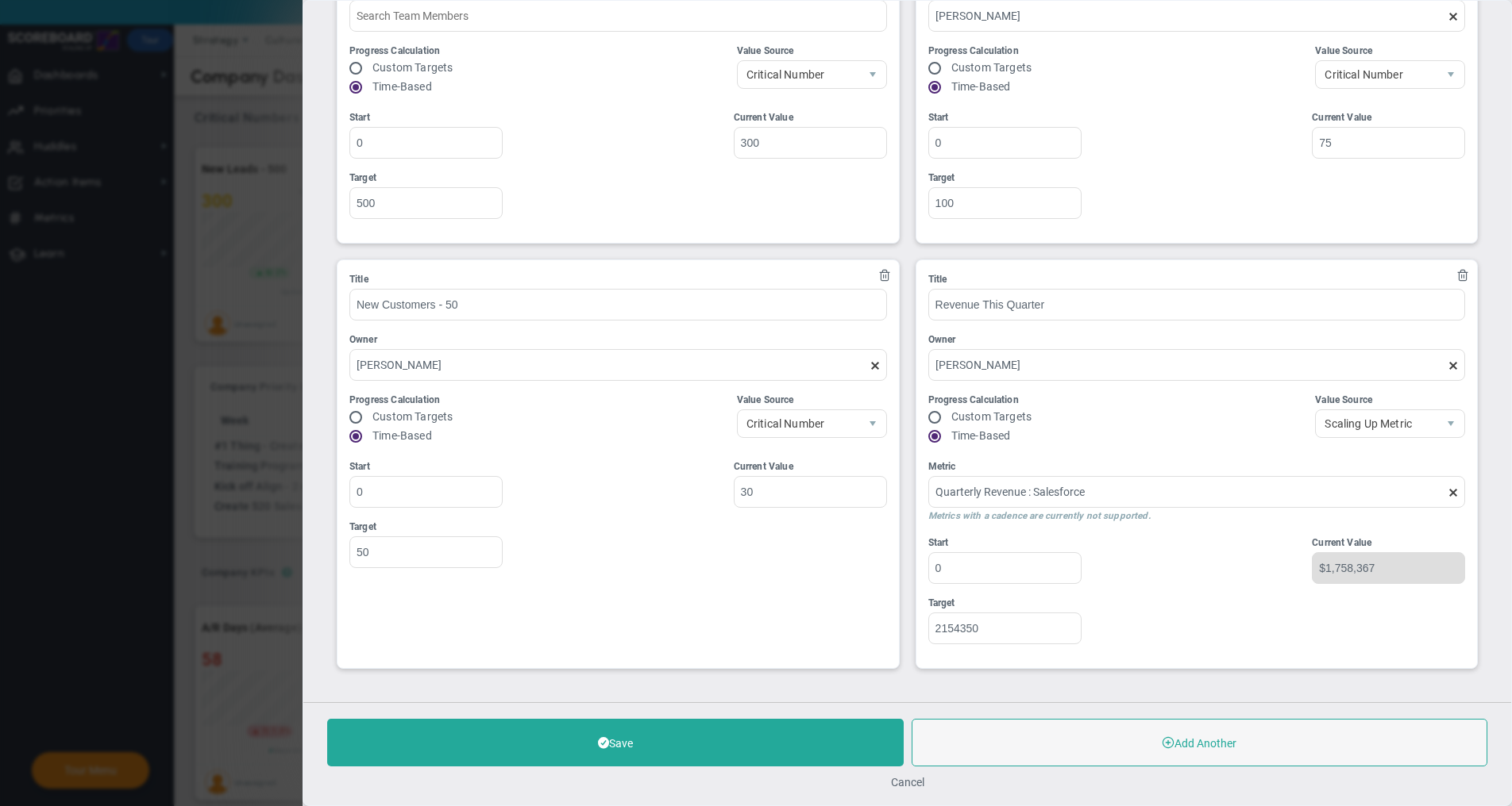
scroll to position [165, 0]
click at [1105, 737] on button "Add Another" at bounding box center [1199, 742] width 577 height 48
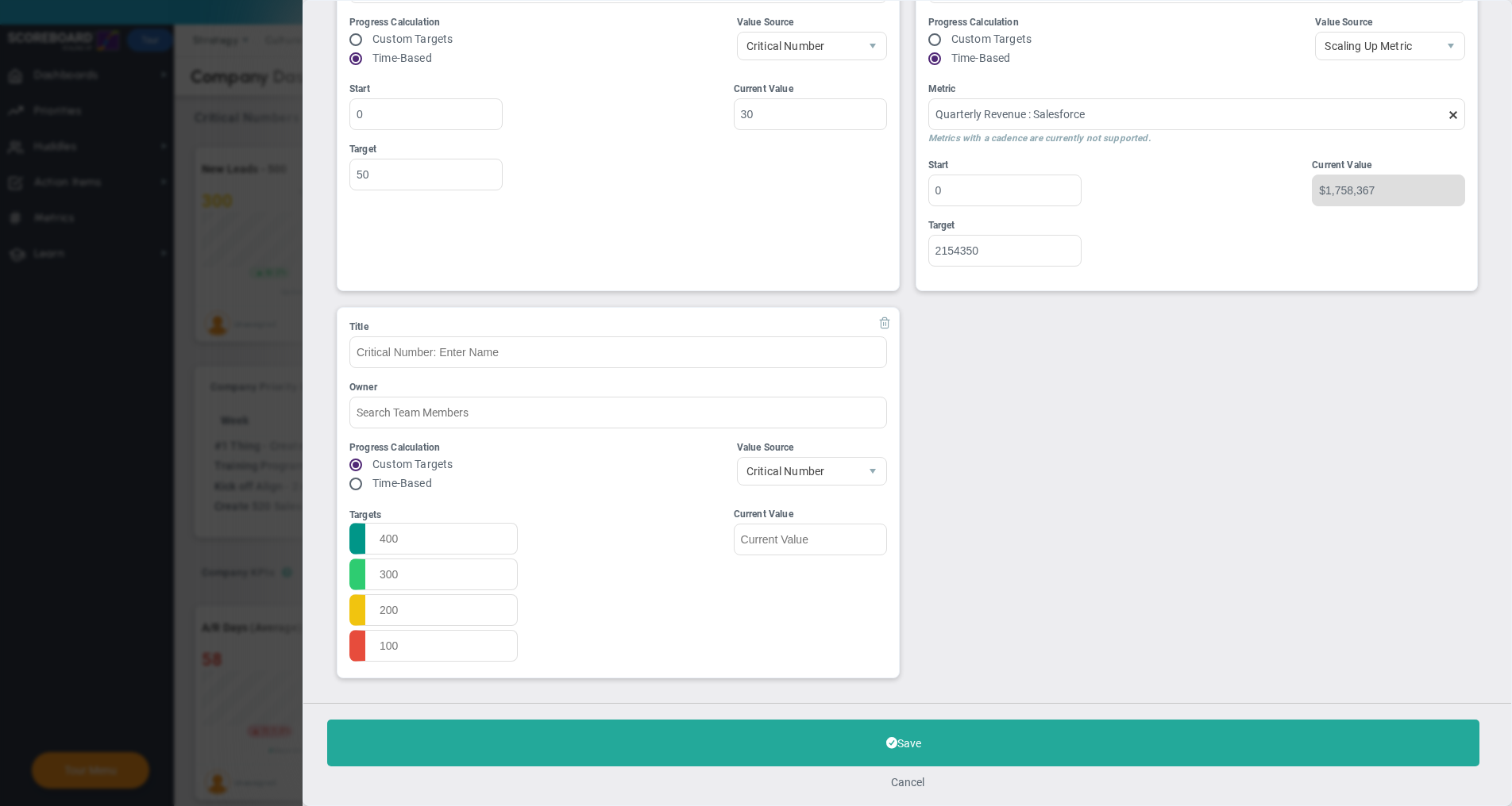
click at [888, 329] on button at bounding box center [884, 323] width 13 height 14
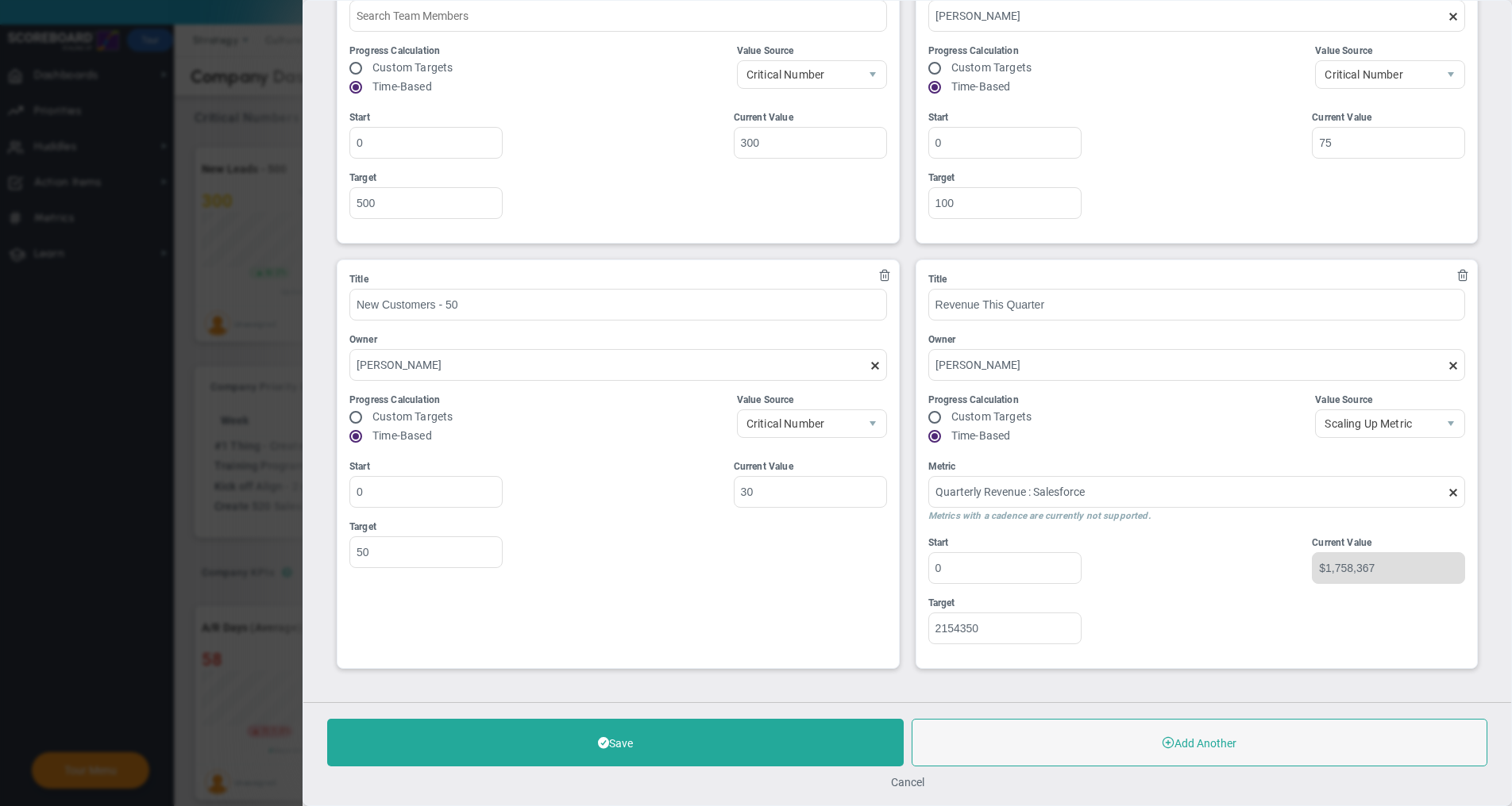
click at [304, 358] on div "Critical Numbers for indrox (Sandbox) 0 Critical Numbers for indrox (Sandbox) M…" at bounding box center [907, 351] width 1207 height 702
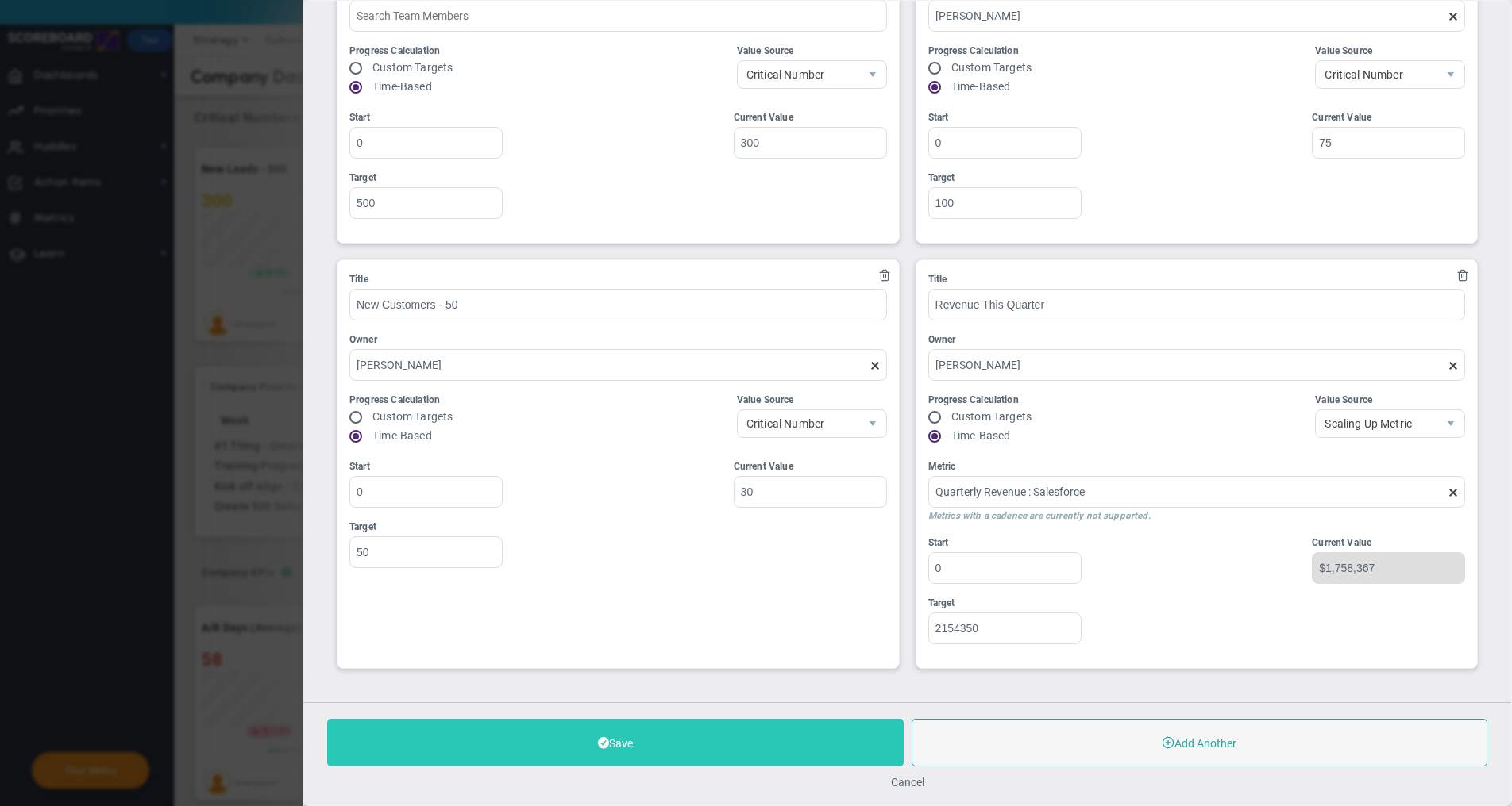
click at [569, 720] on button "Save" at bounding box center [615, 742] width 577 height 48
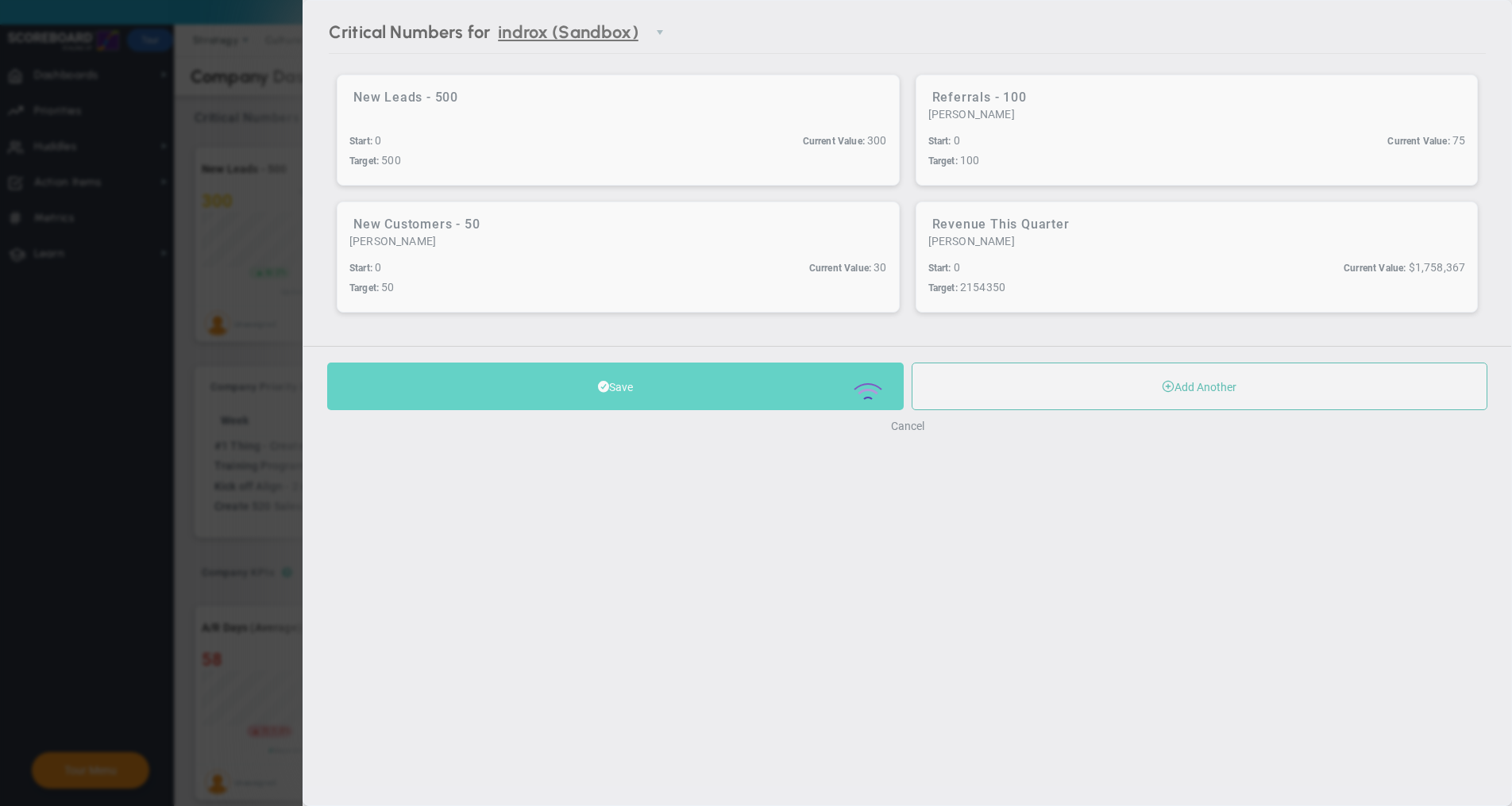
scroll to position [0, 0]
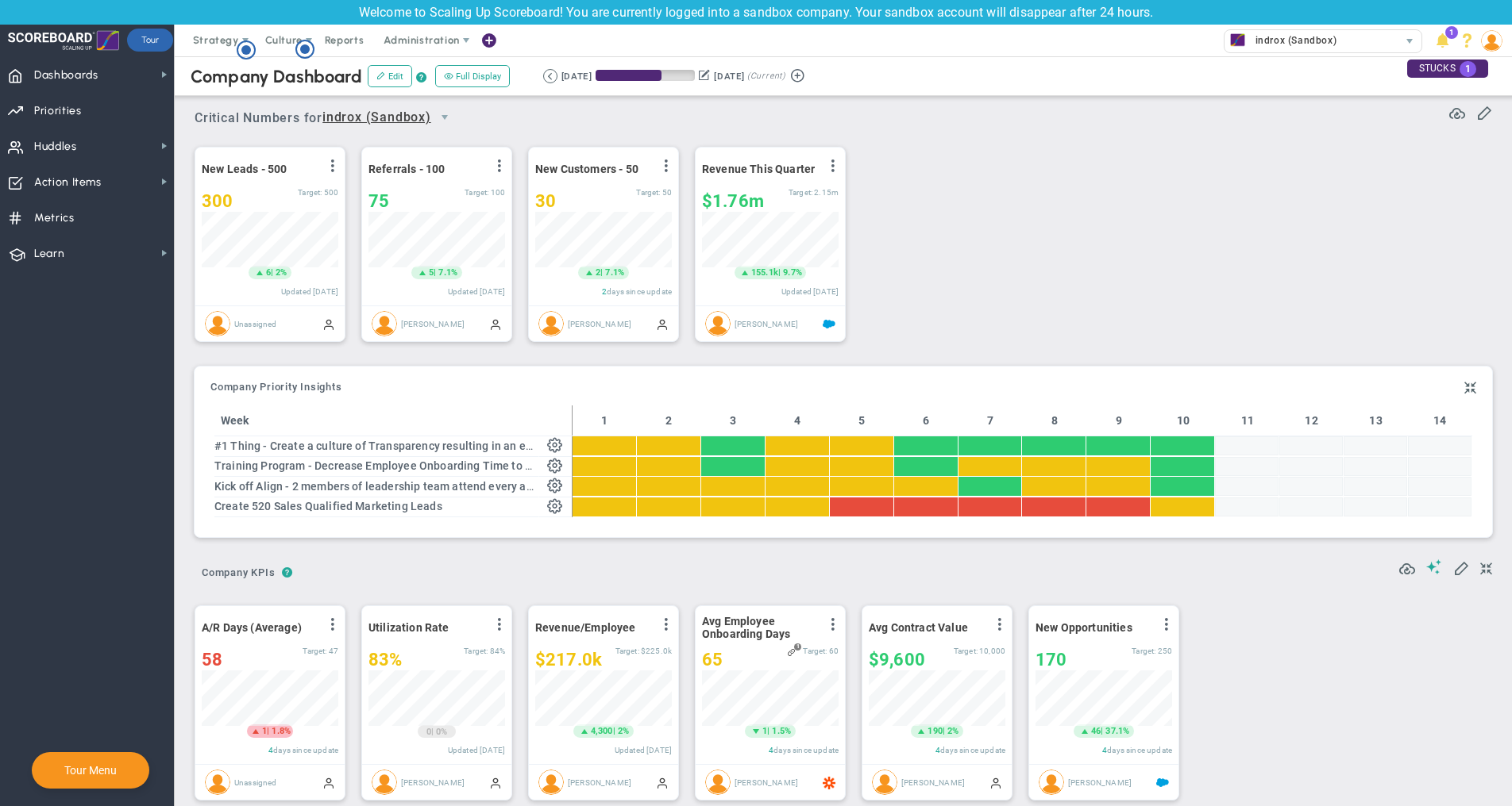
scroll to position [56, 137]
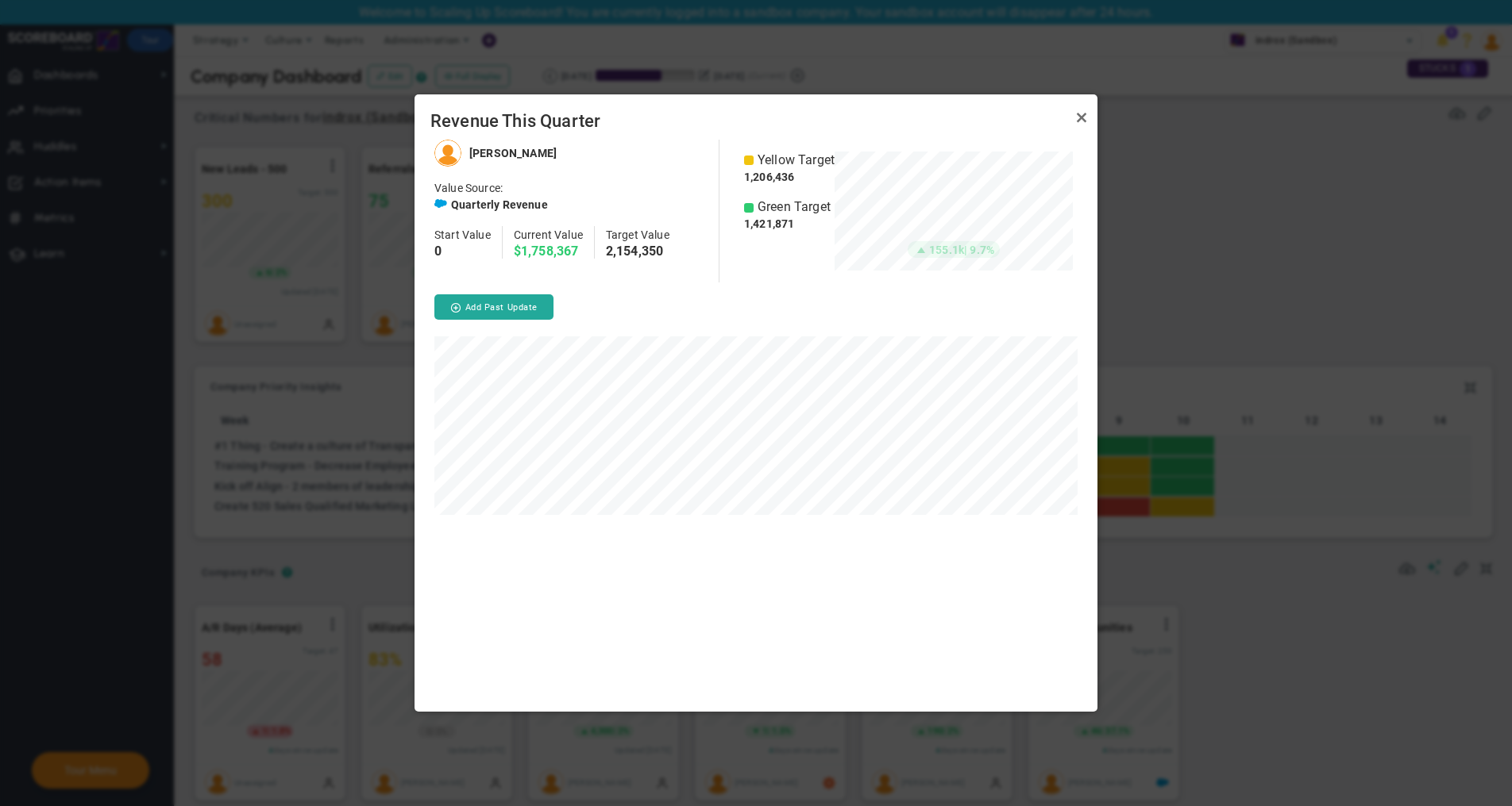
click at [1203, 309] on div at bounding box center [756, 403] width 1512 height 806
click at [1078, 124] on link "Close" at bounding box center [1081, 118] width 19 height 19
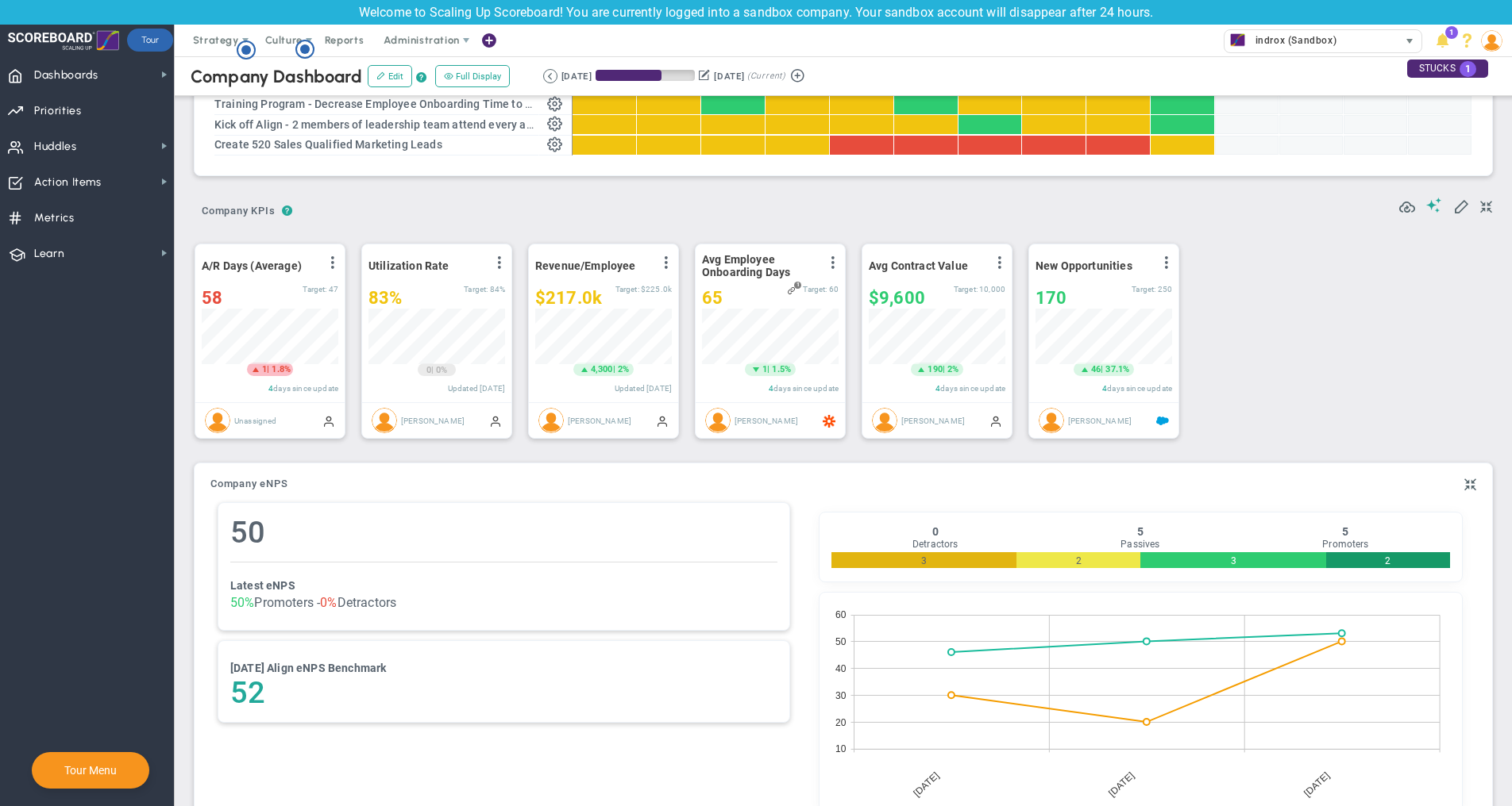
click at [1306, 41] on span "indrox (Sandbox)" at bounding box center [1291, 40] width 89 height 21
click at [1305, 41] on span "indrox (Sandbox)" at bounding box center [1291, 40] width 89 height 21
click at [485, 44] on span at bounding box center [488, 41] width 13 height 22
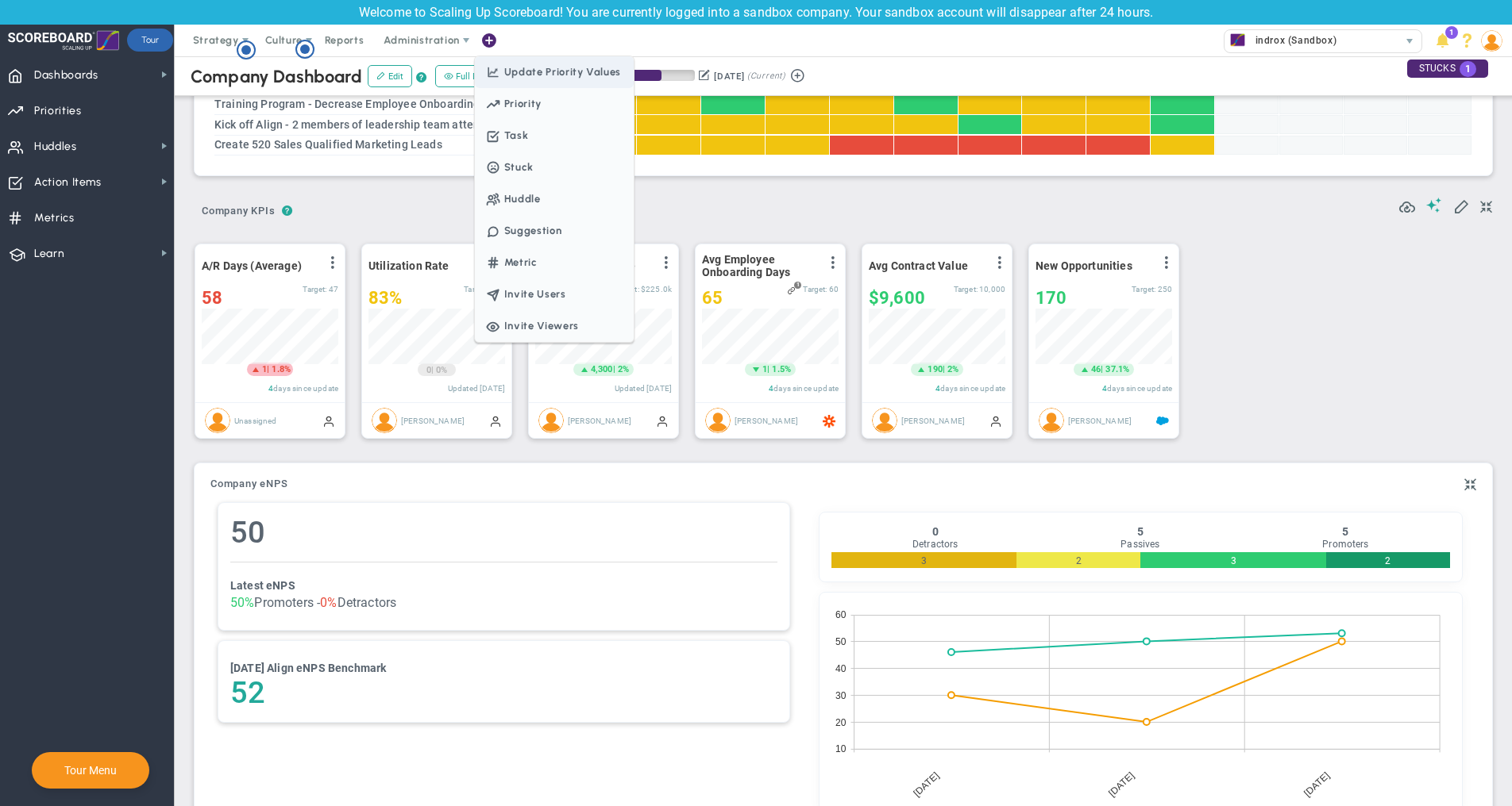
click at [496, 63] on span "Update Priority Values" at bounding box center [554, 72] width 159 height 32
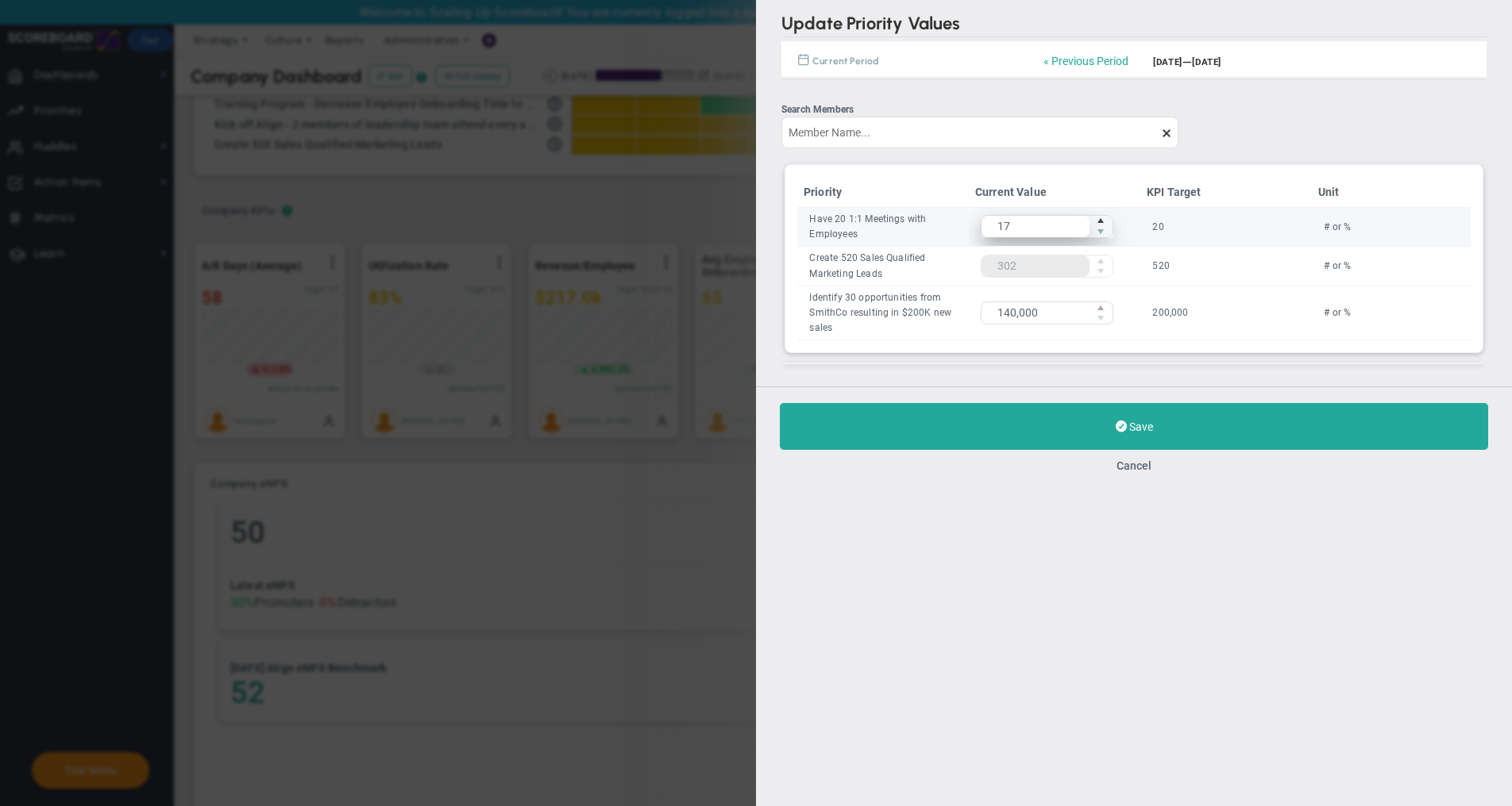
click at [992, 221] on span "17 17" at bounding box center [1046, 227] width 132 height 23
click at [1020, 226] on input "17" at bounding box center [1035, 227] width 108 height 22
click at [915, 351] on div "Objective or Key Result Current Value KPI Target Unit Have 20 1:1 Meetings with…" at bounding box center [1134, 258] width 697 height 187
click at [651, 229] on div "Update OKR Values Update Priority Values « Previous Period [DATE] — [DATE] Next…" at bounding box center [756, 403] width 1512 height 806
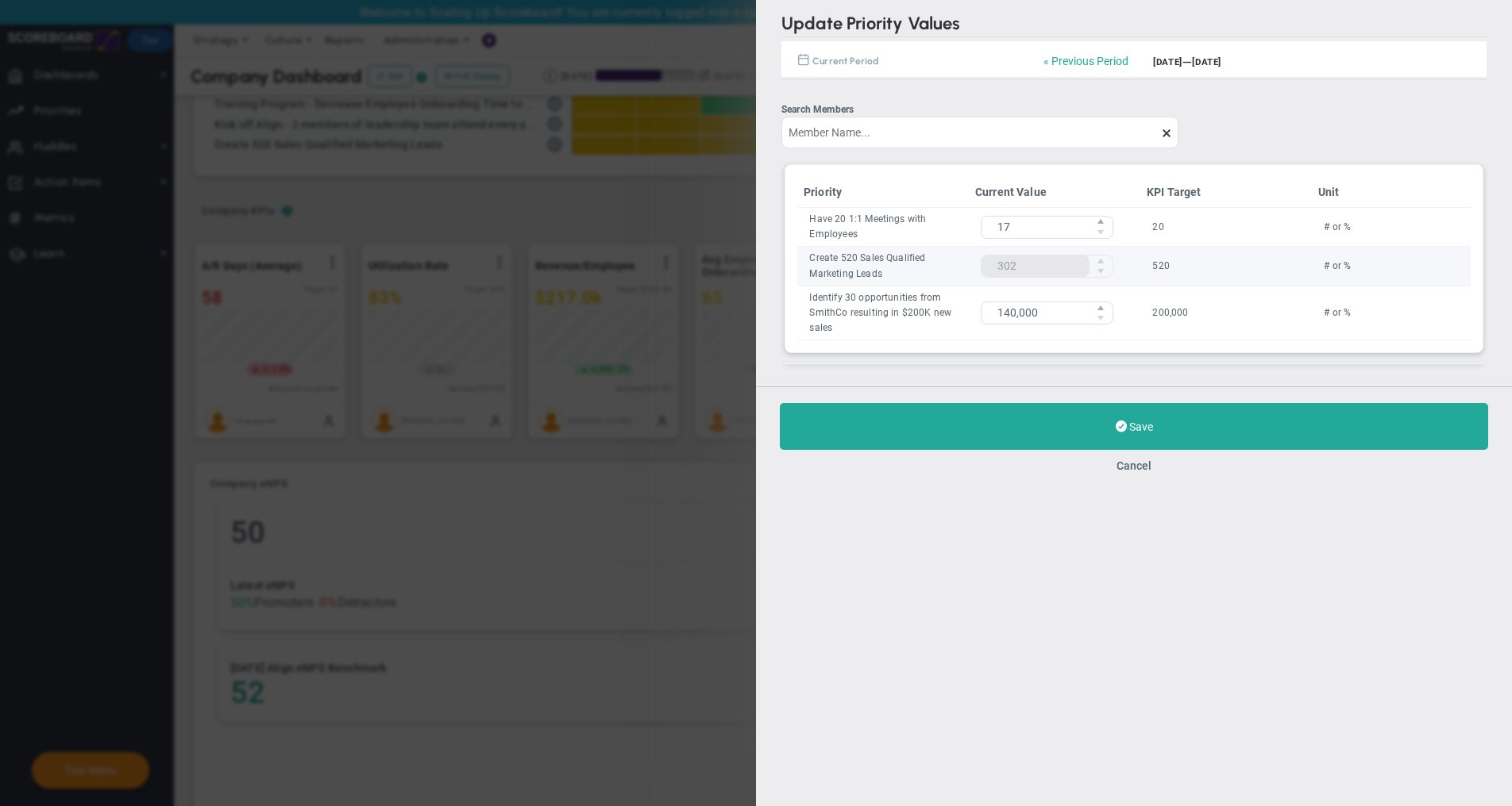
click at [1017, 257] on td "302 302" at bounding box center [1054, 266] width 171 height 39
click at [1141, 461] on div "Save Cancel" at bounding box center [1134, 438] width 756 height 103
click at [1131, 477] on div "Save Cancel" at bounding box center [1134, 438] width 756 height 103
click at [615, 104] on div "Update OKR Values Update Priority Values « Previous Period [DATE] — [DATE] Next…" at bounding box center [756, 403] width 1512 height 806
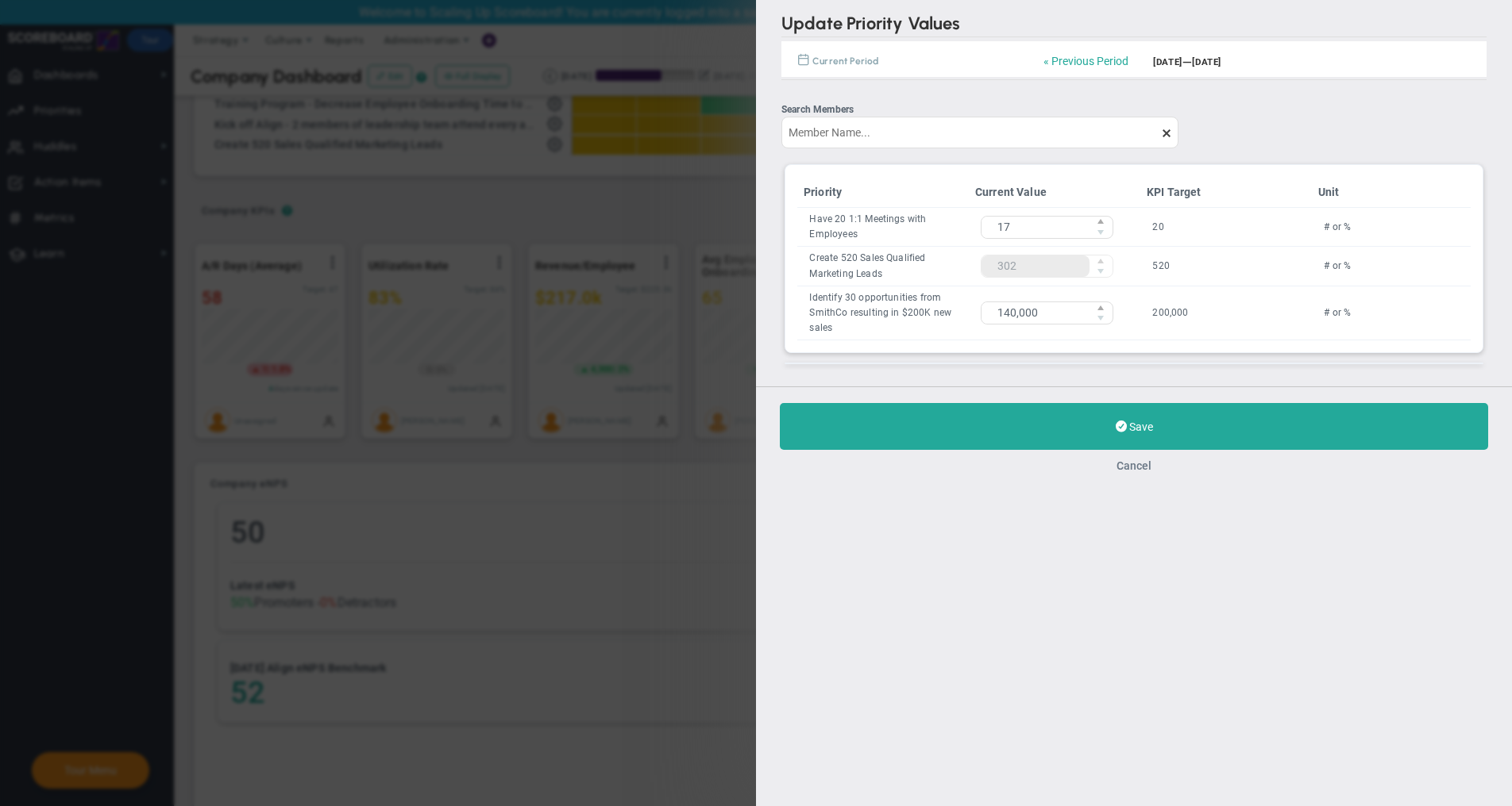
click at [1147, 464] on button "Cancel" at bounding box center [1134, 466] width 35 height 13
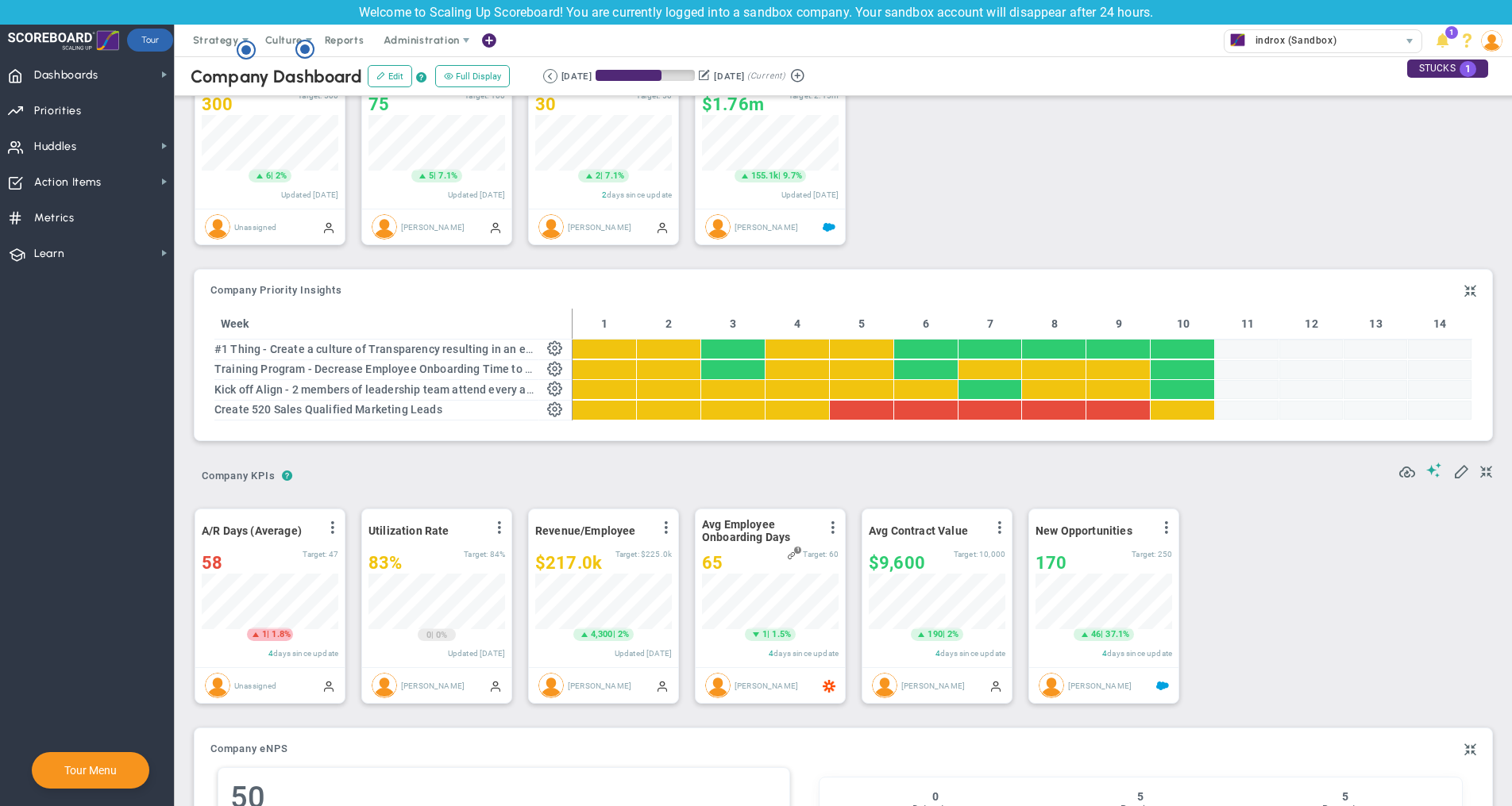
scroll to position [90, 0]
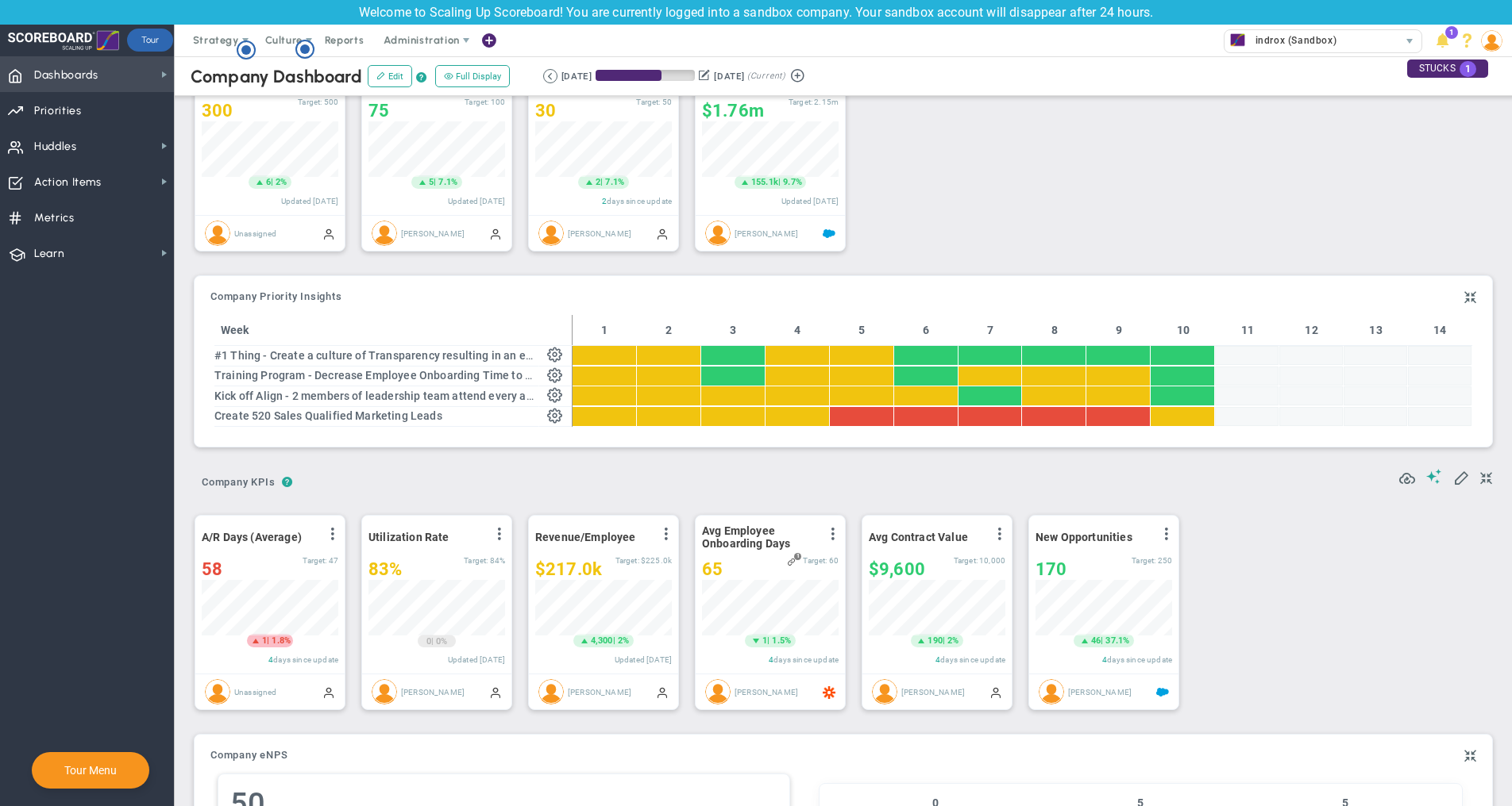
click at [126, 80] on span "Dashboards Dashboards" at bounding box center [87, 75] width 174 height 36
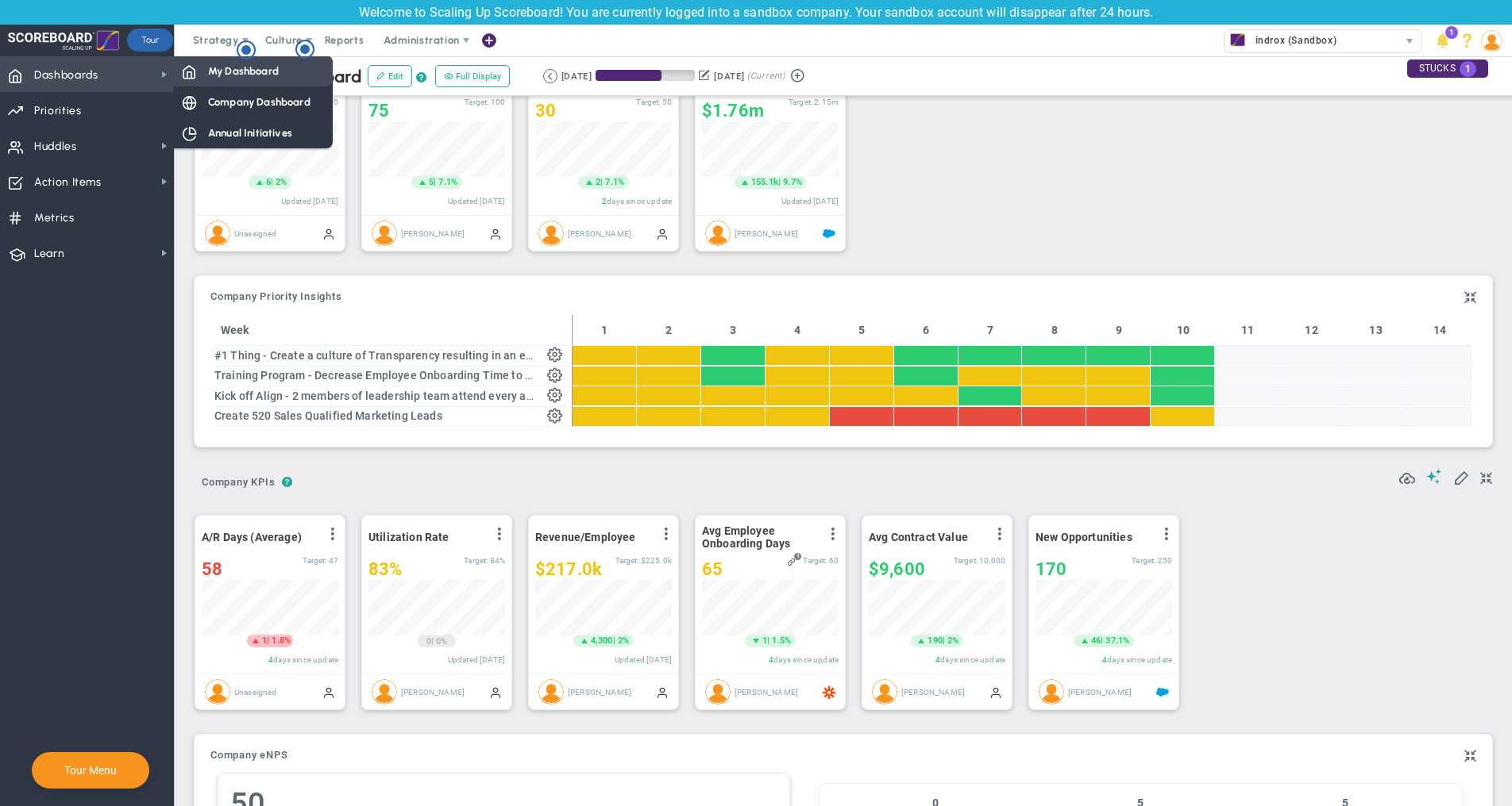
click at [278, 75] on div "My Dashboard" at bounding box center [253, 71] width 159 height 31
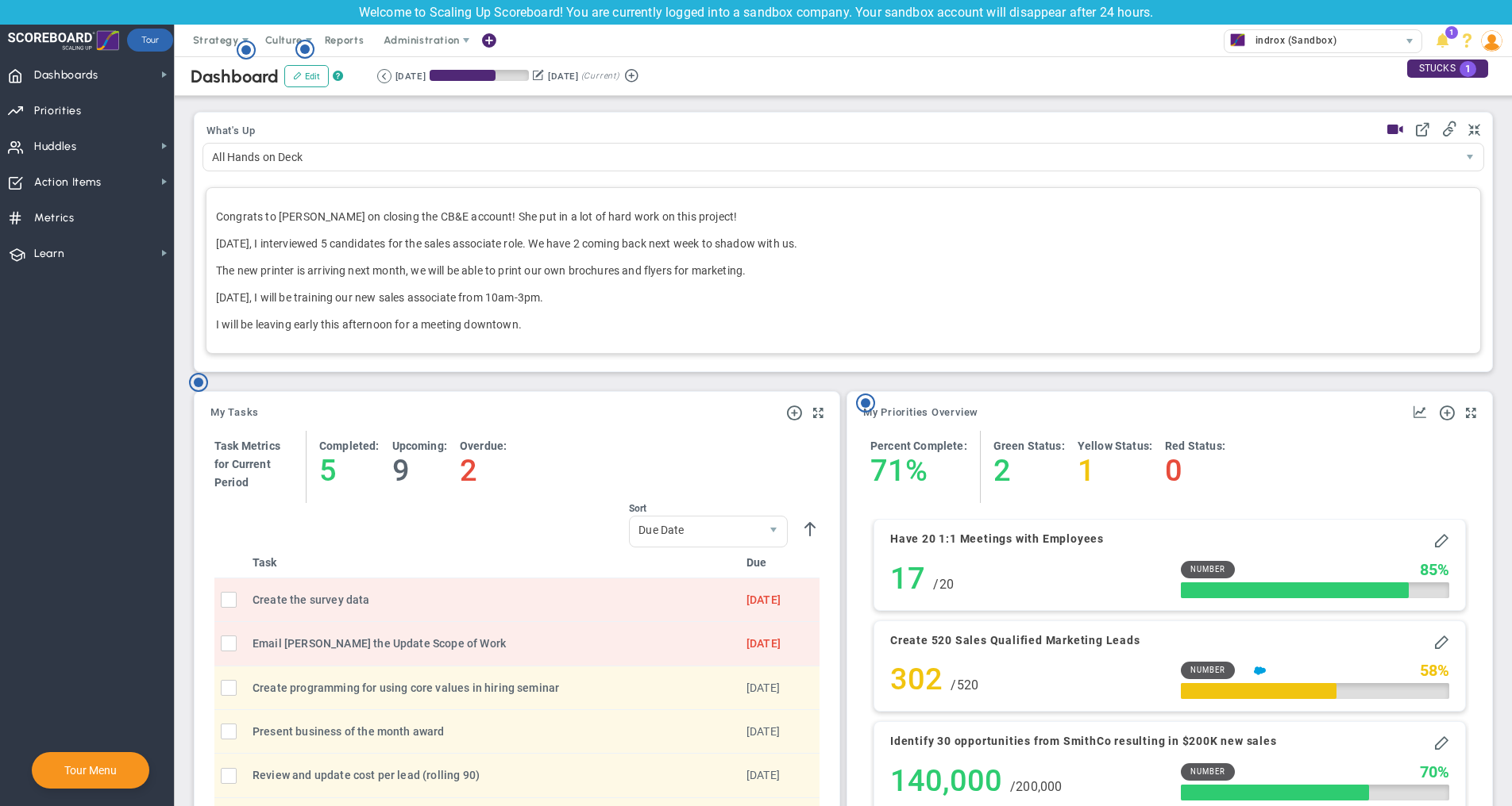
scroll to position [521, 0]
click at [1073, 143] on div "What's Up" at bounding box center [843, 132] width 1273 height 23
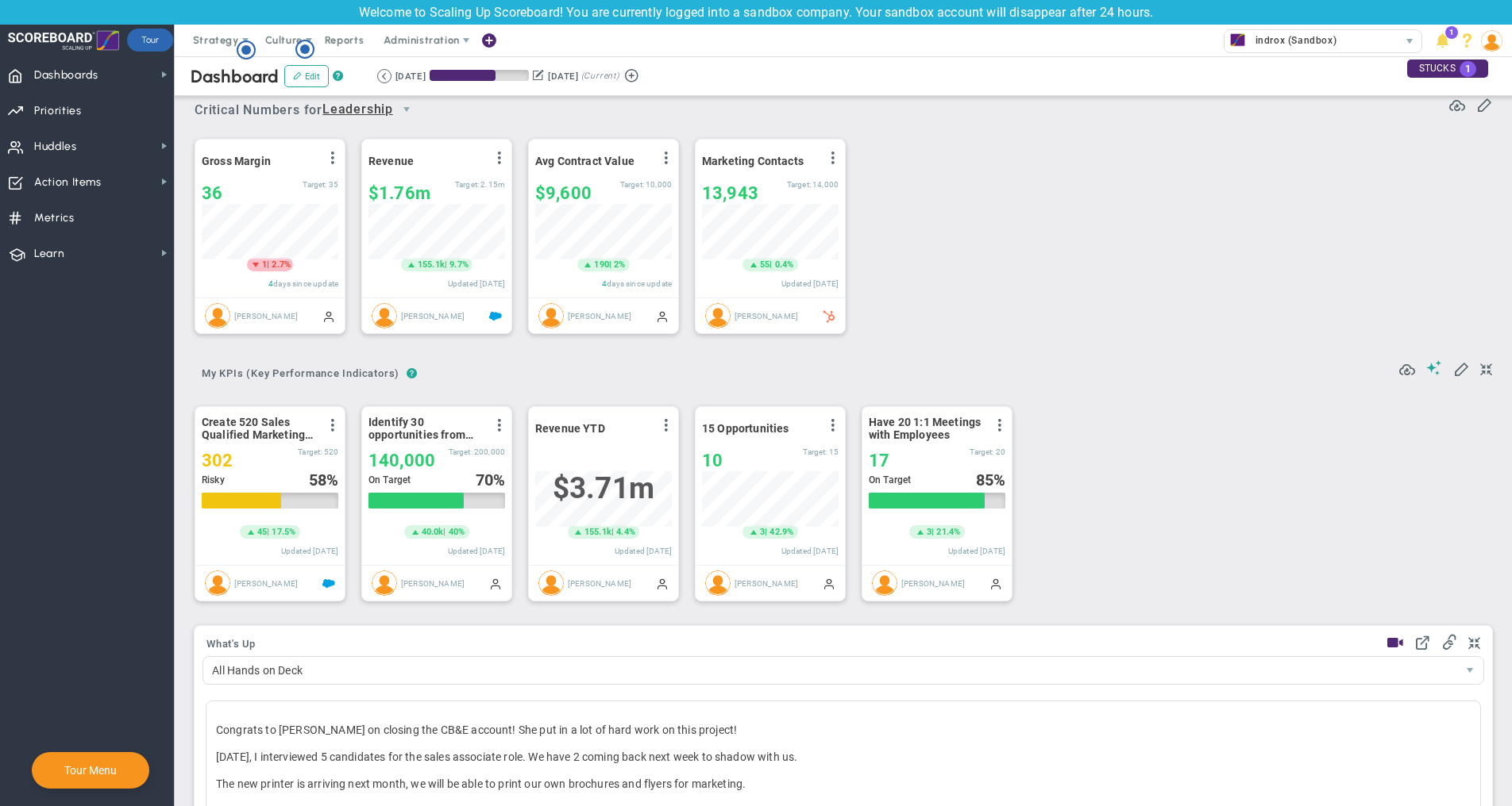
scroll to position [0, 0]
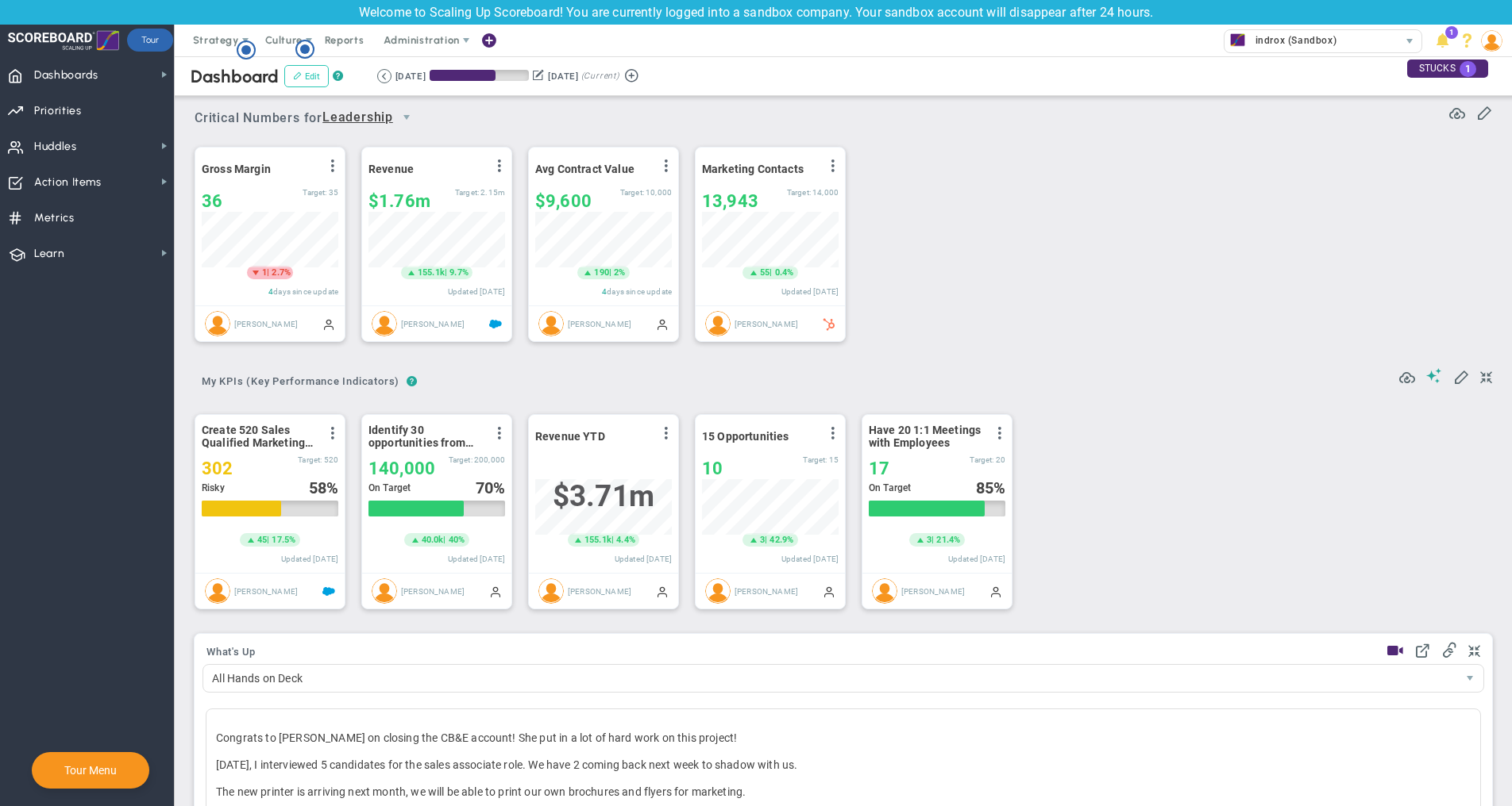
click at [310, 69] on button "Edit" at bounding box center [305, 76] width 44 height 23
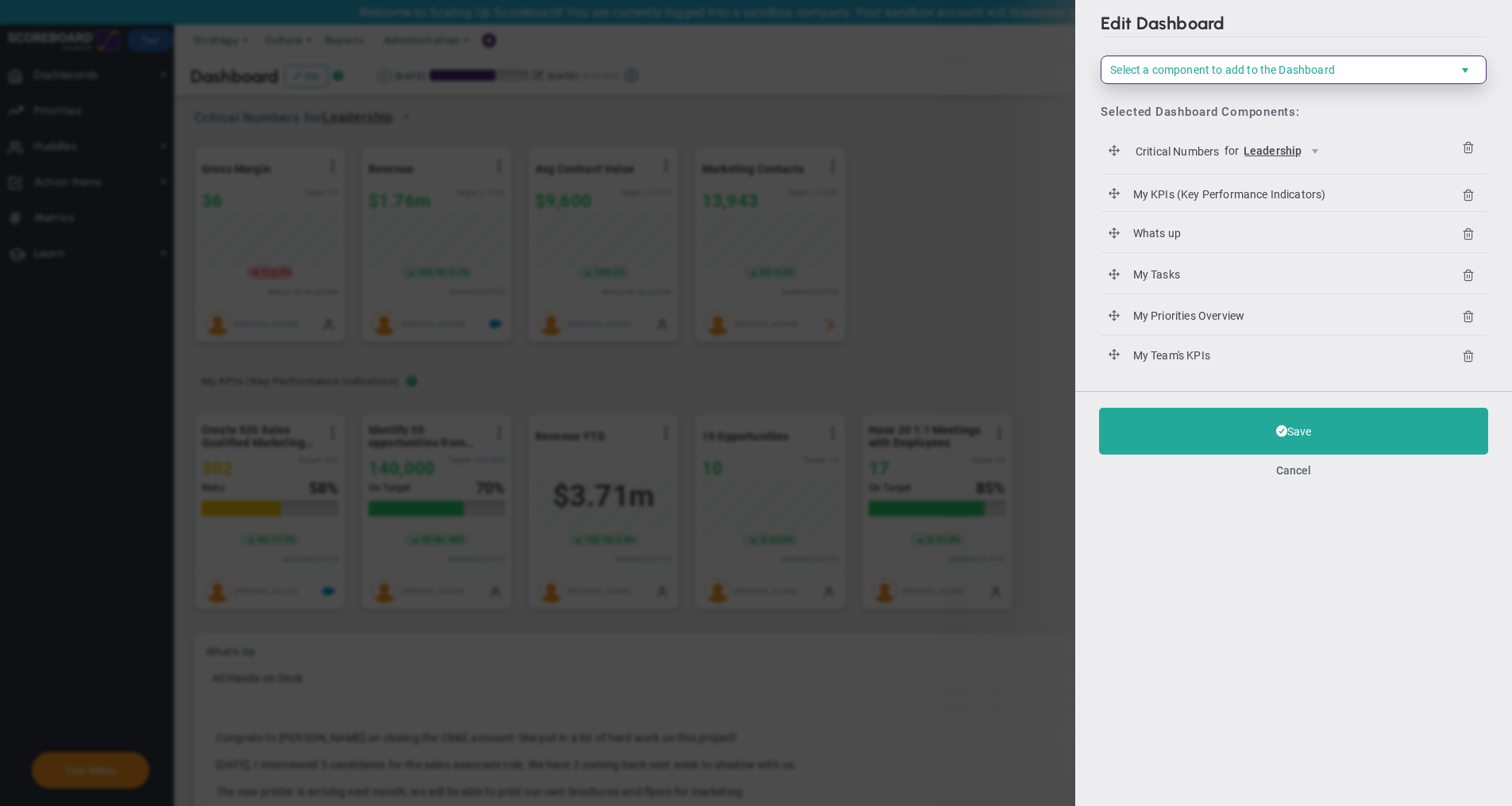
click at [1201, 71] on span "Select a component to add to the Dashboard" at bounding box center [1222, 69] width 224 height 13
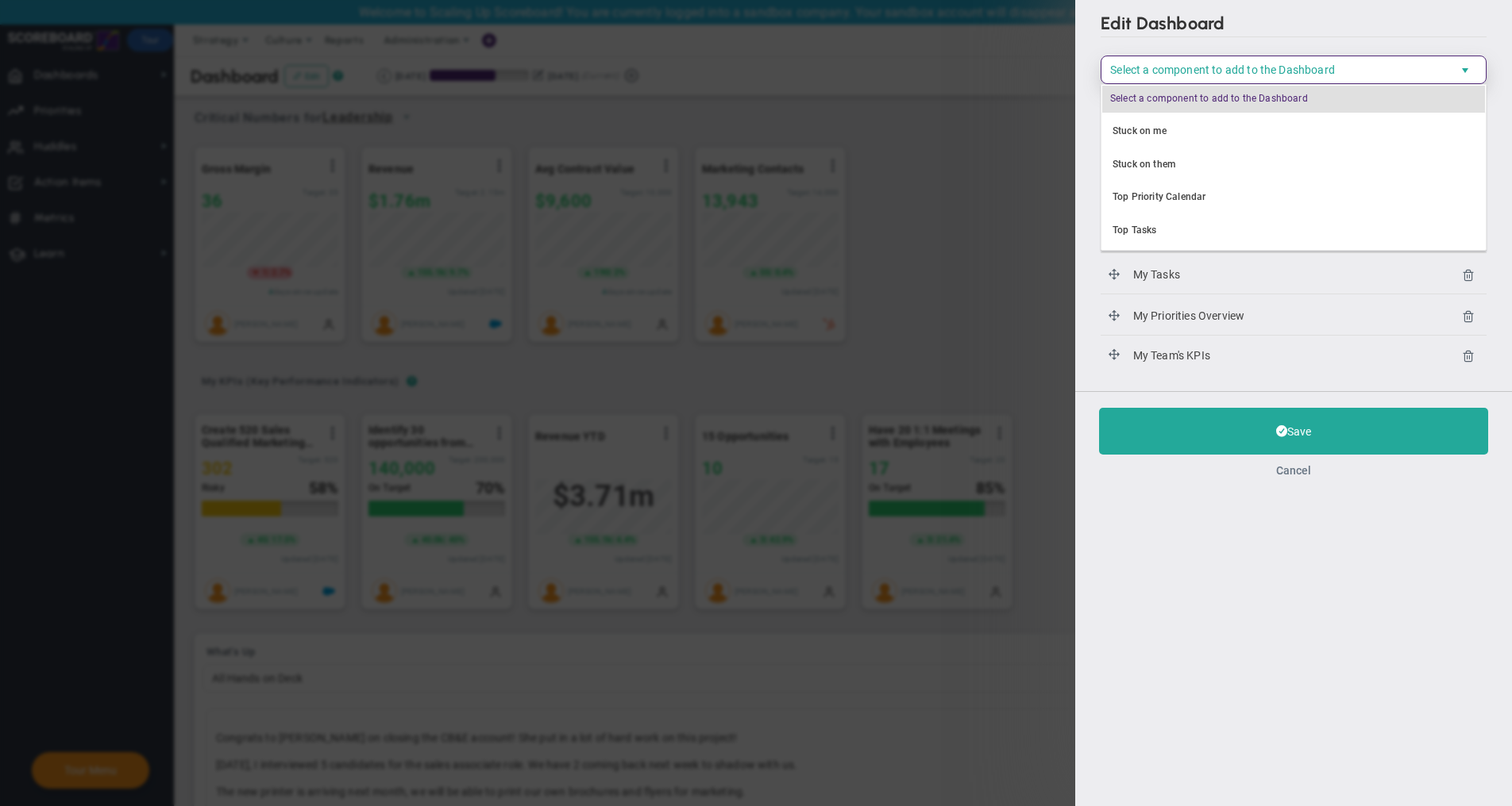
scroll to position [131, 0]
click at [1299, 476] on button "Cancel" at bounding box center [1293, 470] width 35 height 13
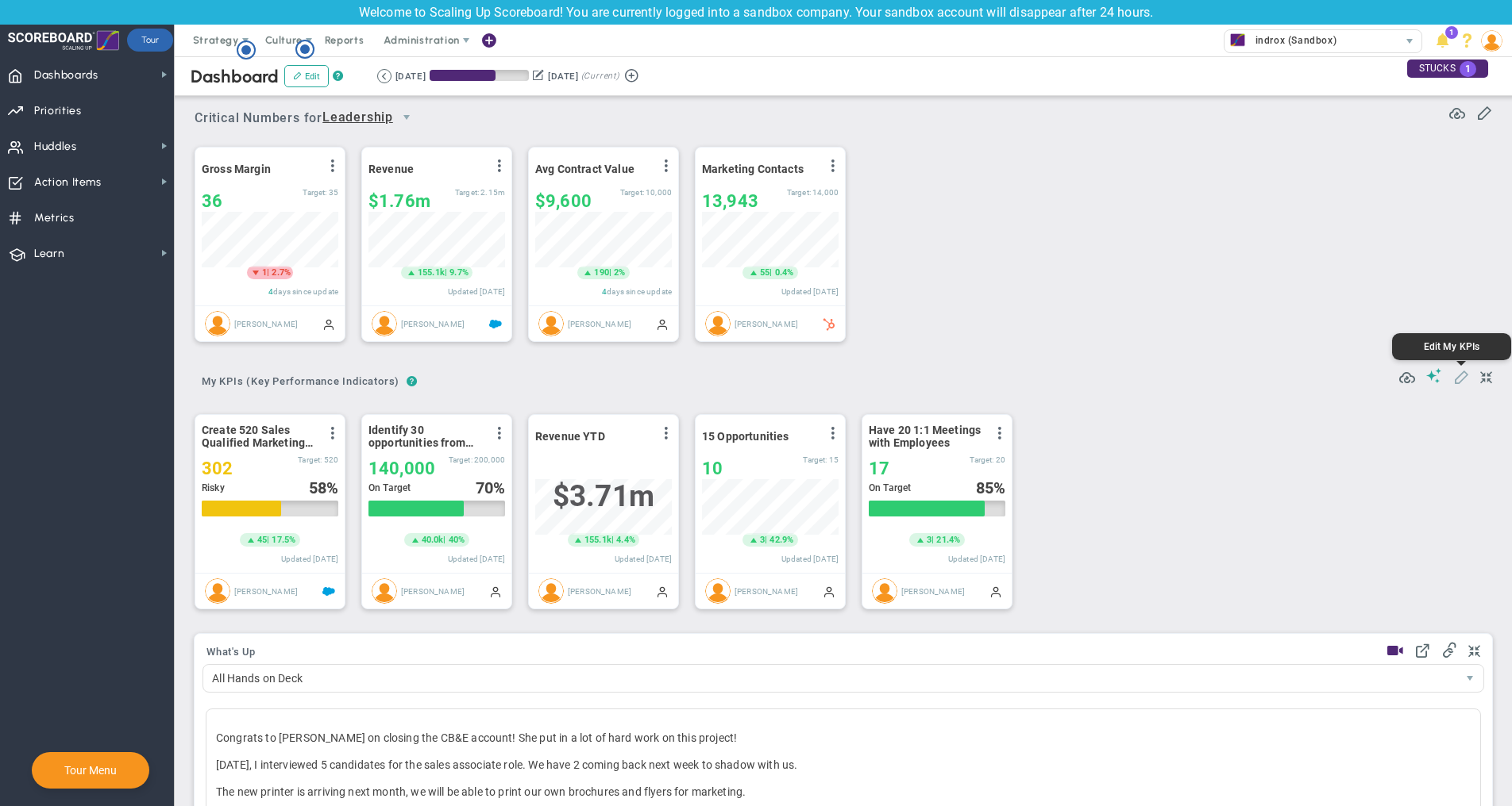
click at [1462, 376] on span at bounding box center [1462, 376] width 16 height 16
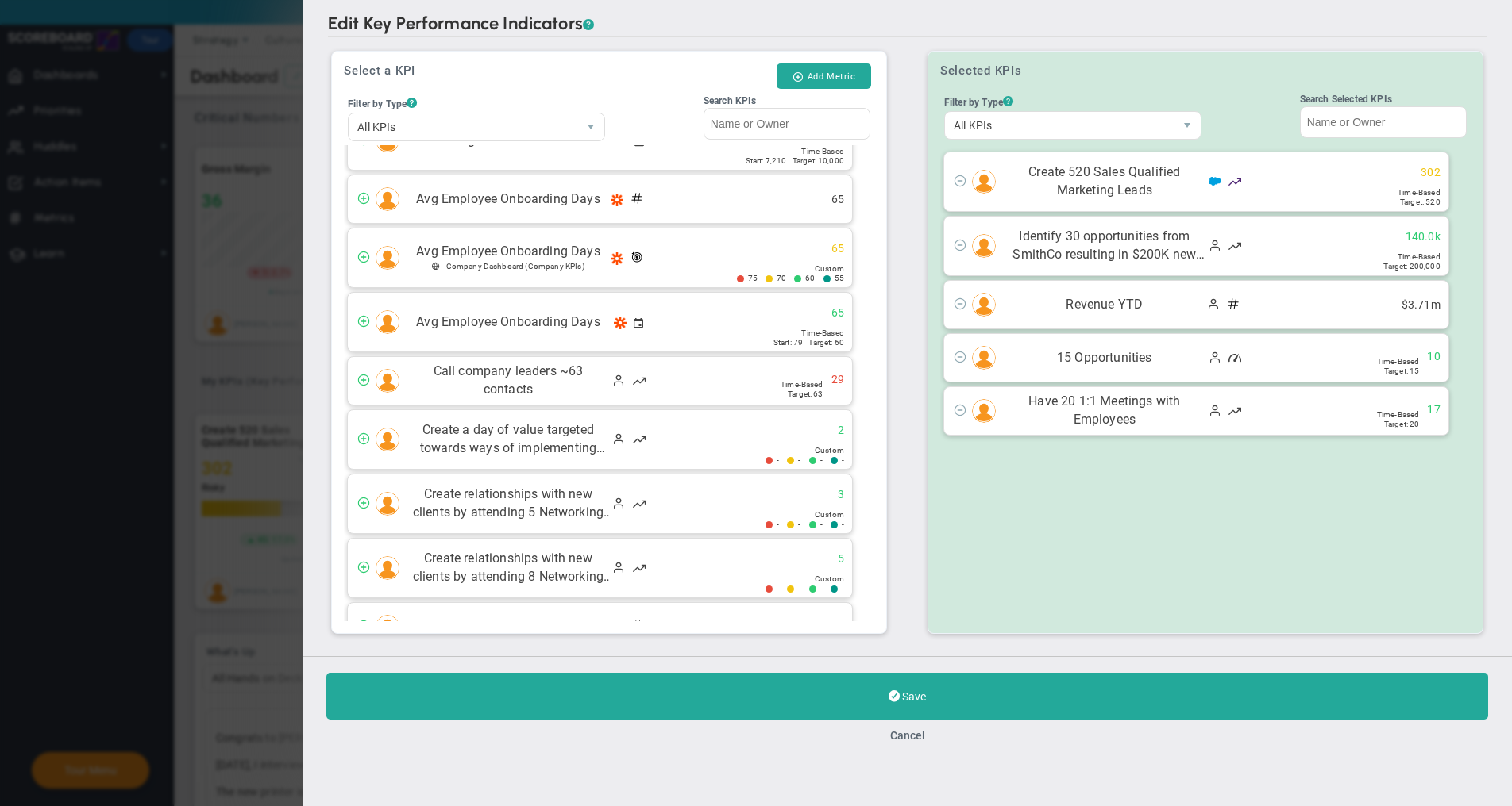
scroll to position [452, 0]
click at [824, 69] on button "Add Metric" at bounding box center [824, 76] width 95 height 25
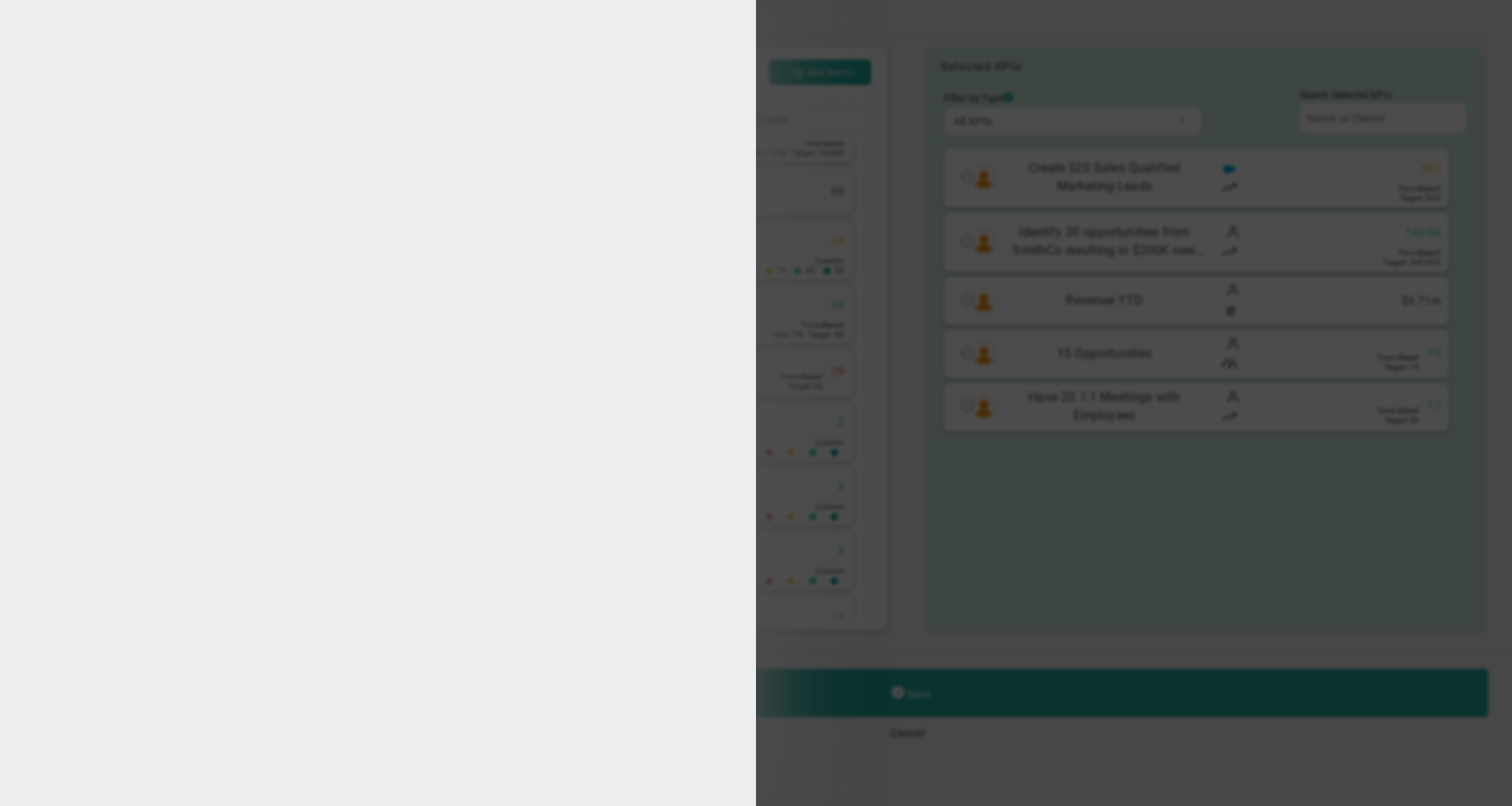
type input "[PERSON_NAME]"
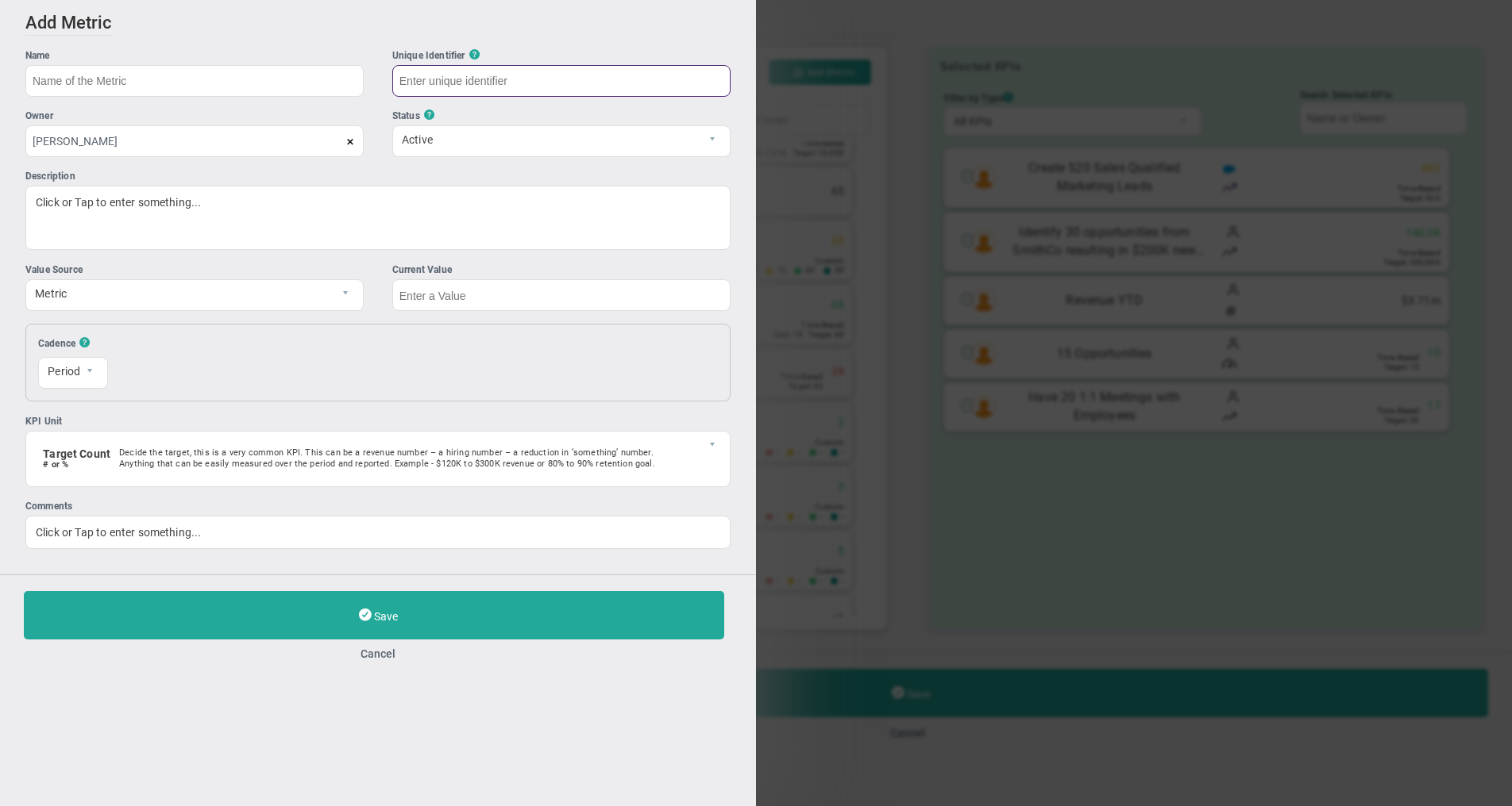
click at [454, 84] on input "text" at bounding box center [560, 80] width 338 height 32
click at [464, 141] on span "Active" at bounding box center [548, 139] width 310 height 27
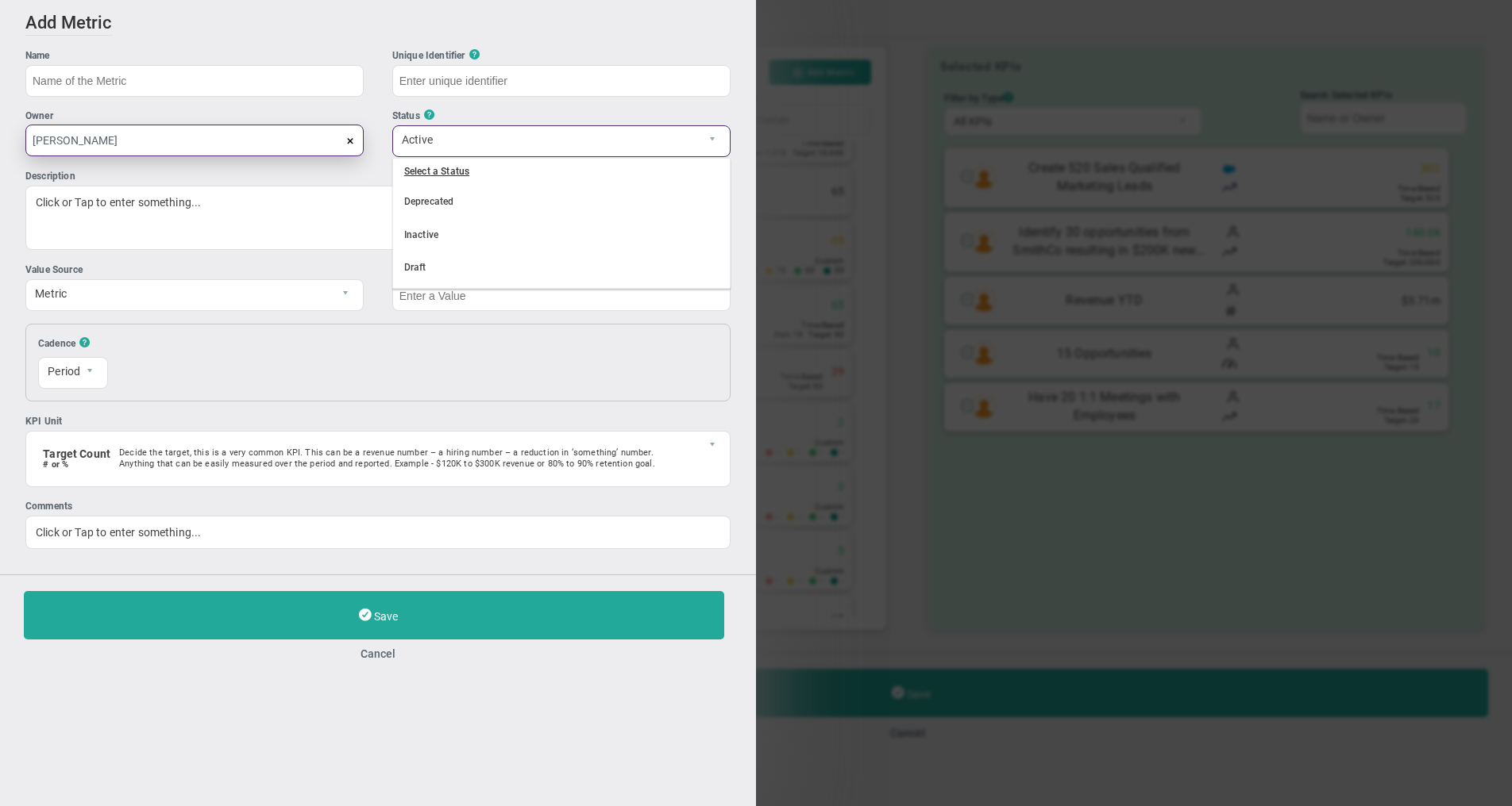
click at [315, 149] on input "[PERSON_NAME]" at bounding box center [194, 140] width 338 height 32
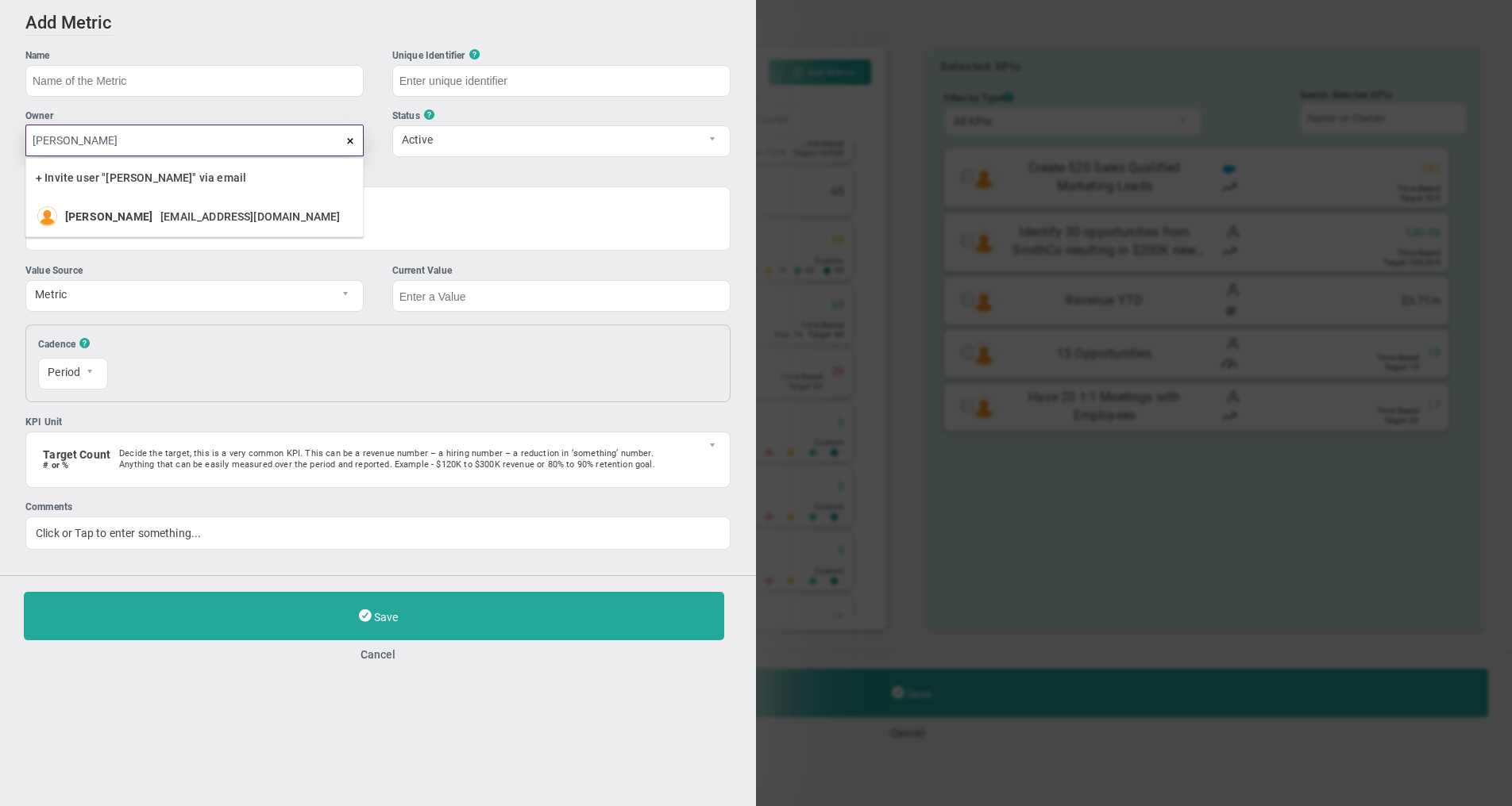
click at [307, 157] on input "[PERSON_NAME]" at bounding box center [194, 140] width 338 height 32
click at [264, 277] on div "Value Source" at bounding box center [194, 271] width 338 height 15
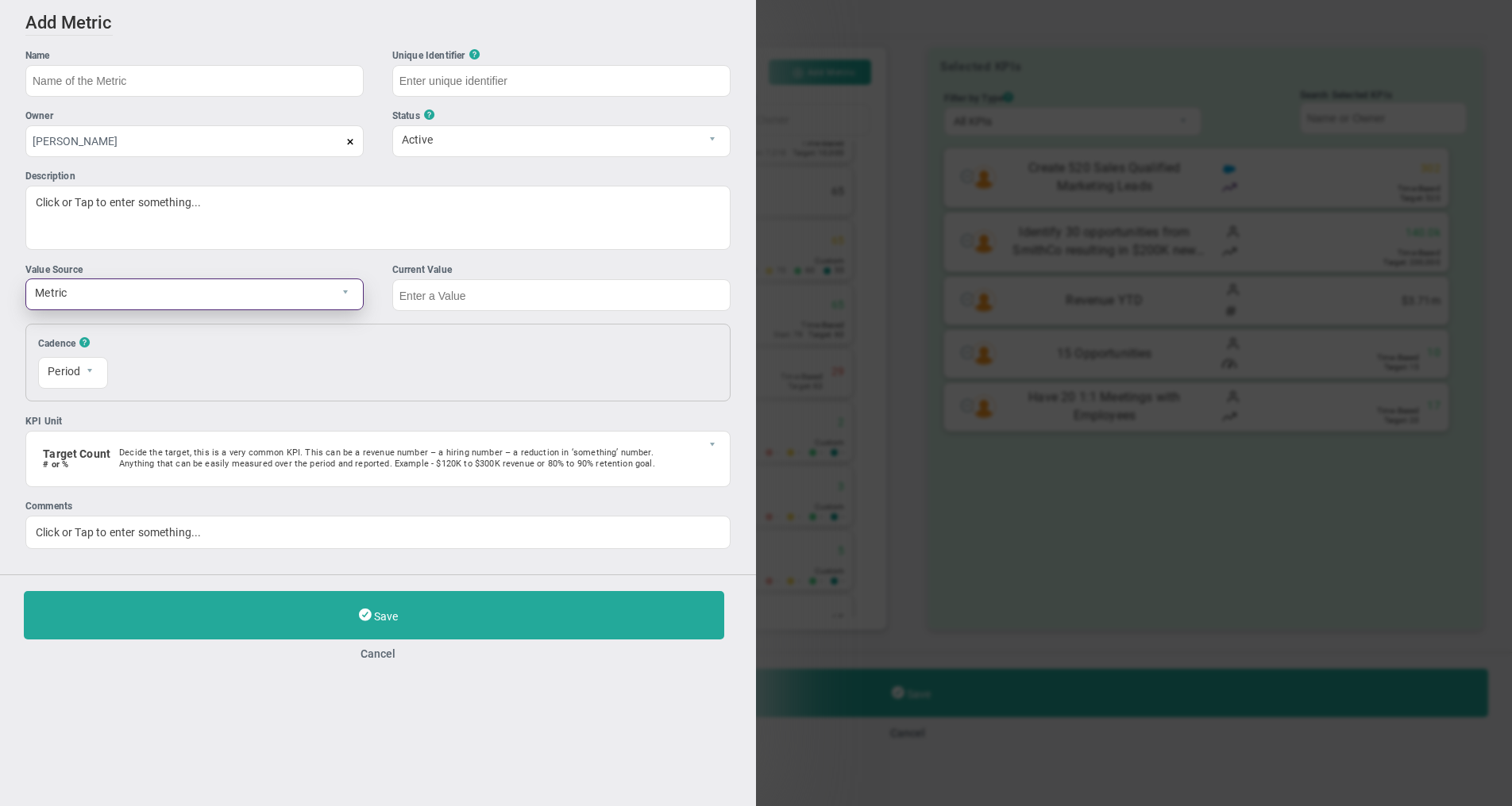
click at [260, 297] on span "Metric" at bounding box center [181, 293] width 310 height 27
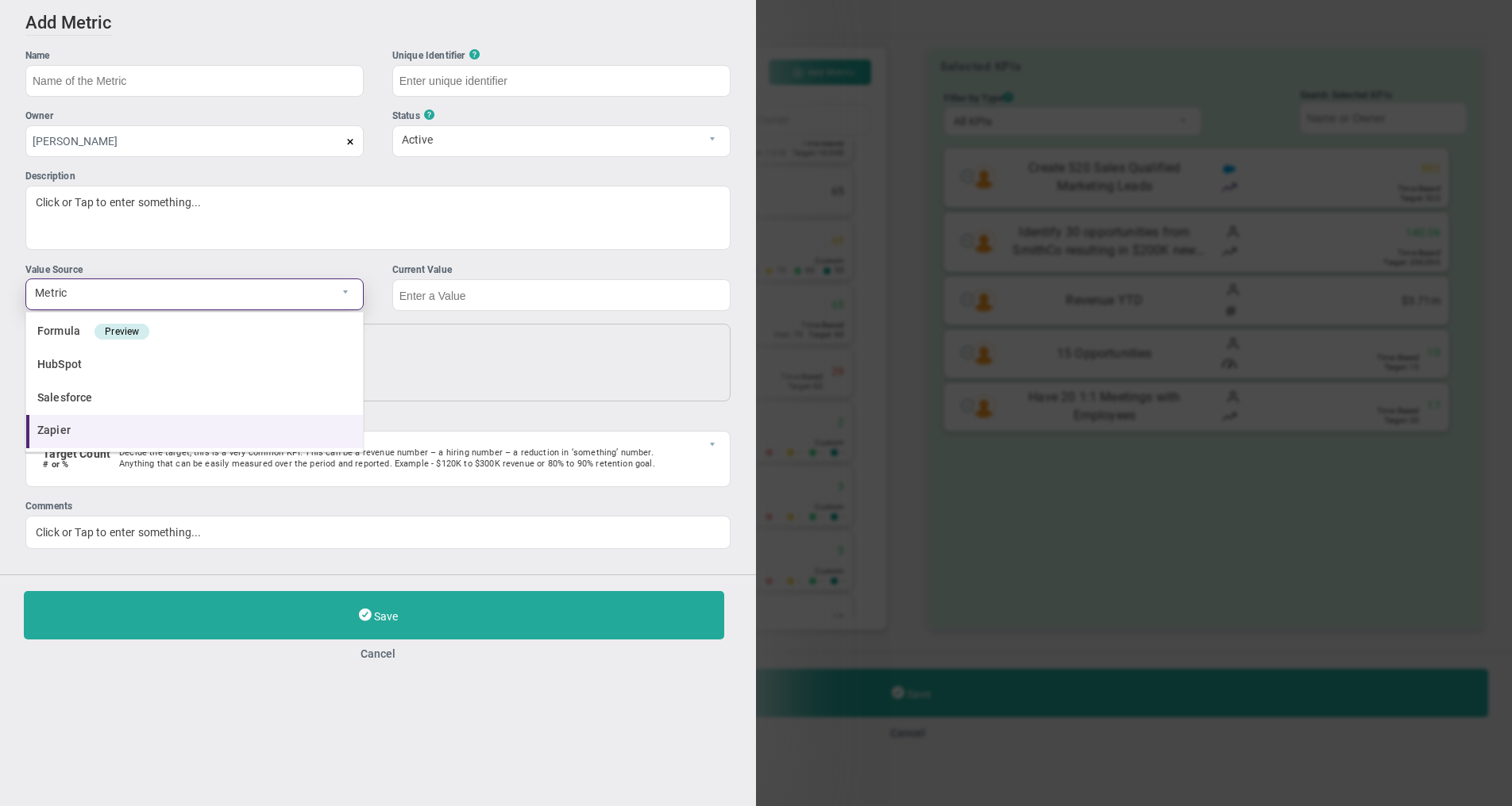
click at [186, 420] on li "Zapier" at bounding box center [195, 431] width 337 height 33
type input "c94a29d4-66bf-4085-a635-41f822b9ee65"
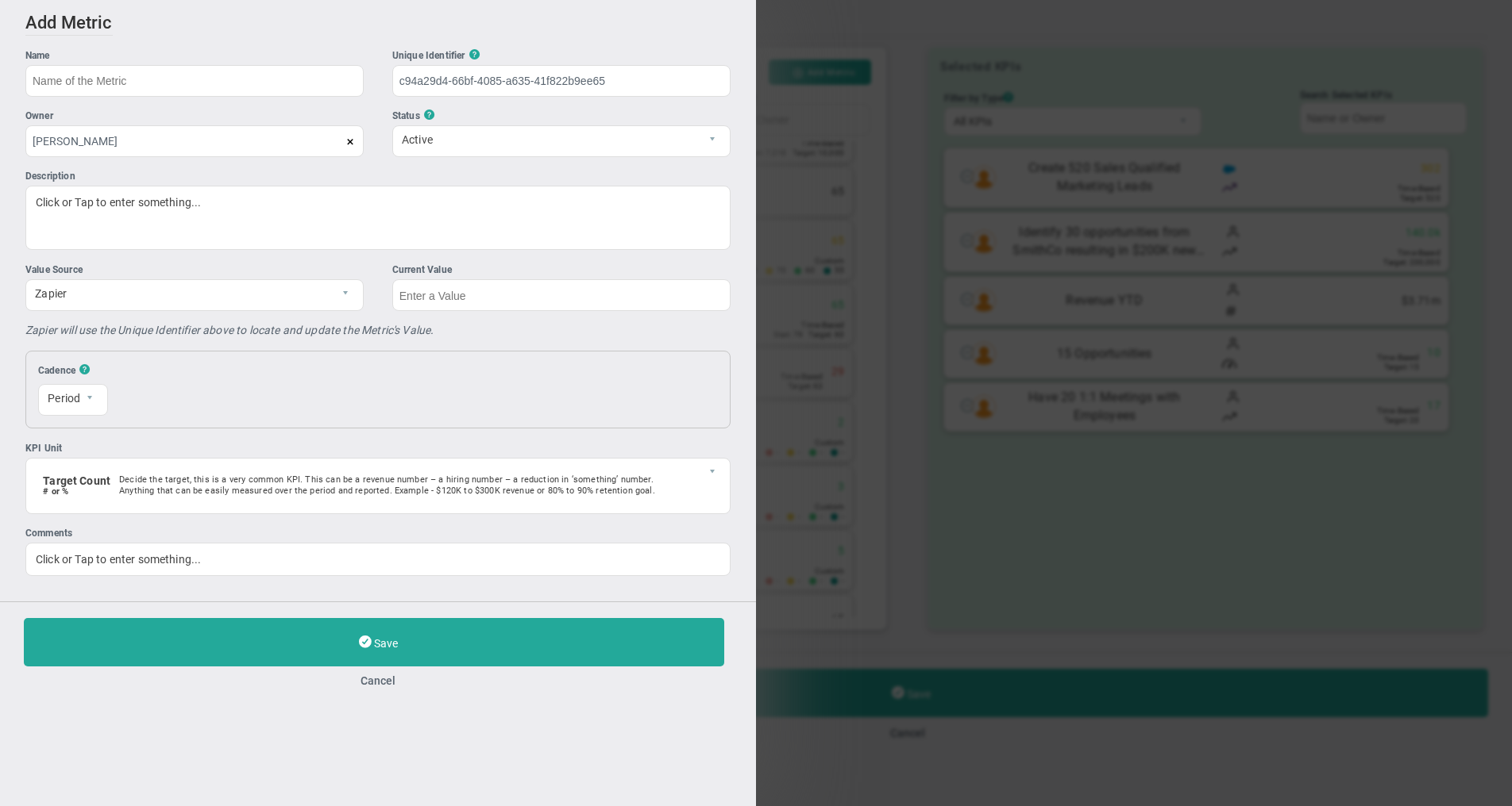
click at [478, 270] on div "Current Value" at bounding box center [560, 270] width 338 height 15
click at [474, 287] on input "text" at bounding box center [560, 294] width 338 height 32
drag, startPoint x: 95, startPoint y: 326, endPoint x: 464, endPoint y: 323, distance: 369.0
click at [460, 323] on ul "Value Source Zapier Zapier Format Number n Current Value None -1" at bounding box center [378, 301] width 705 height 76
click at [601, 319] on ul "Value Source Zapier Zapier Format Number n Current Value None -1" at bounding box center [378, 301] width 705 height 76
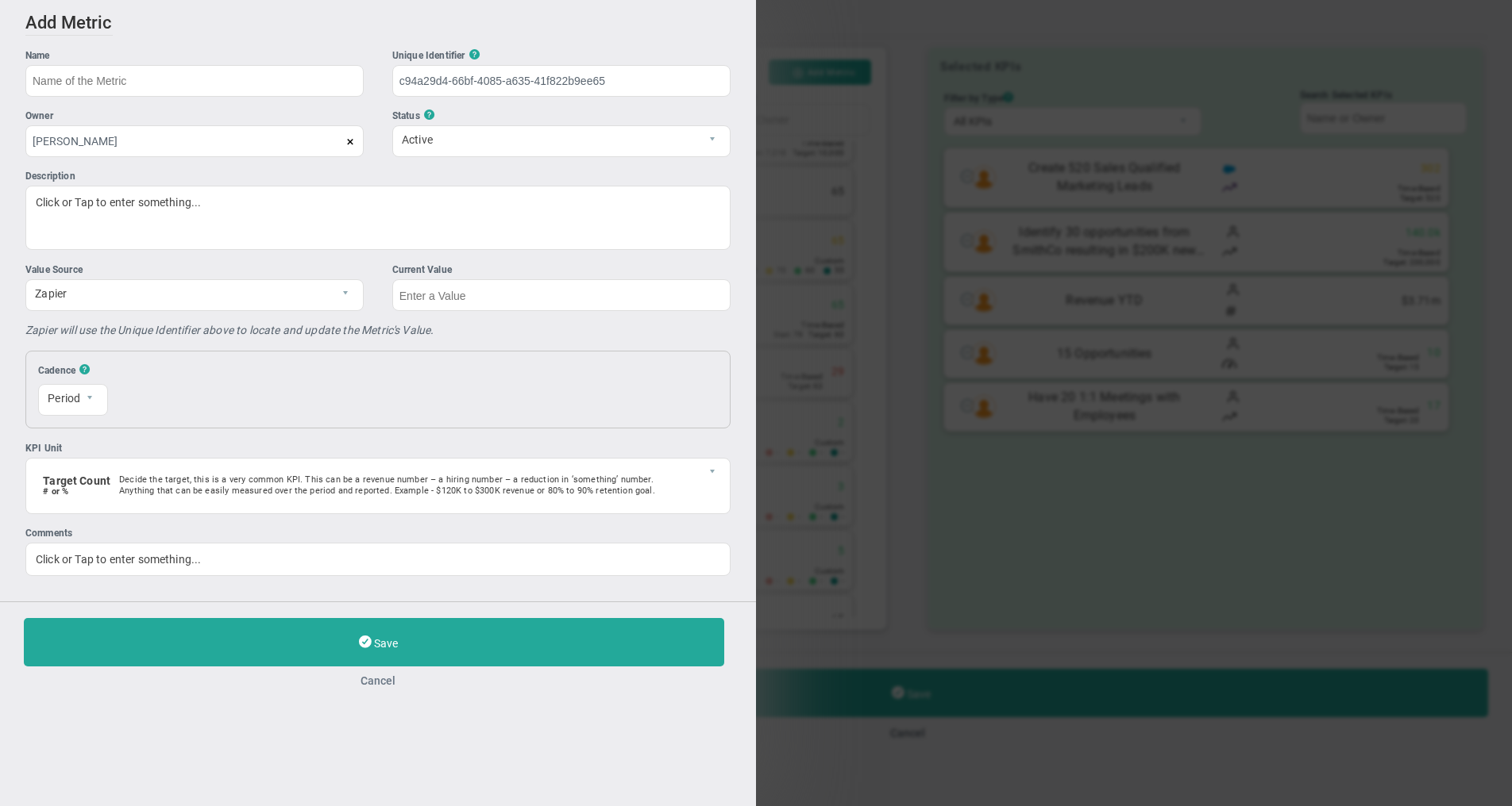
click at [379, 686] on button "Cancel" at bounding box center [378, 681] width 708 height 13
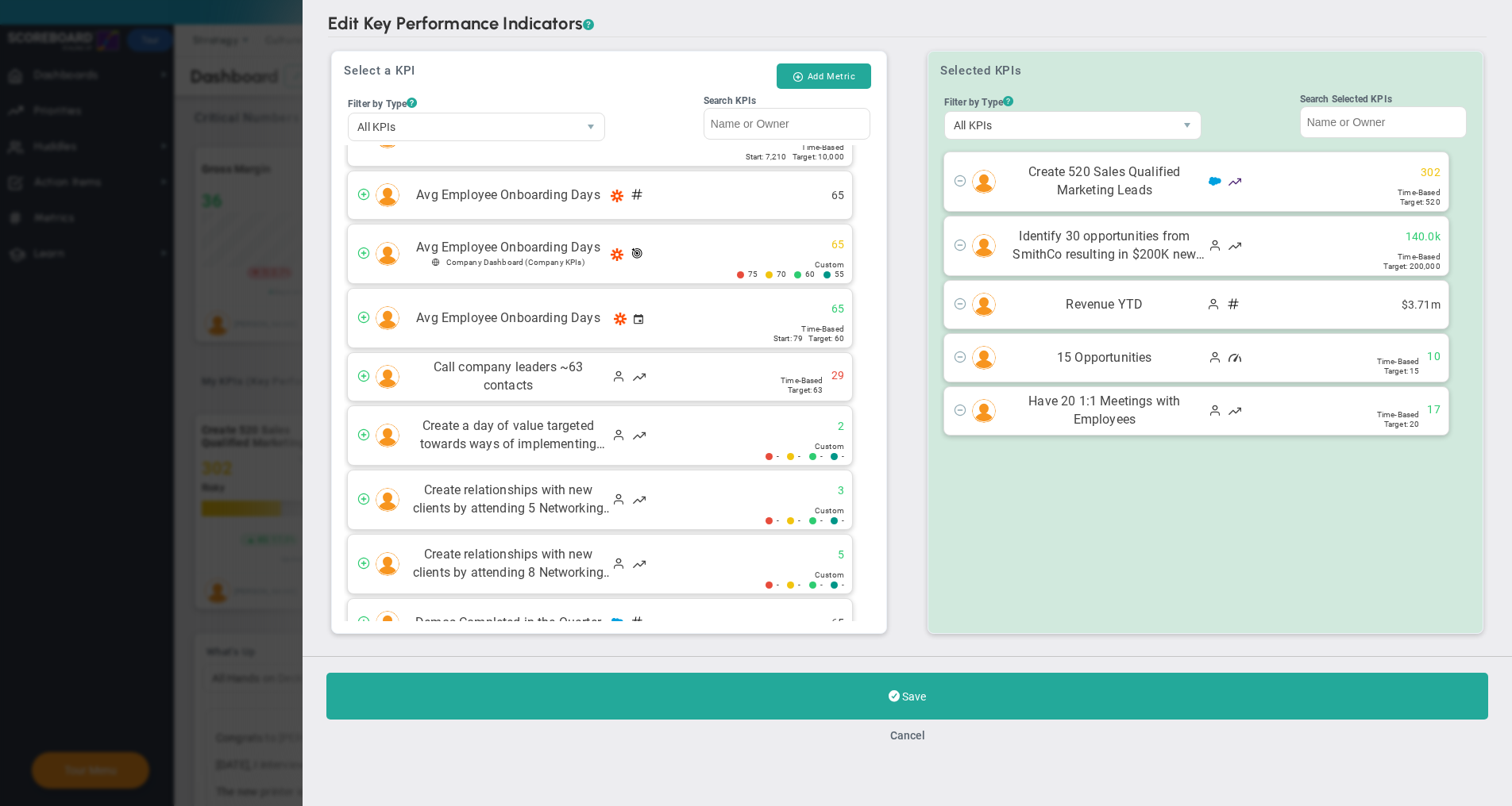
scroll to position [452, 0]
click at [175, 320] on div "Edit Key Performance Indicators ? Edit Key Performance Indicators ? Select a KP…" at bounding box center [756, 403] width 1512 height 806
click at [909, 743] on div "Save Cancel" at bounding box center [907, 708] width 1209 height 103
click at [915, 733] on button "Cancel" at bounding box center [906, 736] width 35 height 13
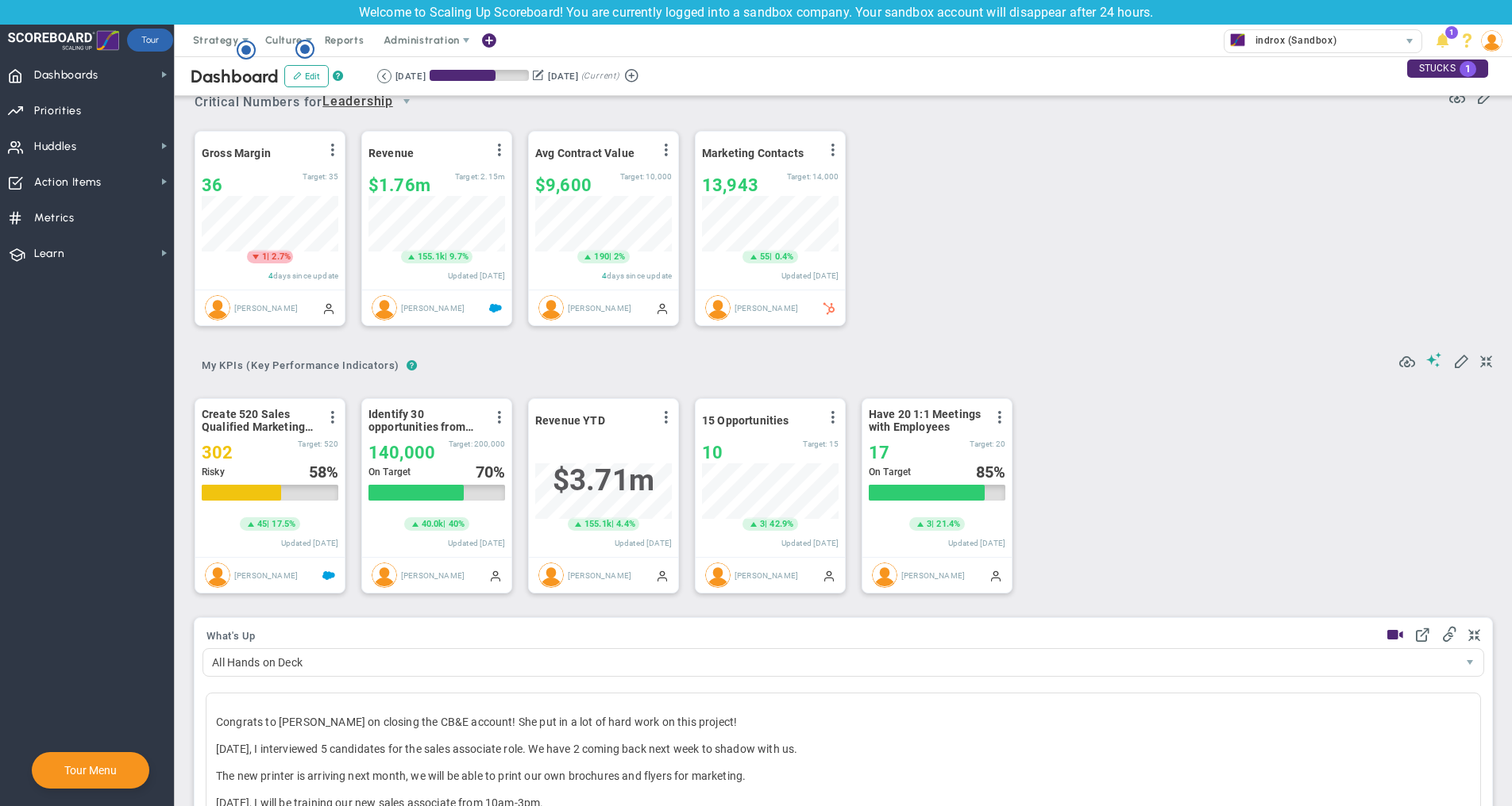
scroll to position [3, 0]
